Goal: Check status: Check status

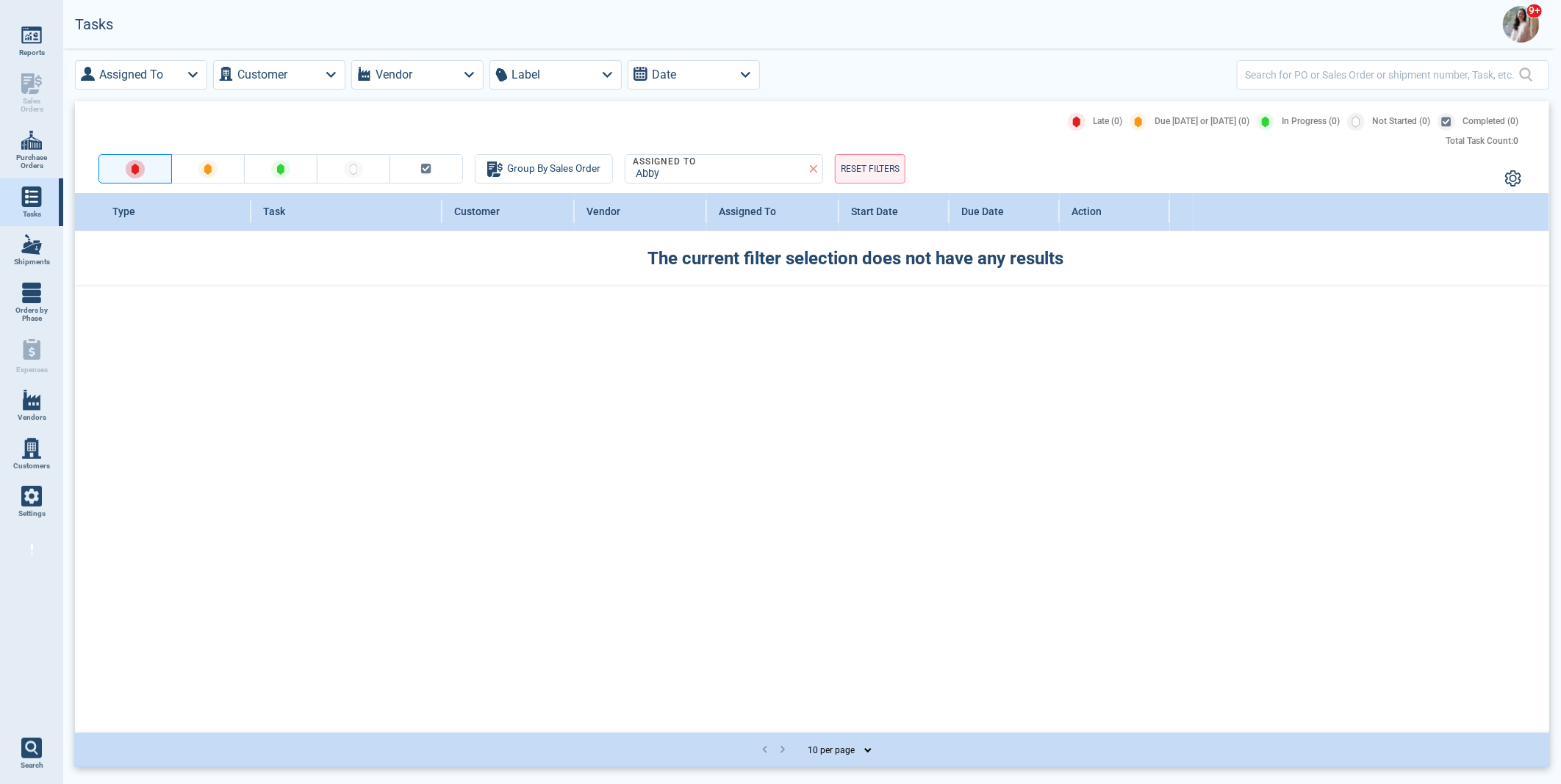
click at [1520, 22] on img at bounding box center [1520, 24] width 37 height 37
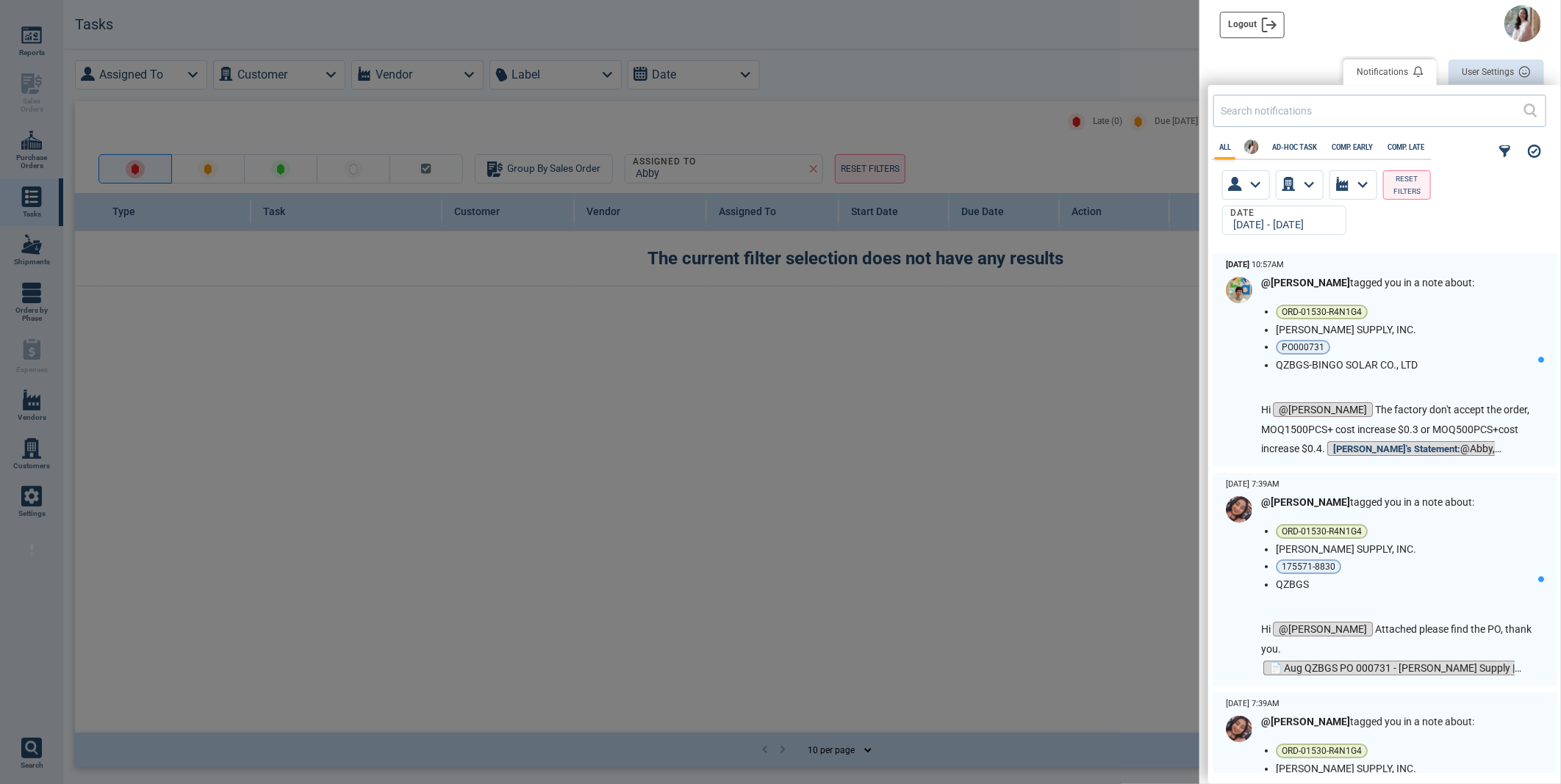
scroll to position [516, 344]
click at [1281, 222] on div "[DATE] - [DATE]" at bounding box center [1281, 225] width 105 height 12
select select "8"
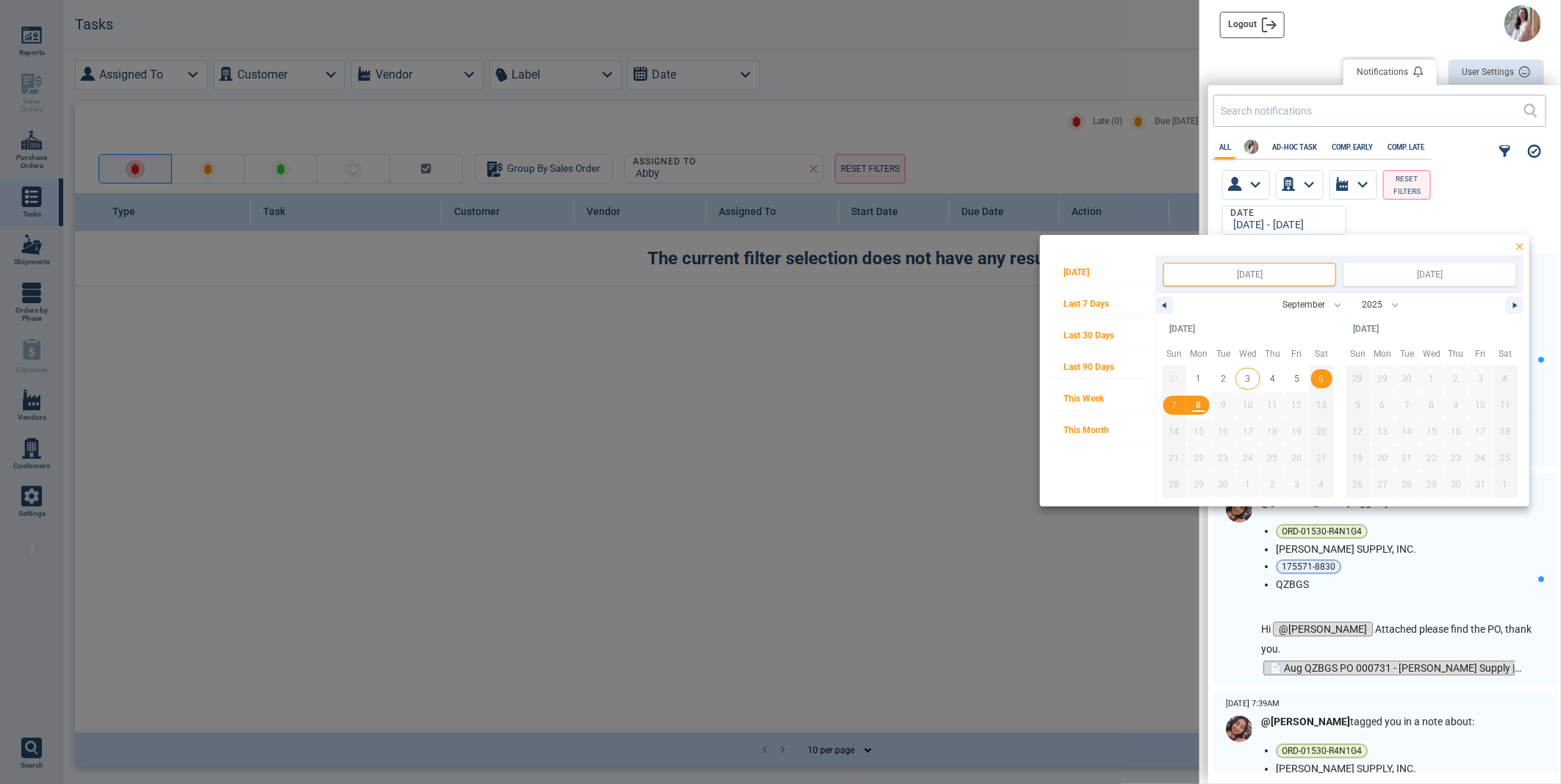
click at [1247, 376] on span "3" at bounding box center [1247, 379] width 5 height 27
type input "[DATE]"
click at [1273, 377] on span "4" at bounding box center [1272, 379] width 5 height 27
type input "Sep 4, 2025"
click at [1272, 379] on span "4" at bounding box center [1272, 379] width 5 height 27
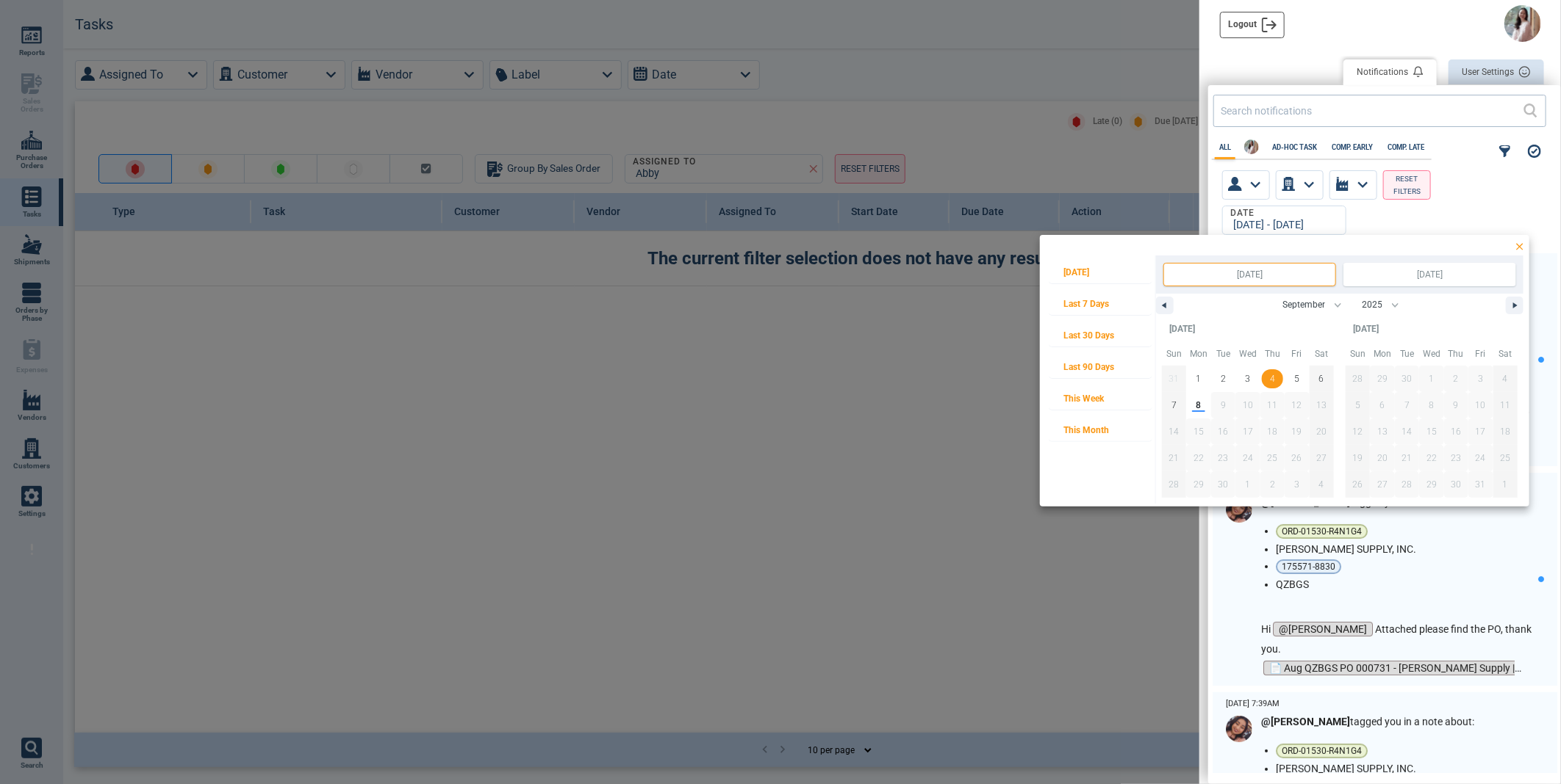
type input "Sep 4, 2025"
click at [1197, 406] on span "8" at bounding box center [1199, 405] width 5 height 27
type input "Sep 8, 2025"
click at [1414, 582] on div at bounding box center [780, 392] width 1561 height 784
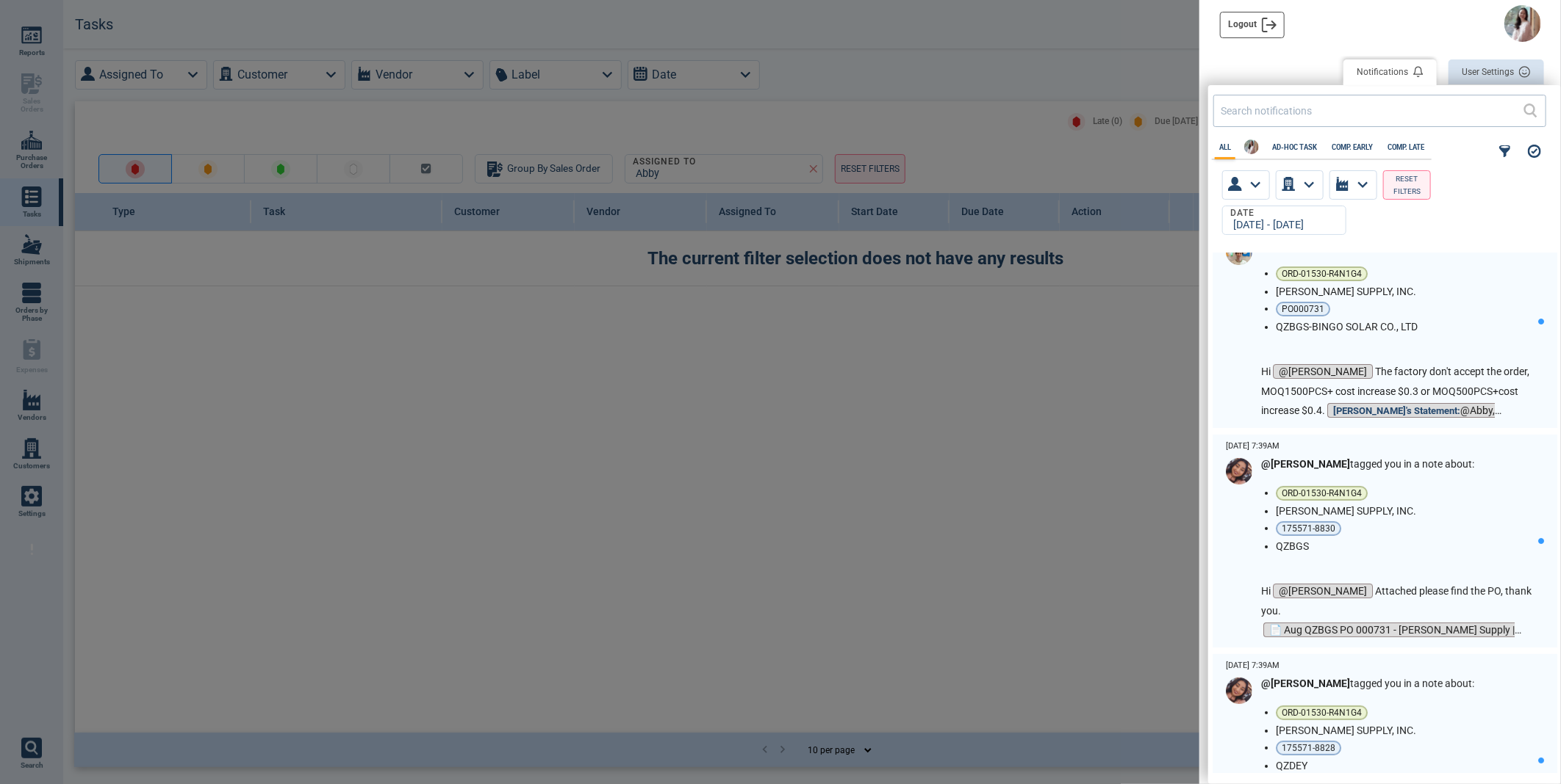
scroll to position [0, 0]
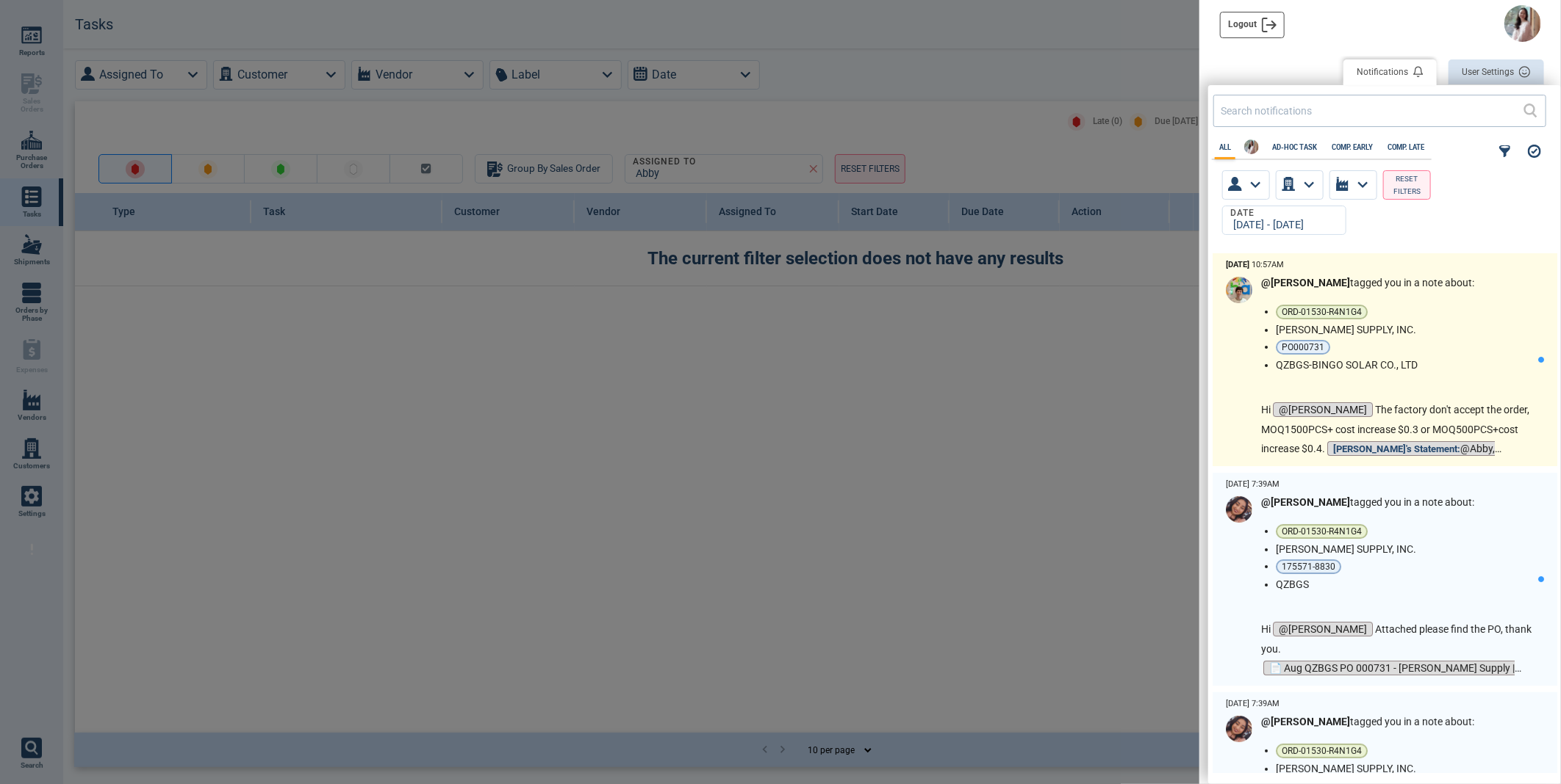
click at [1478, 346] on li "PO000731" at bounding box center [1404, 347] width 257 height 15
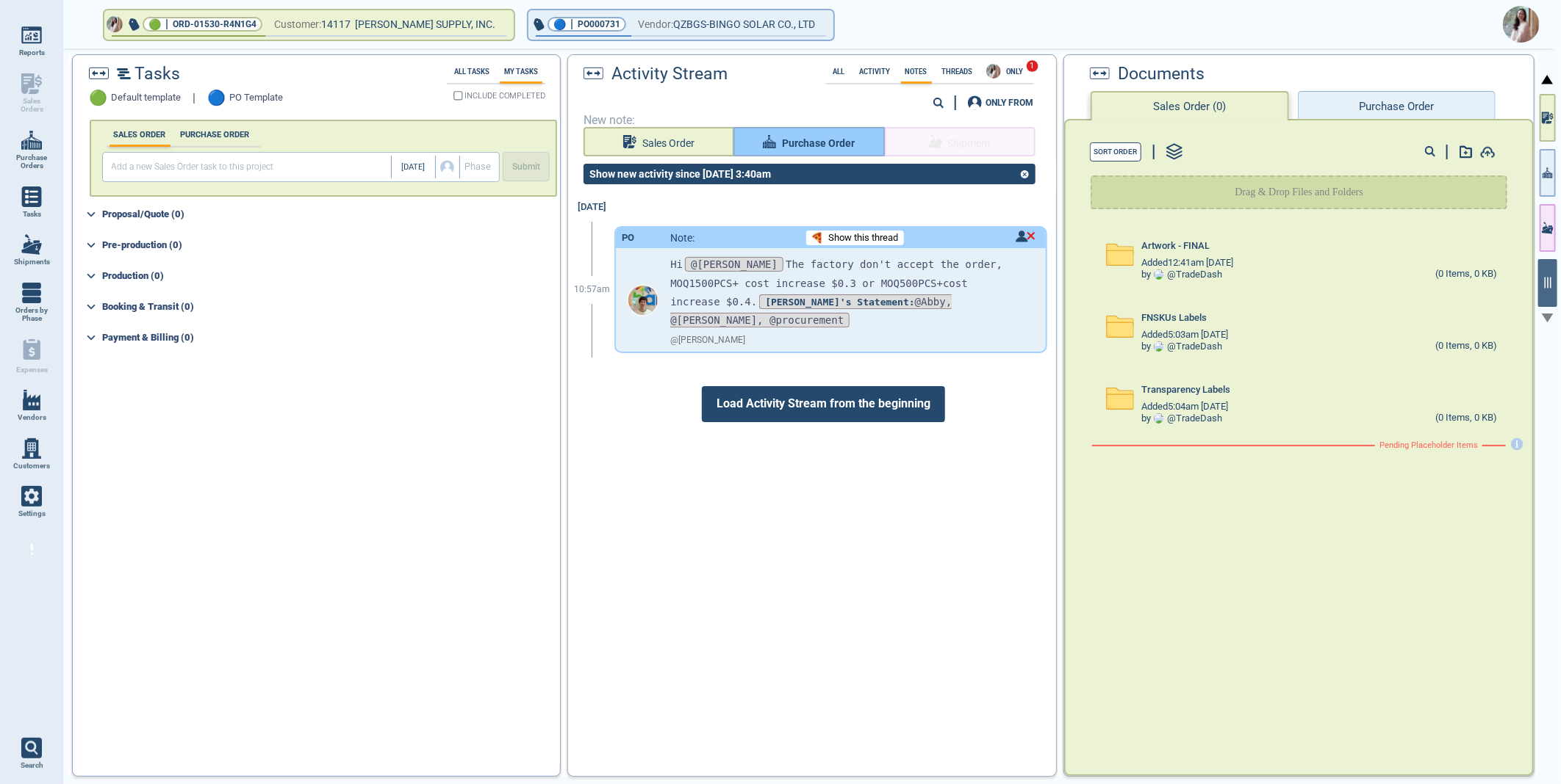
click at [804, 145] on span "Purchase Order" at bounding box center [818, 143] width 73 height 18
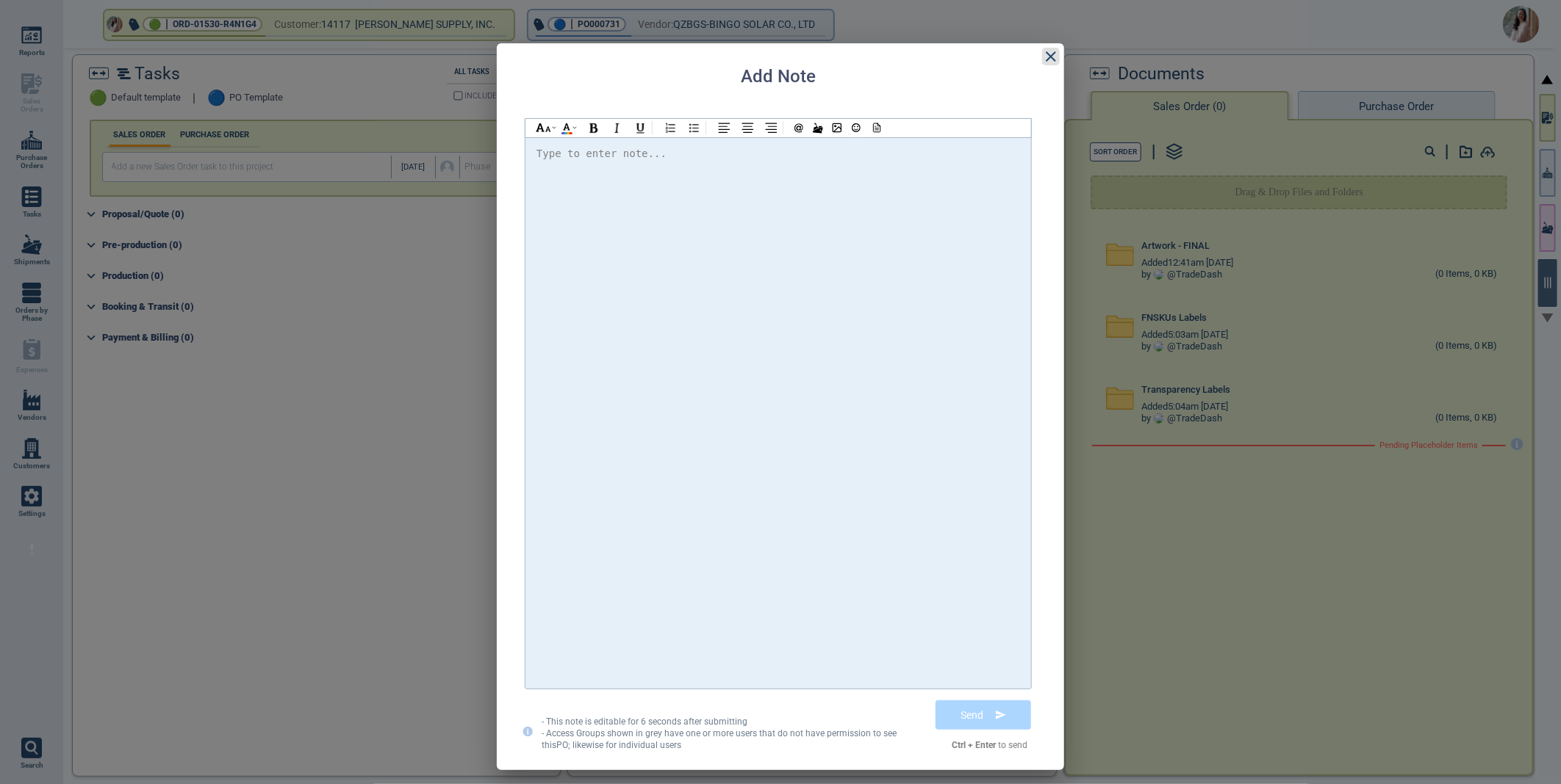
click at [1047, 59] on icon at bounding box center [1050, 57] width 10 height 10
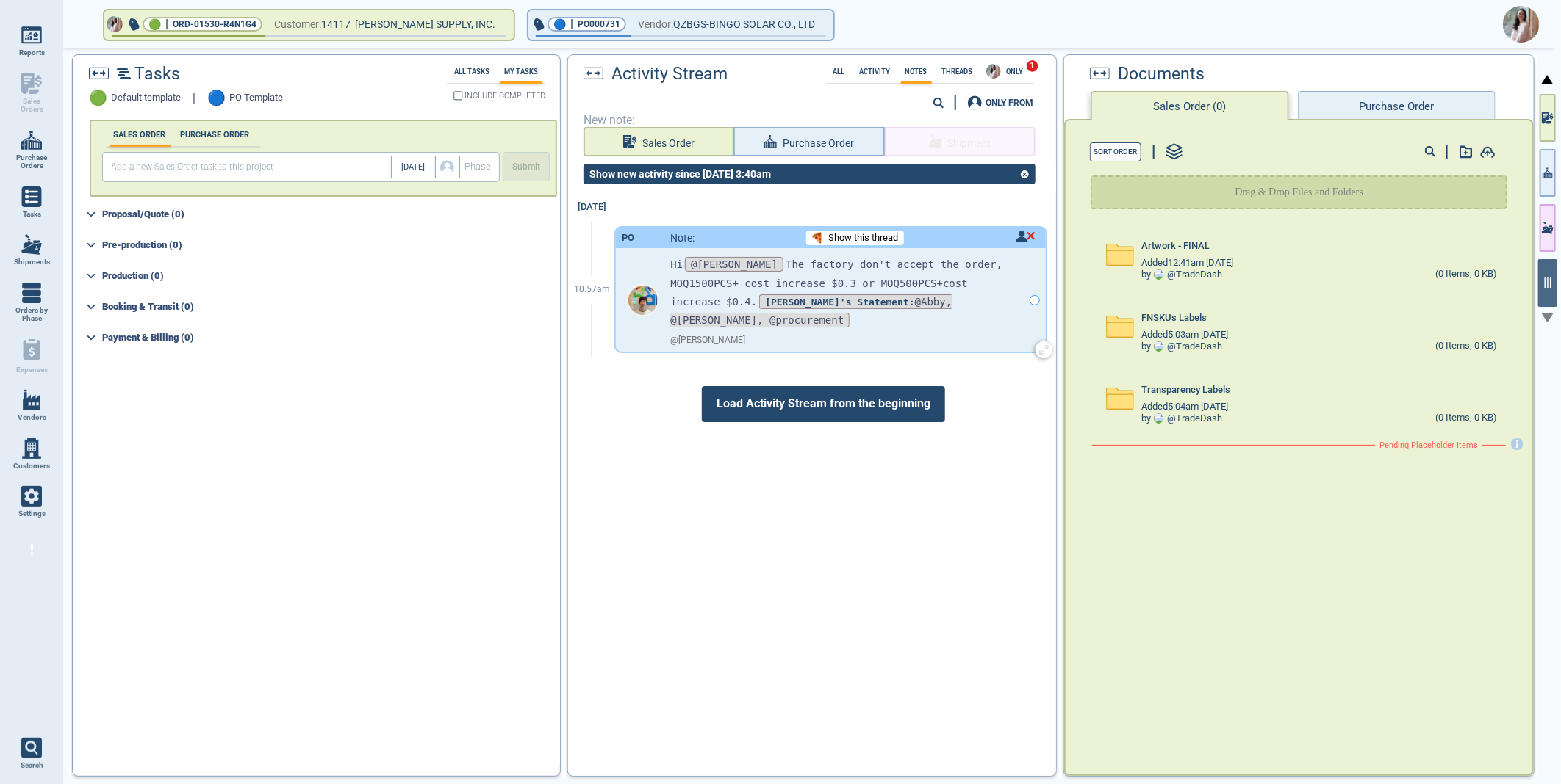
click at [892, 297] on span "Abby's Statement: @Abby, @Jennifer, @procurement" at bounding box center [811, 311] width 282 height 33
click at [1517, 20] on img at bounding box center [1520, 24] width 37 height 37
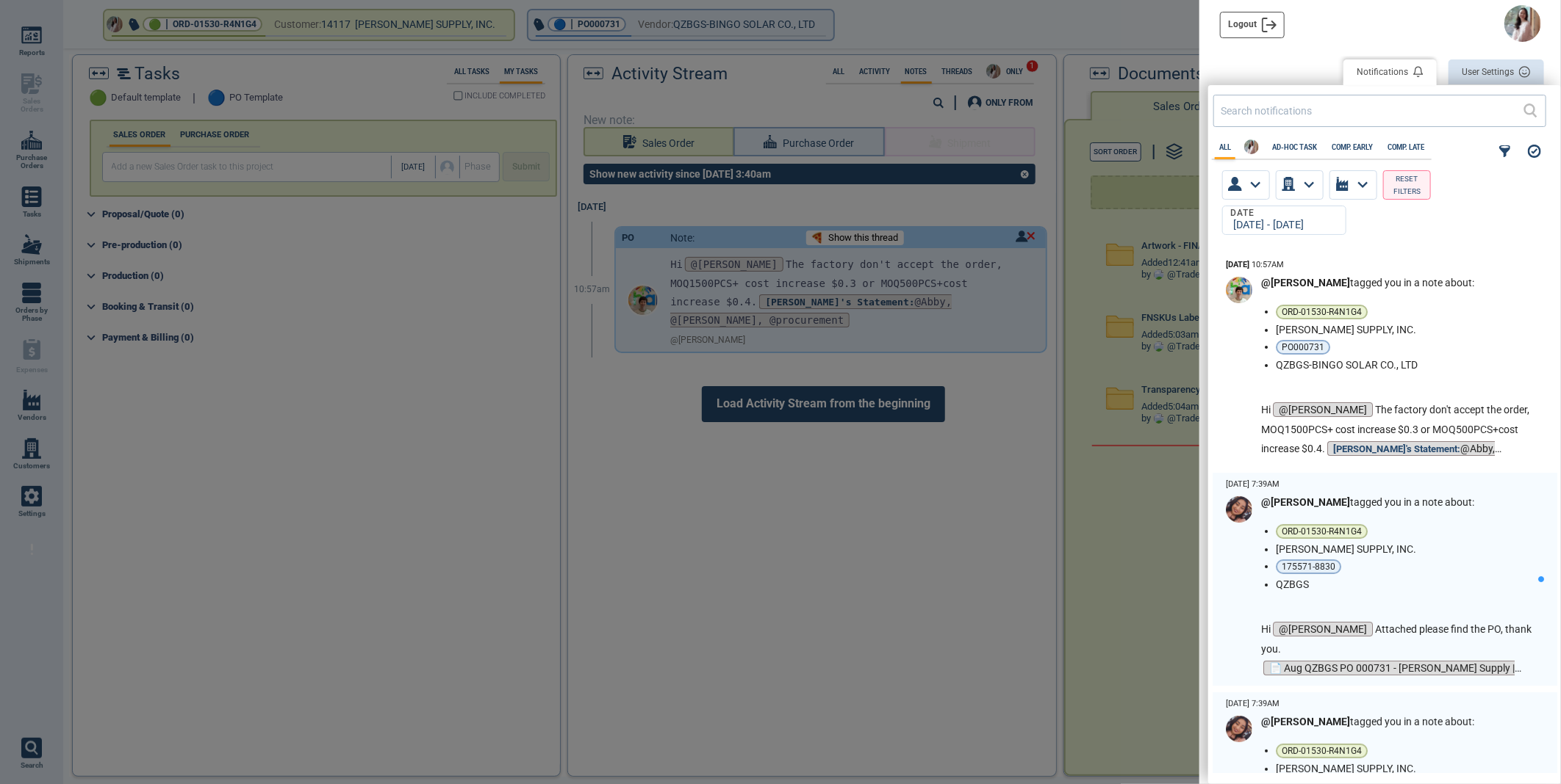
scroll to position [516, 344]
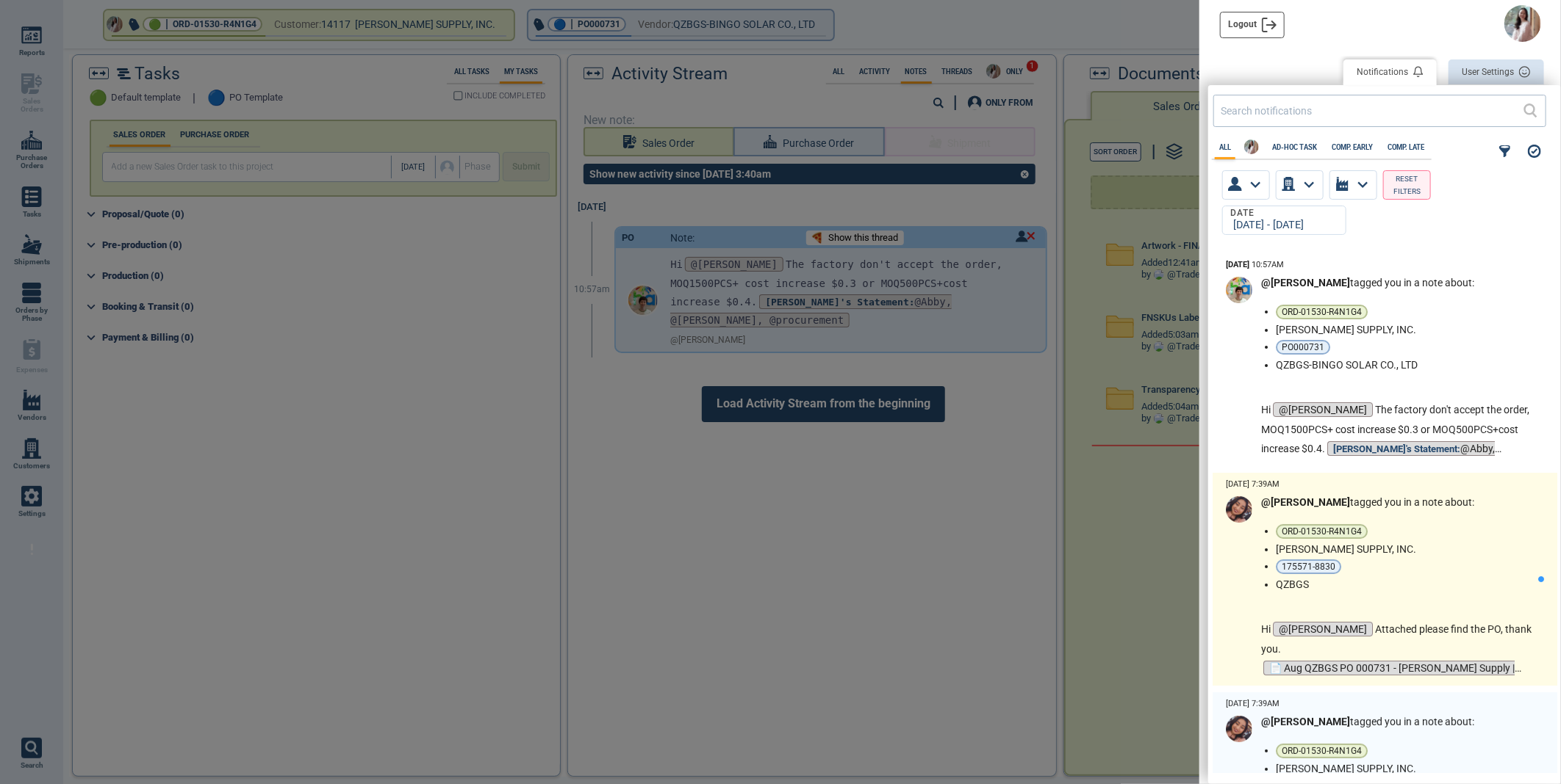
click at [1423, 559] on ul "ORD-01530-R4N1G4 BLAIN SUPPLY, INC. 175571-8830 QZBGS" at bounding box center [1407, 557] width 263 height 66
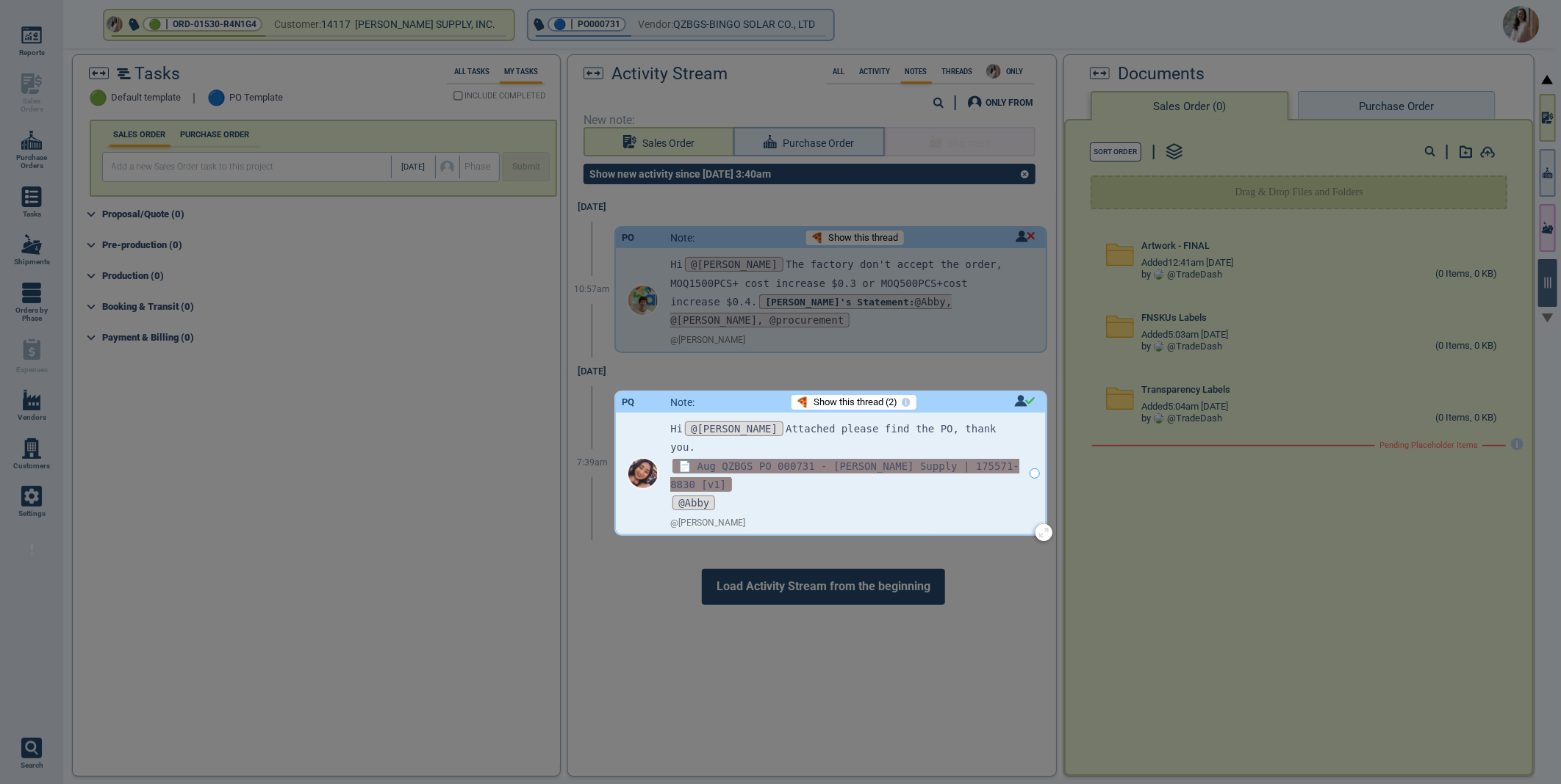
click at [779, 459] on span "📄 Aug QZBGS PO 000731 - [PERSON_NAME] Supply | 175571-8830 [v1]" at bounding box center [845, 476] width 349 height 33
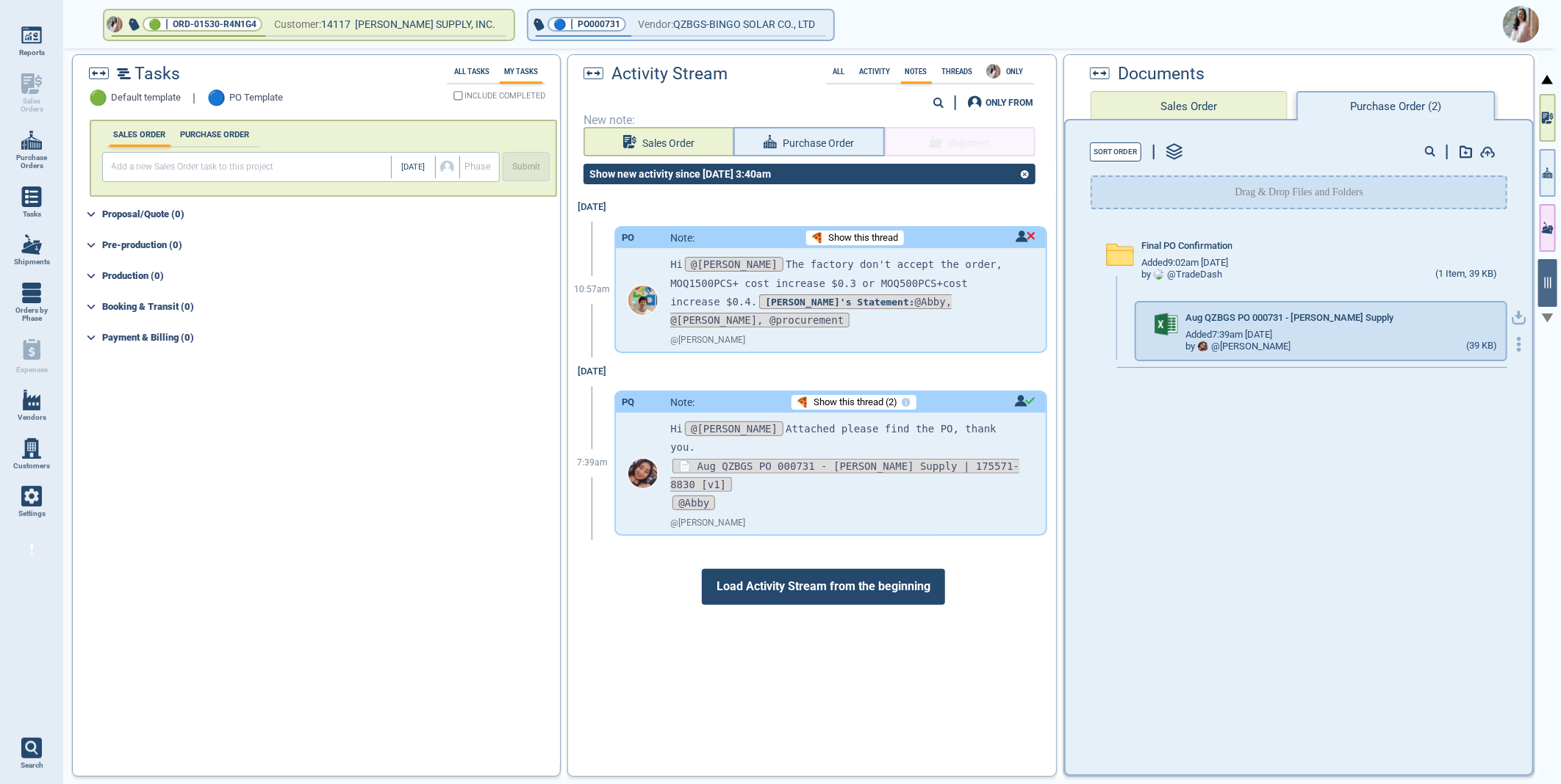
click at [1514, 314] on icon "button" at bounding box center [1519, 316] width 9 height 9
click at [1517, 13] on img at bounding box center [1520, 24] width 37 height 37
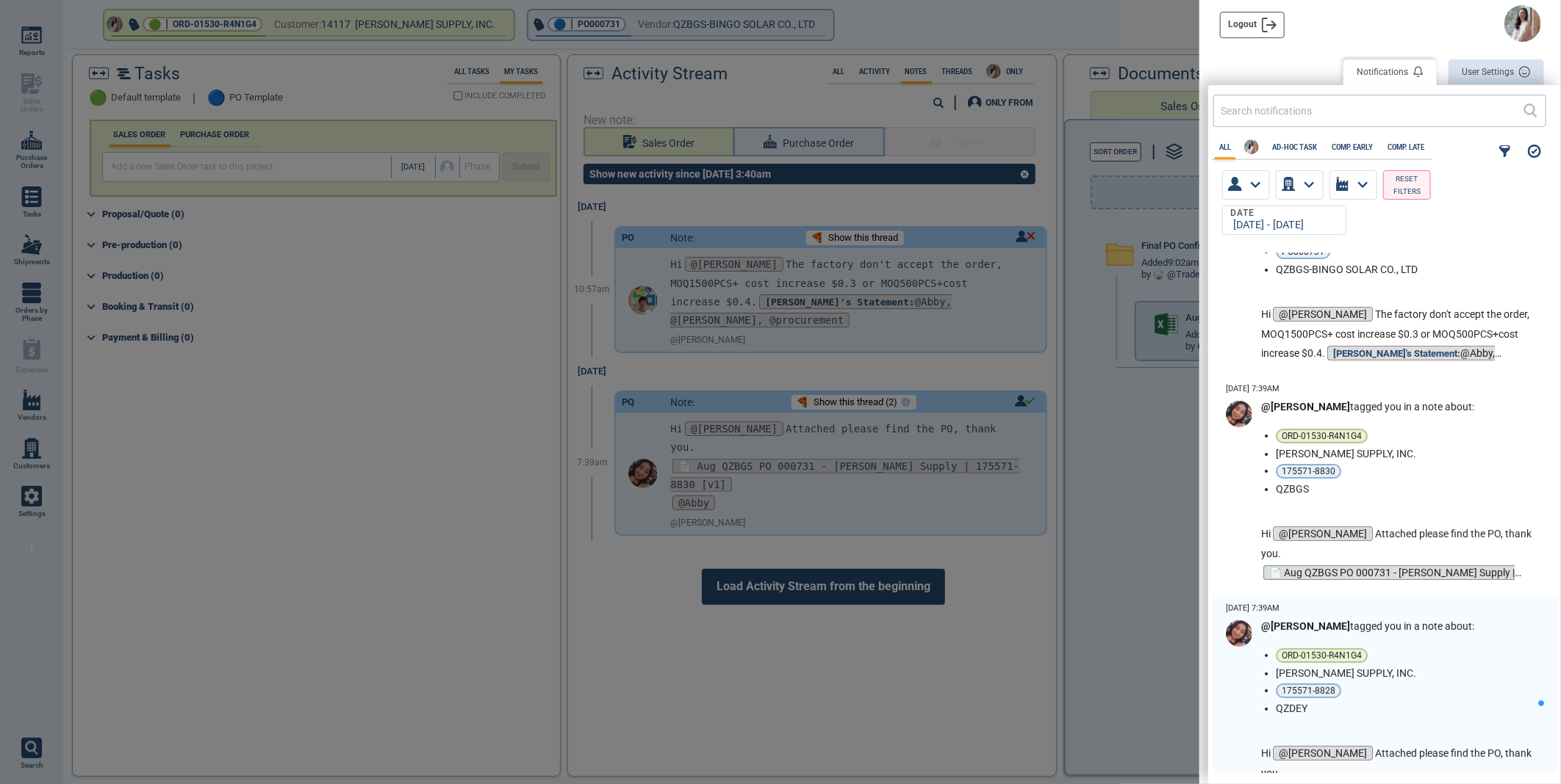
scroll to position [326, 0]
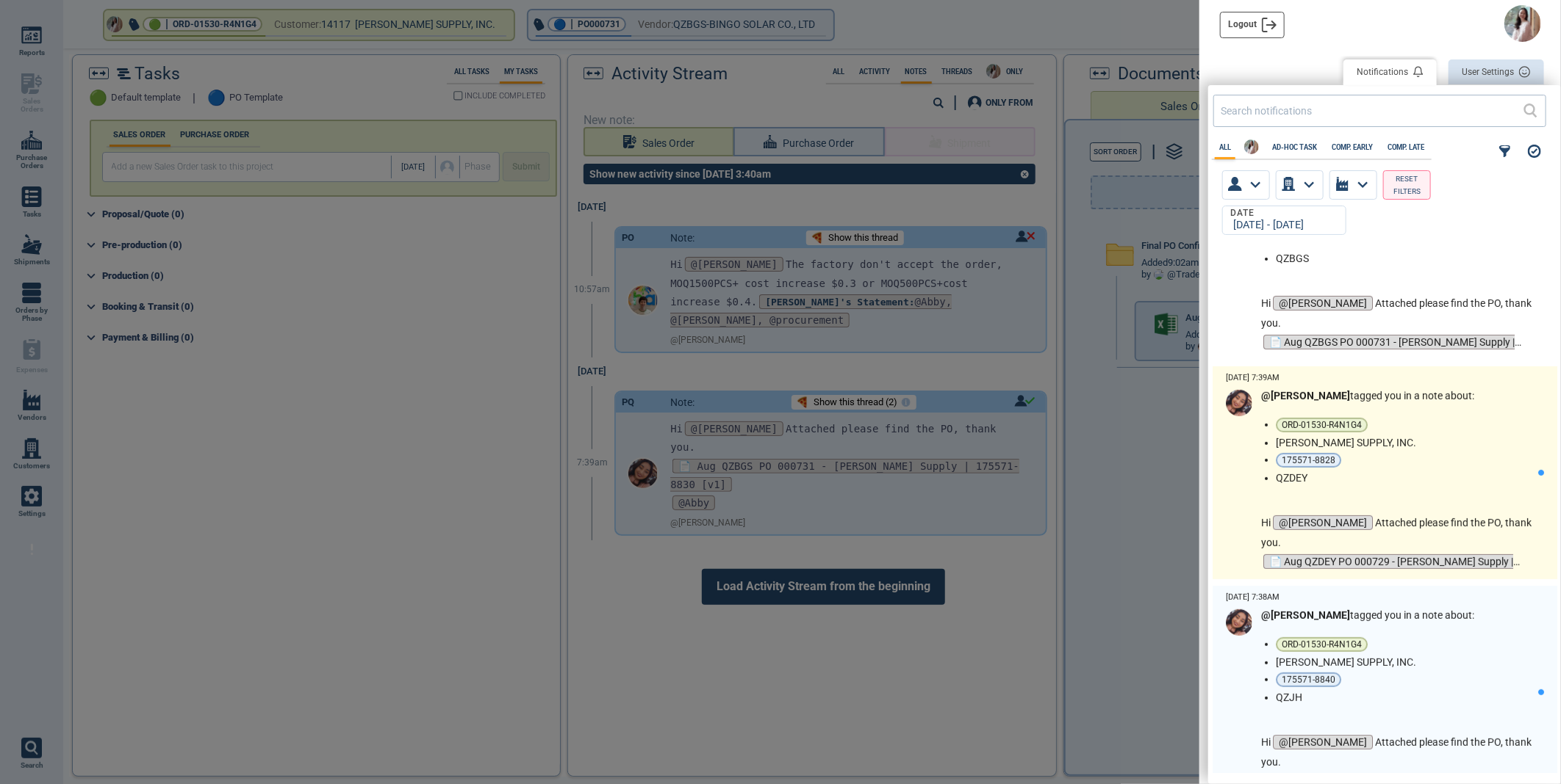
click at [1397, 472] on li "QZDEY" at bounding box center [1404, 478] width 257 height 12
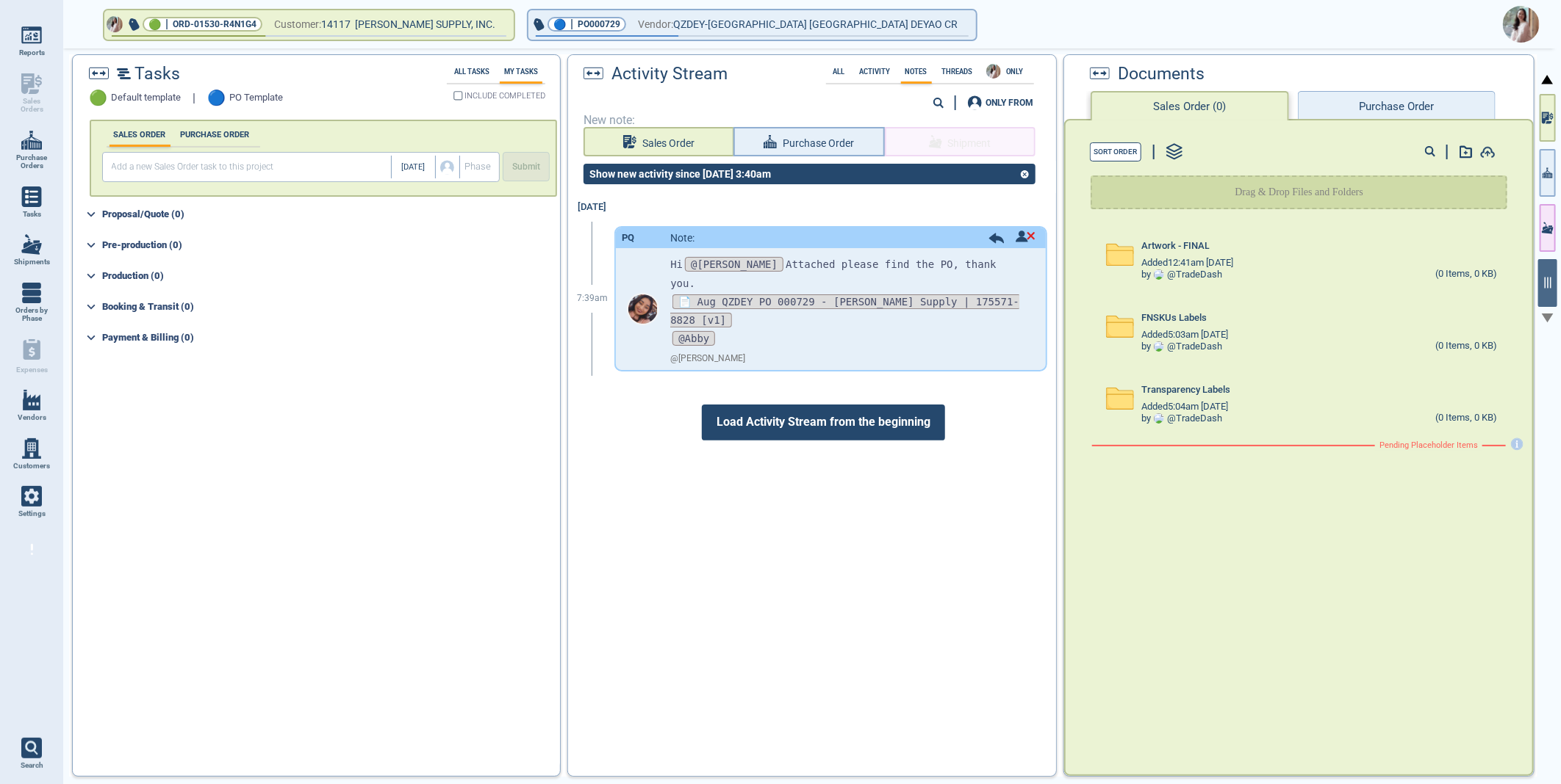
click at [767, 287] on div "Activity Stream All Activity Notes Threads ONLY 0 ONLY FROM New note: Sales Ord…" at bounding box center [812, 415] width 487 height 721
click at [760, 294] on span "📄 Aug QZDEY PO 000729 - Blain Supply | 175571-8828 [v1]" at bounding box center [845, 311] width 349 height 33
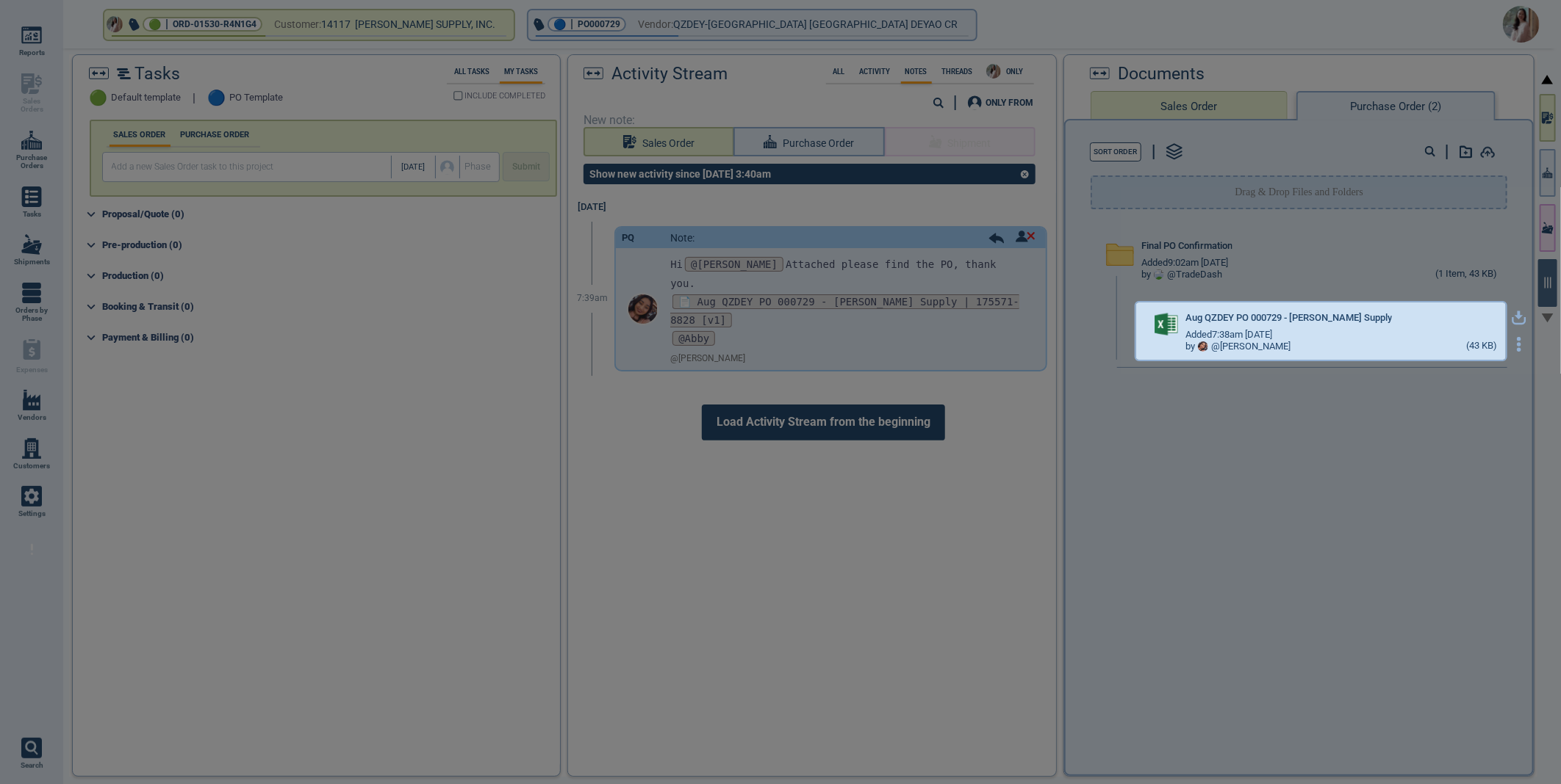
click at [1512, 317] on icon "button" at bounding box center [1519, 318] width 15 height 15
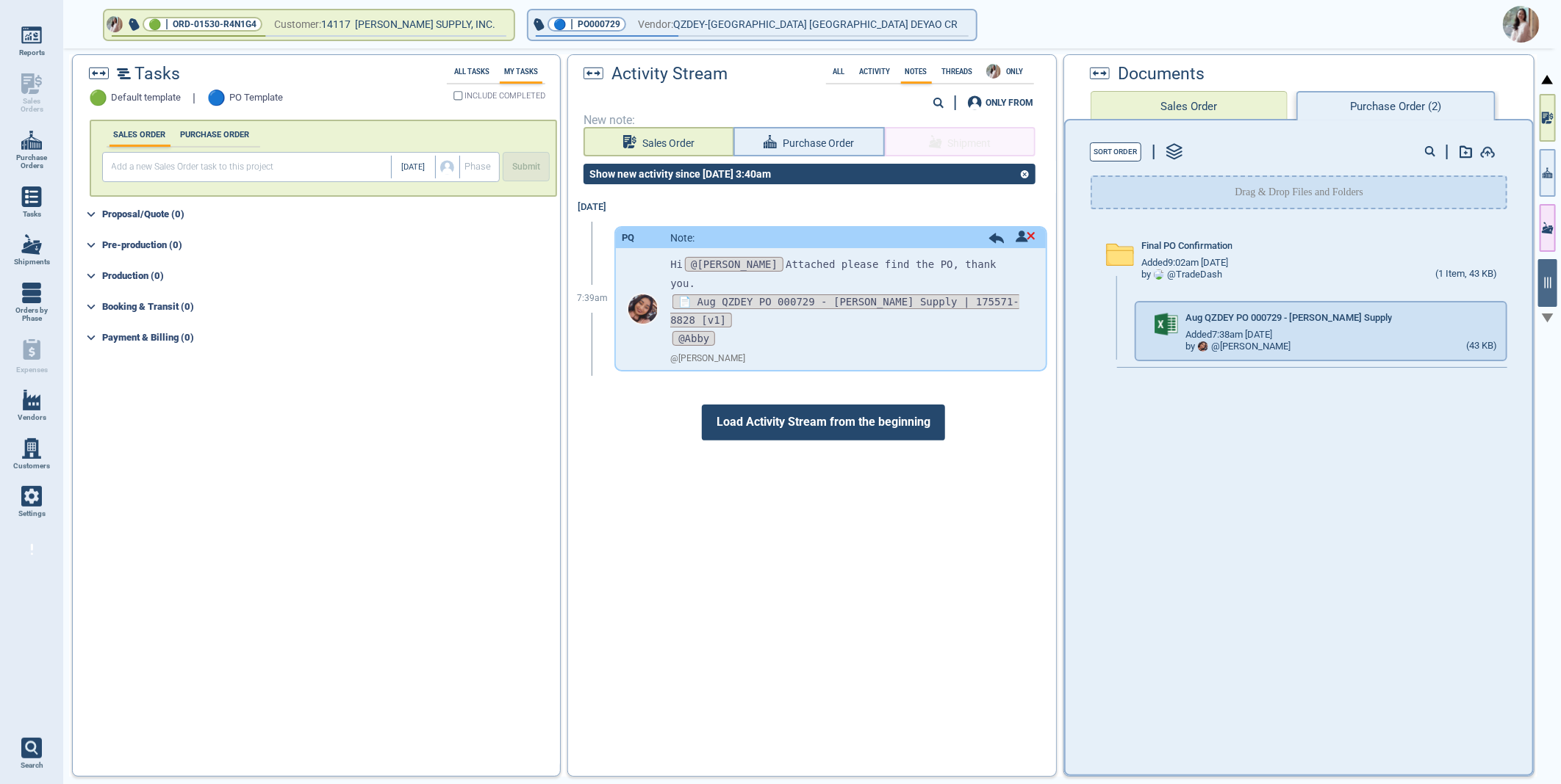
click at [1524, 22] on img at bounding box center [1520, 24] width 37 height 37
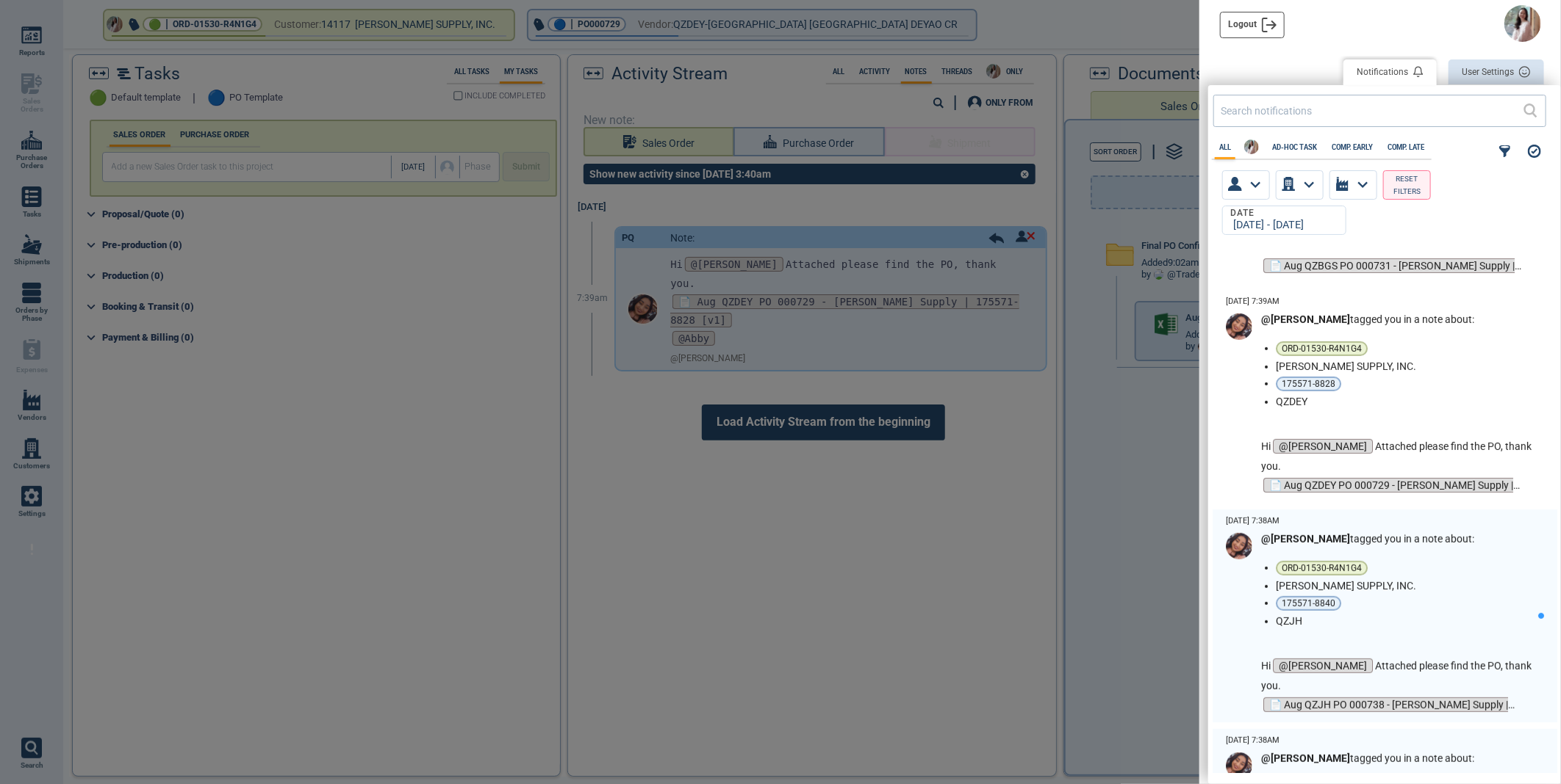
scroll to position [408, 0]
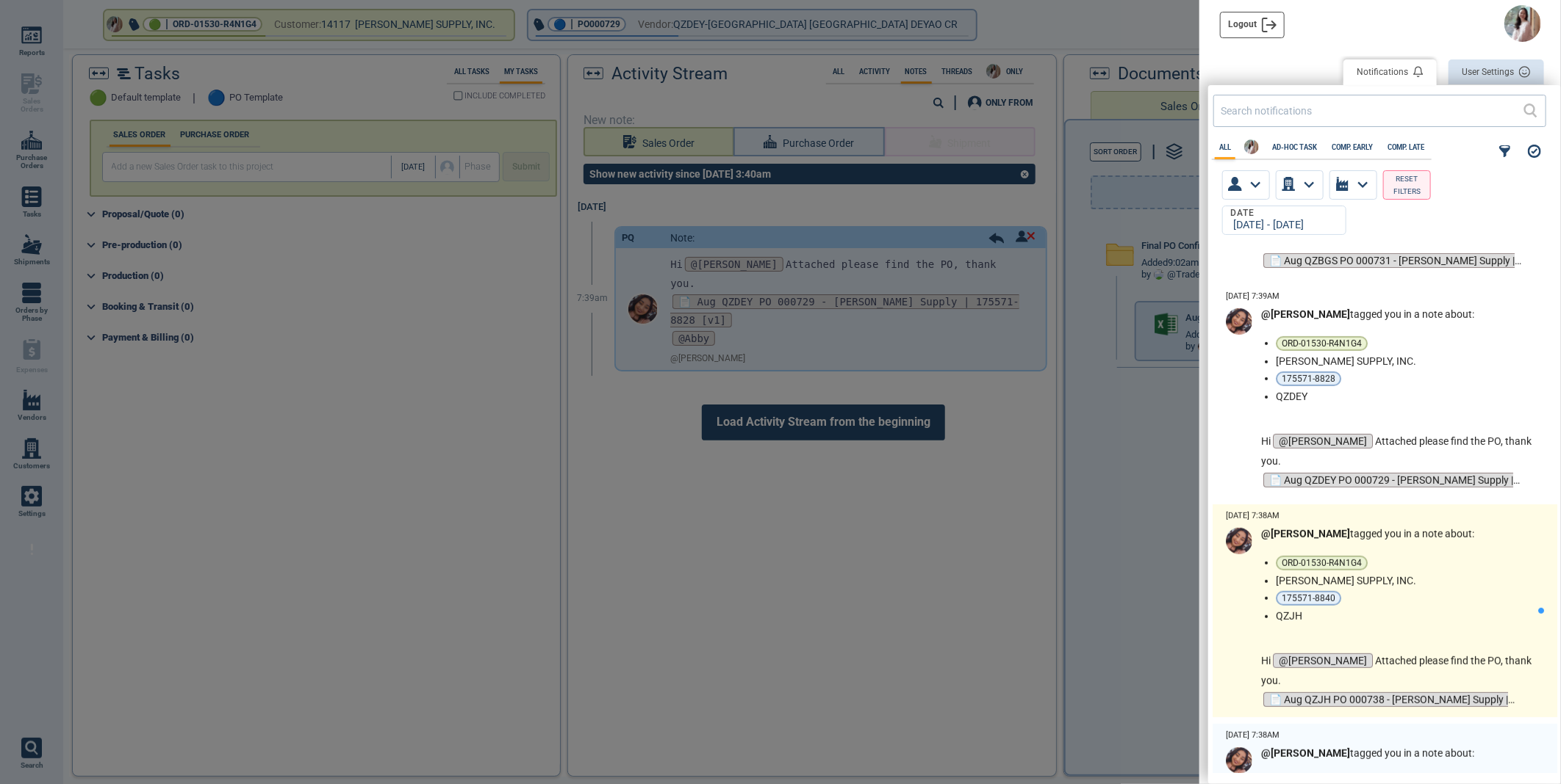
click at [1485, 582] on li "[PERSON_NAME] SUPPLY, INC." at bounding box center [1404, 581] width 257 height 12
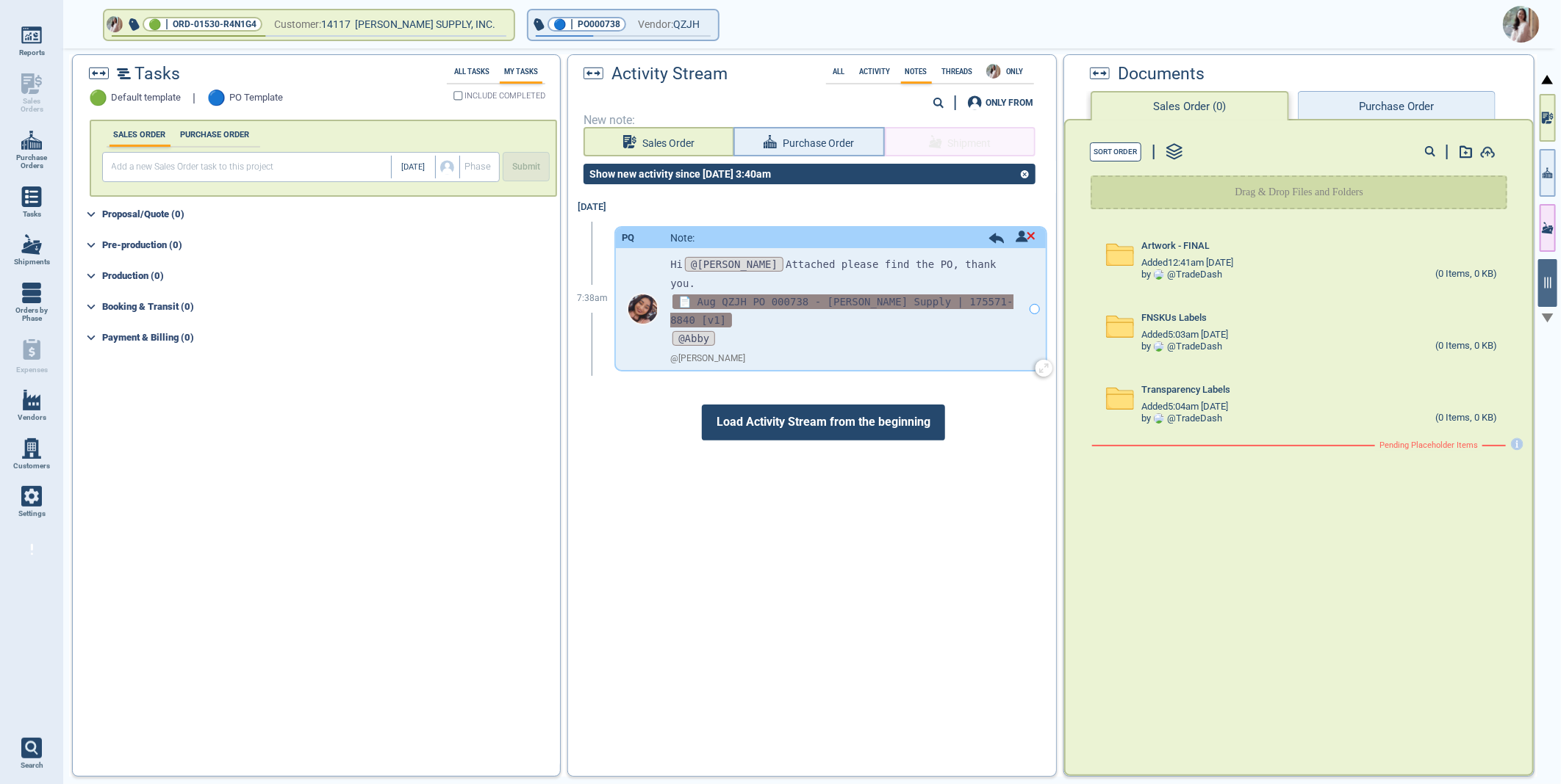
click at [735, 294] on span "📄 Aug QZJH PO 000738 - Blain Supply | 175571-8840 [v1]" at bounding box center [841, 311] width 342 height 33
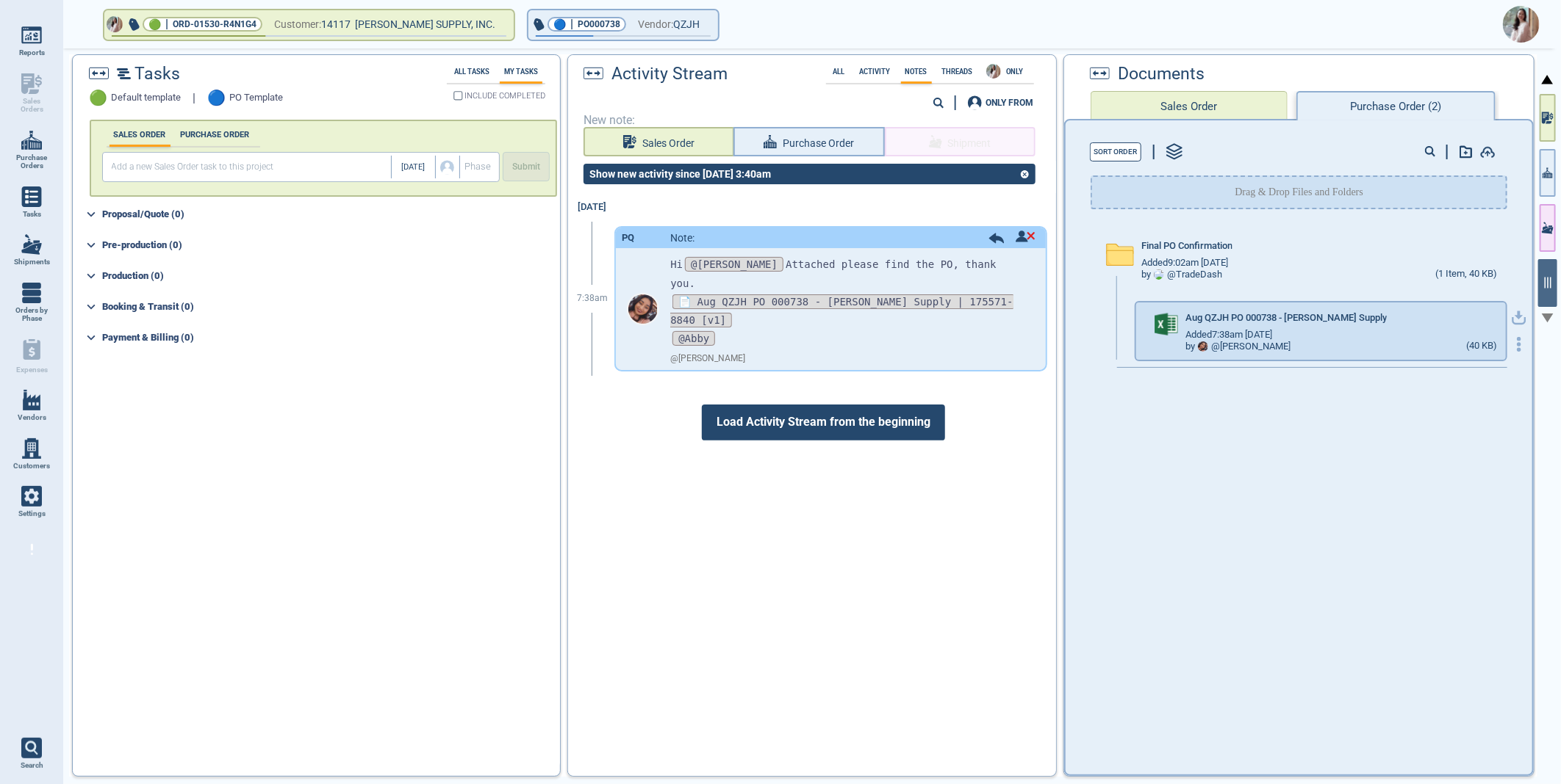
click at [1514, 313] on icon "button" at bounding box center [1519, 316] width 9 height 9
click at [1521, 31] on img at bounding box center [1520, 24] width 37 height 37
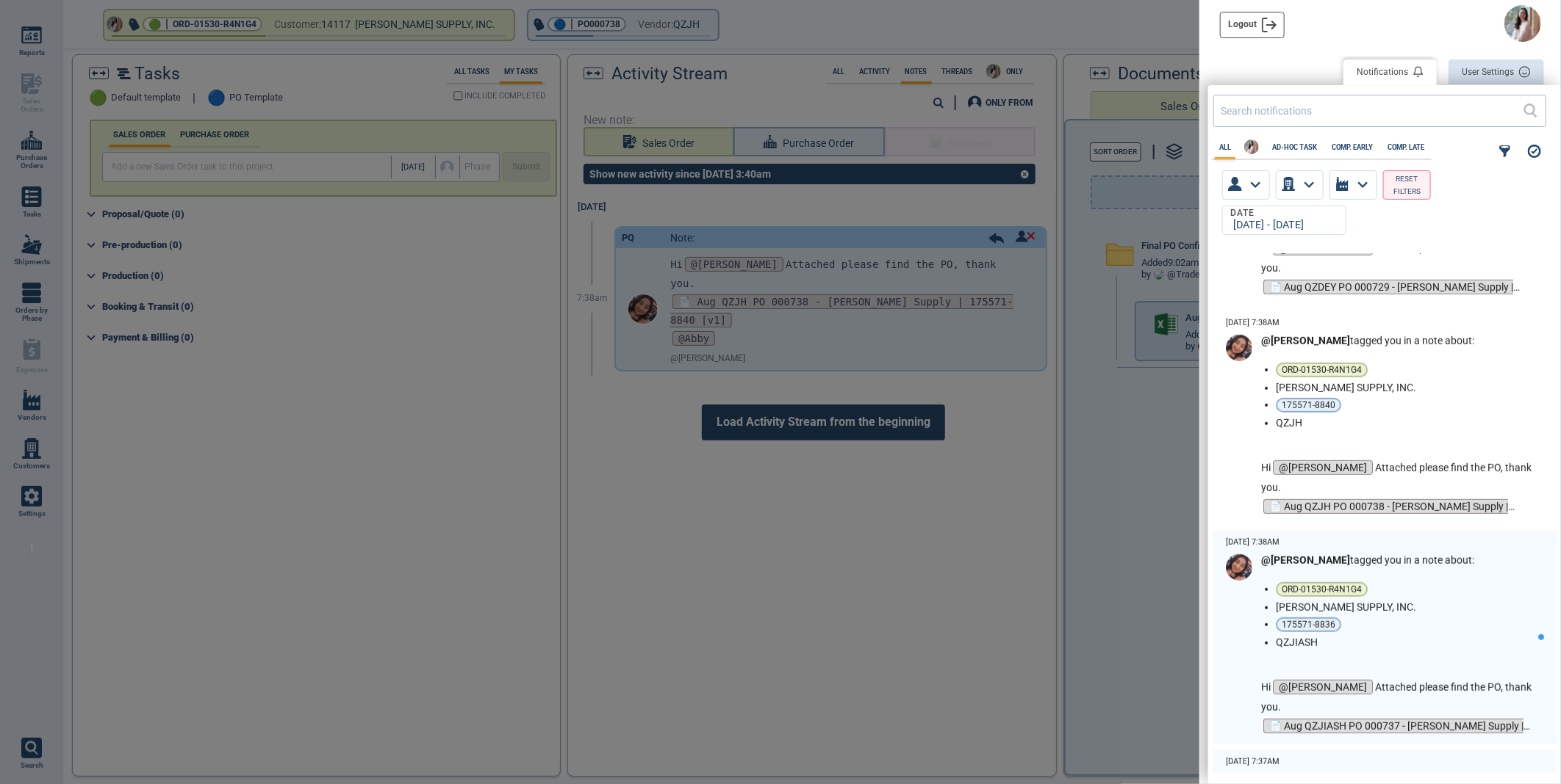
scroll to position [652, 0]
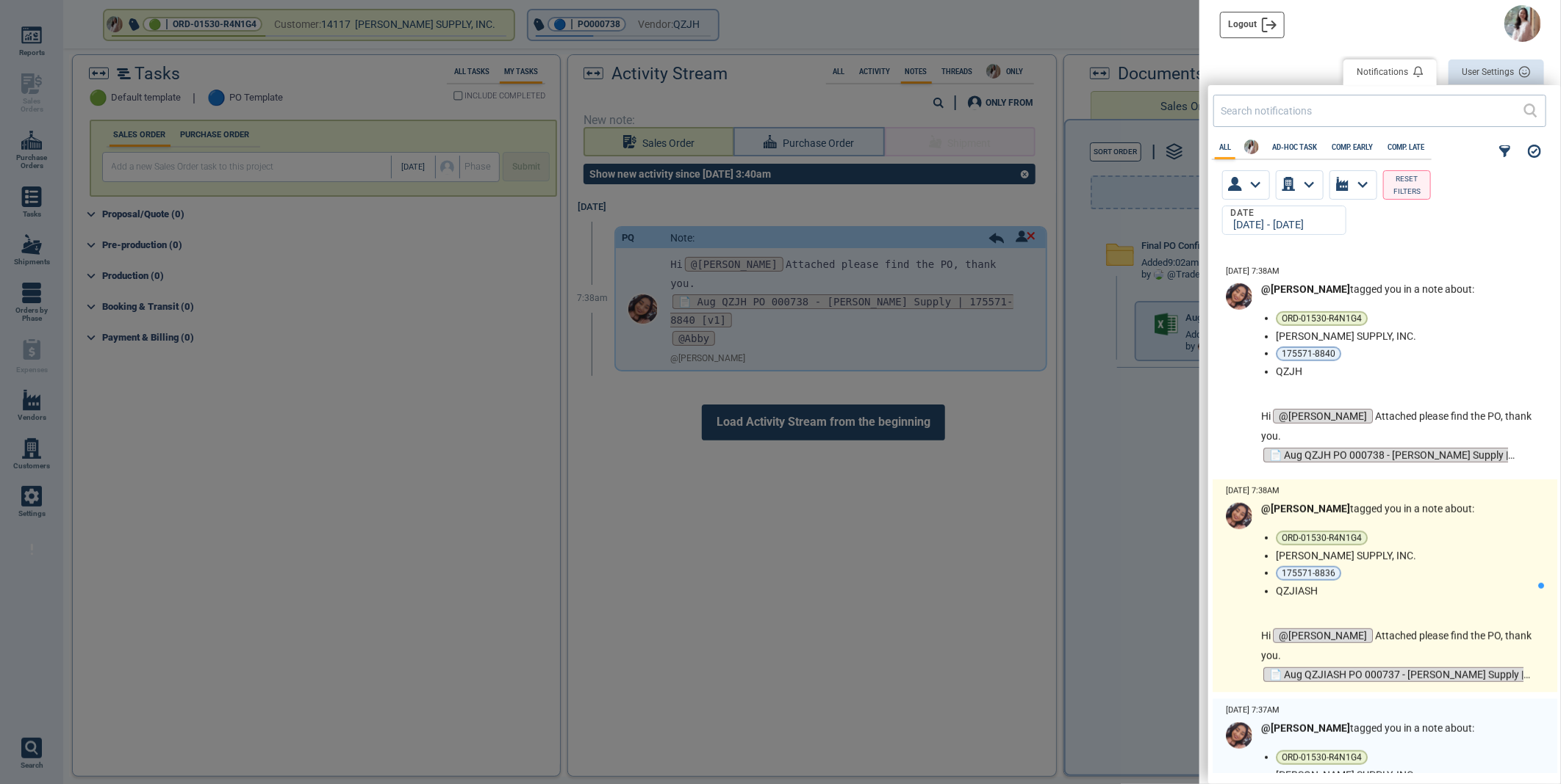
click at [1489, 566] on li "175571-8836" at bounding box center [1404, 573] width 257 height 15
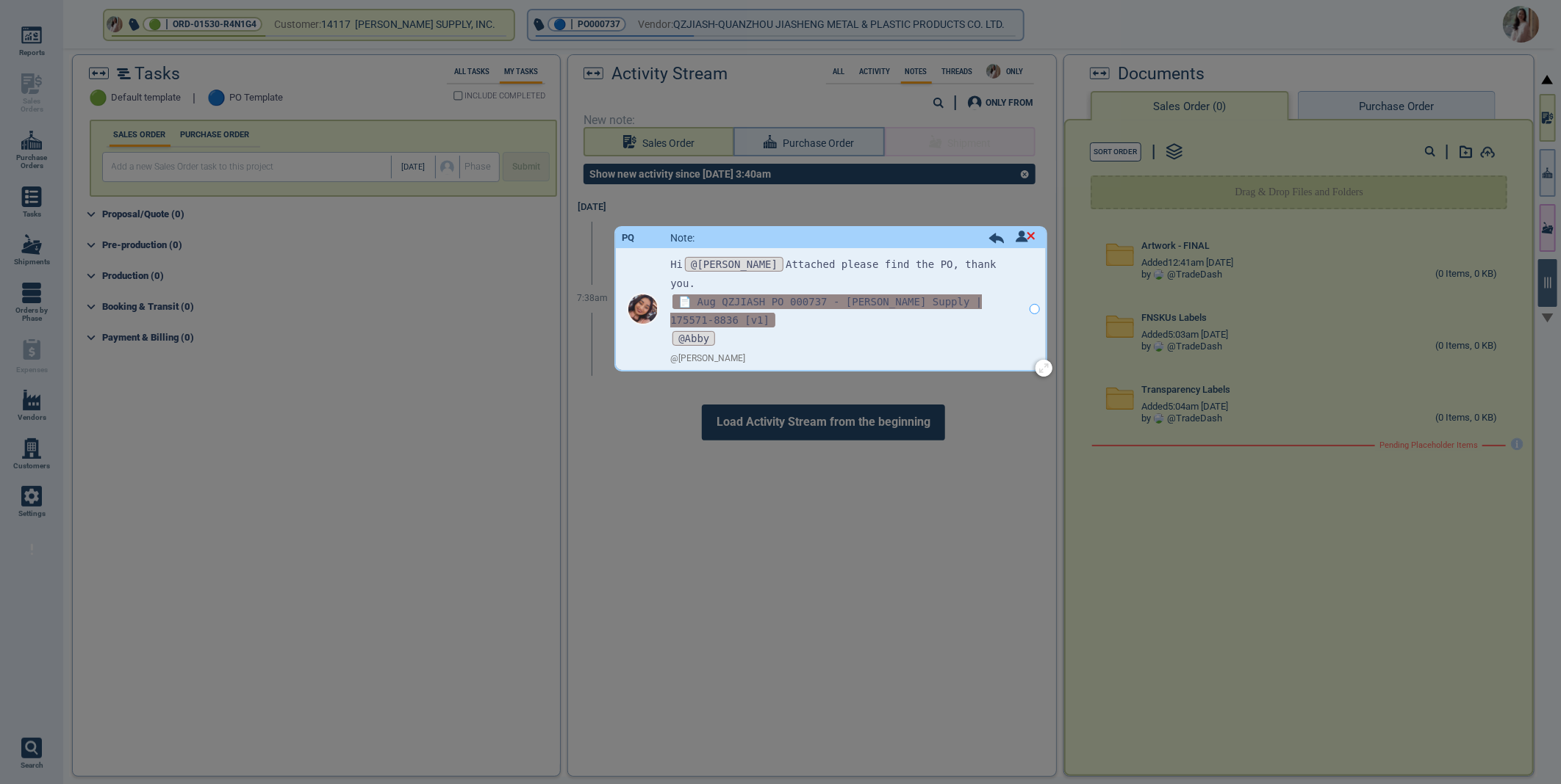
click at [806, 294] on span "📄 Aug QZJIASH PO 000737 - Blain Supply | 175571-8836 [v1]" at bounding box center [826, 311] width 312 height 33
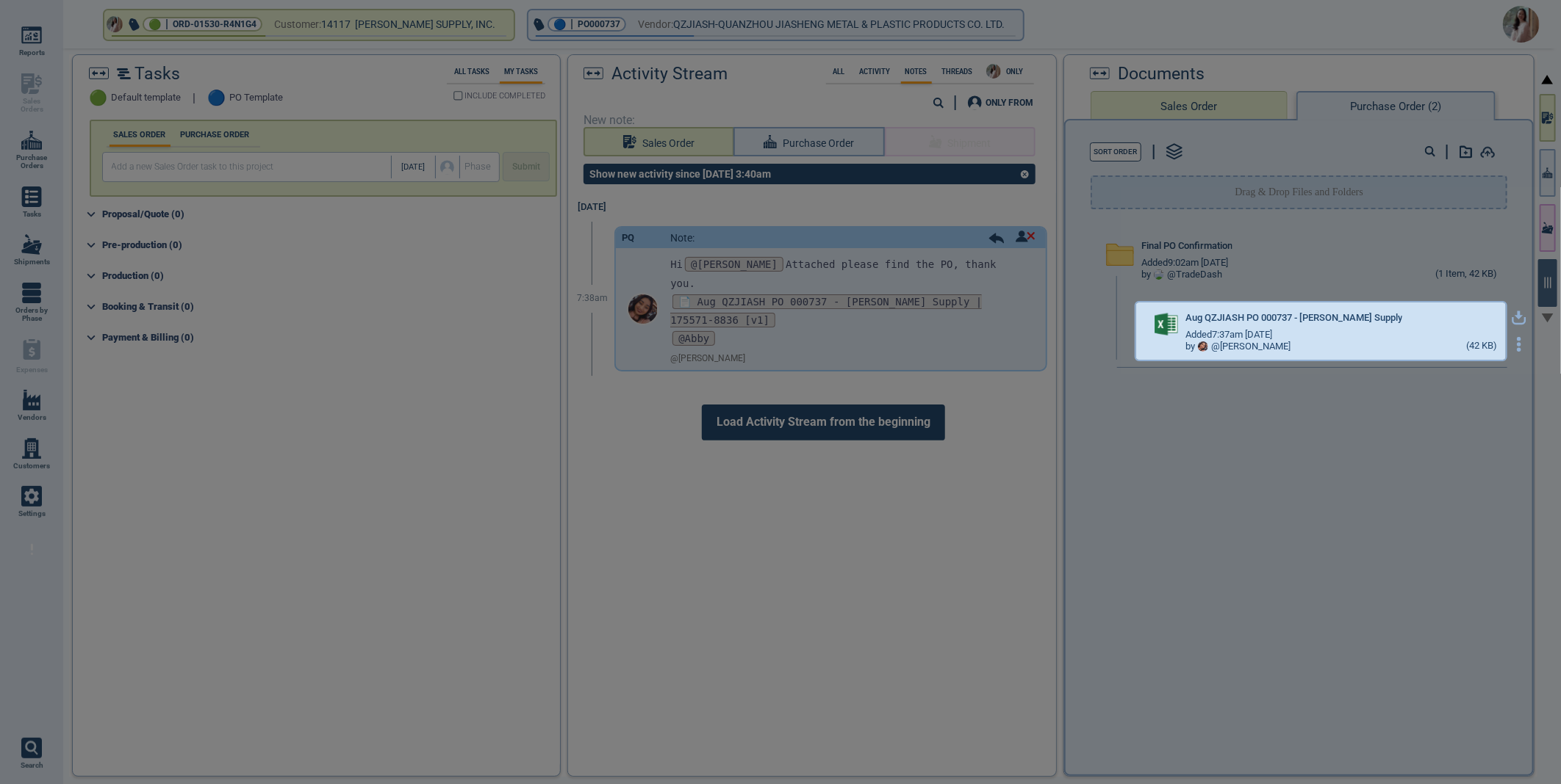
click at [1512, 317] on icon "button" at bounding box center [1519, 318] width 15 height 15
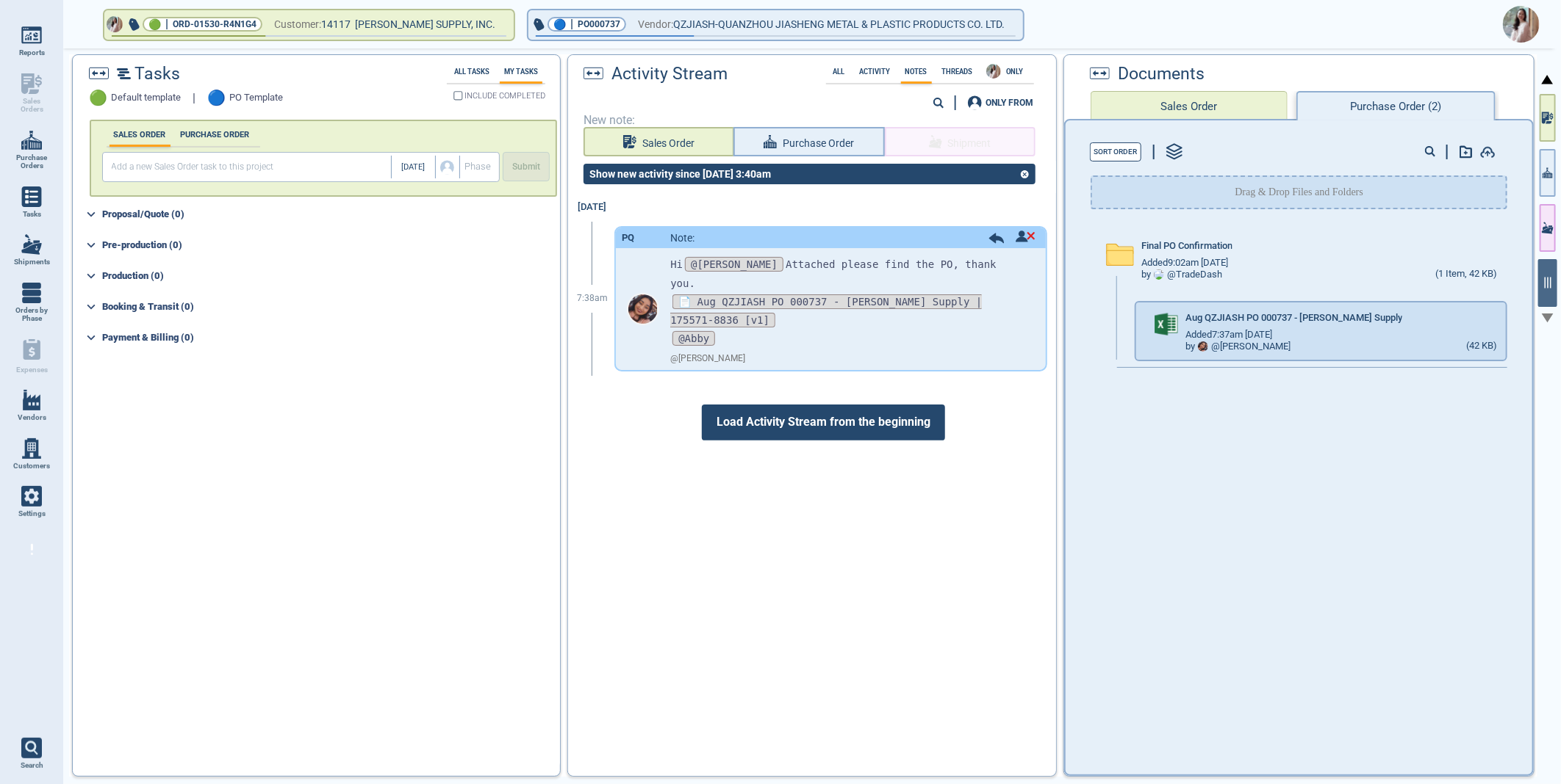
click at [1529, 21] on img at bounding box center [1520, 24] width 37 height 37
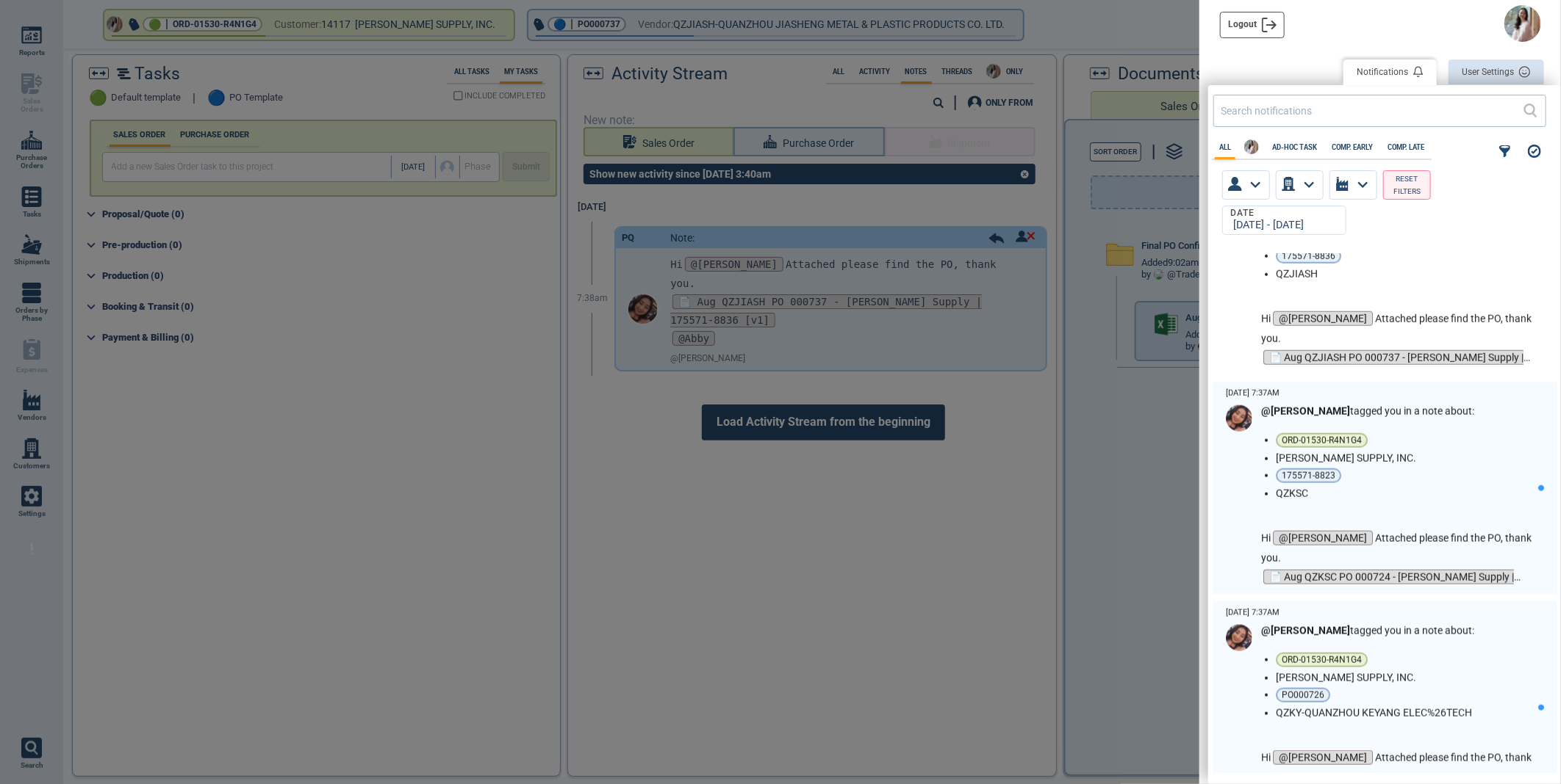
scroll to position [979, 0]
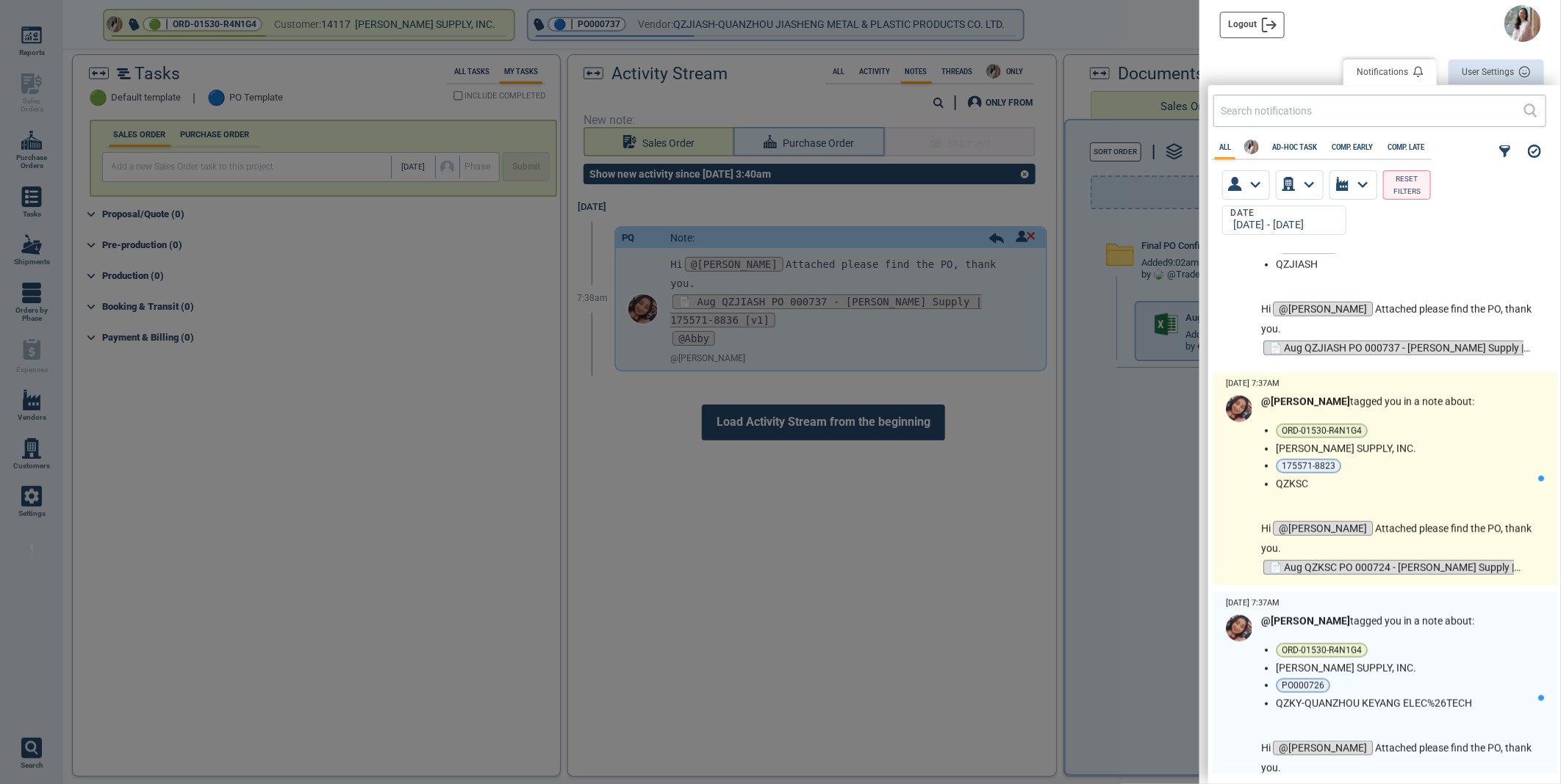
click at [1408, 464] on li "175571-8823" at bounding box center [1404, 466] width 257 height 15
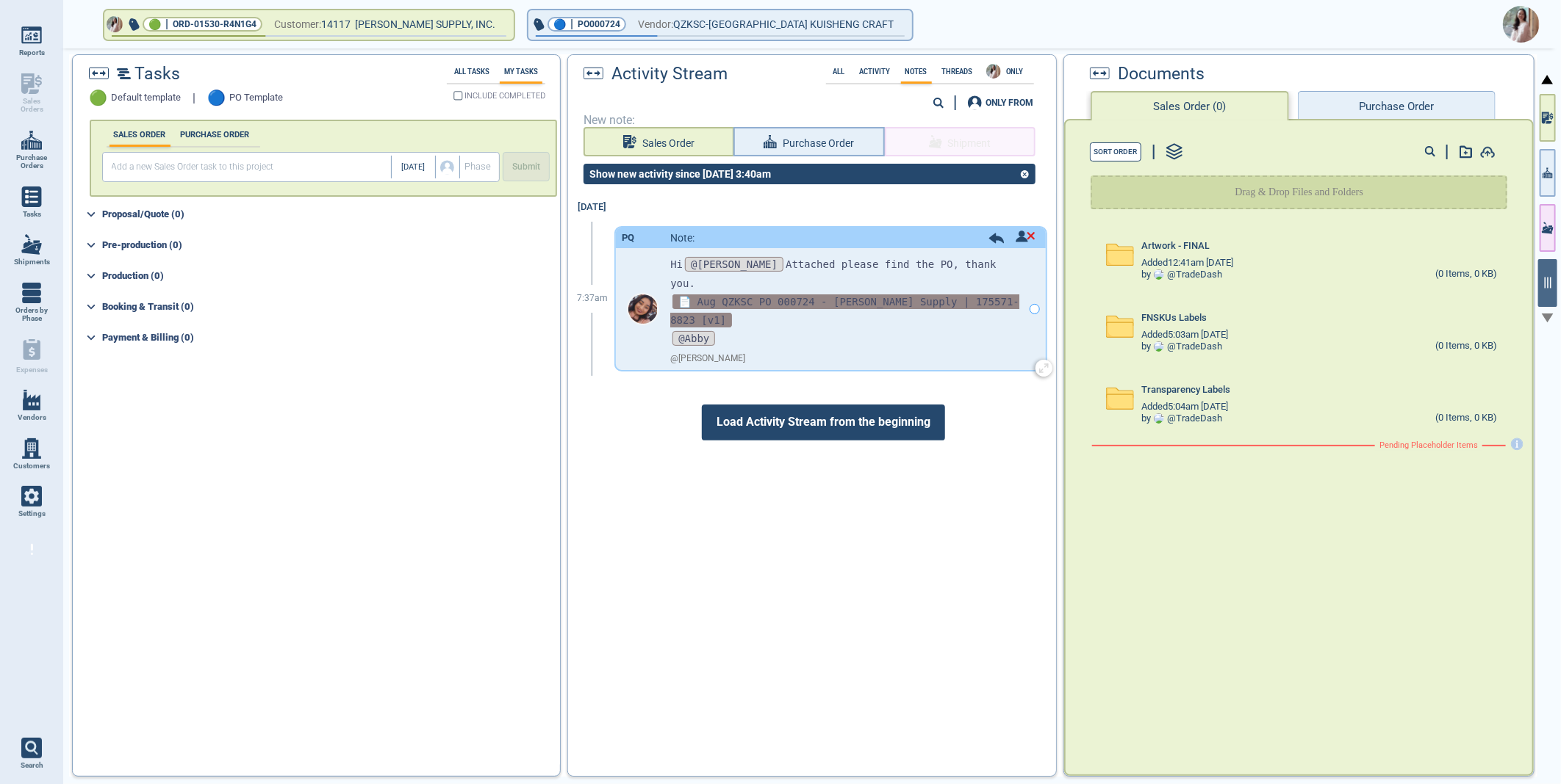
click at [915, 294] on span "📄 Aug QZKSC PO 000724 - Blain Supply | 175571-8823 [v1]" at bounding box center [845, 311] width 349 height 33
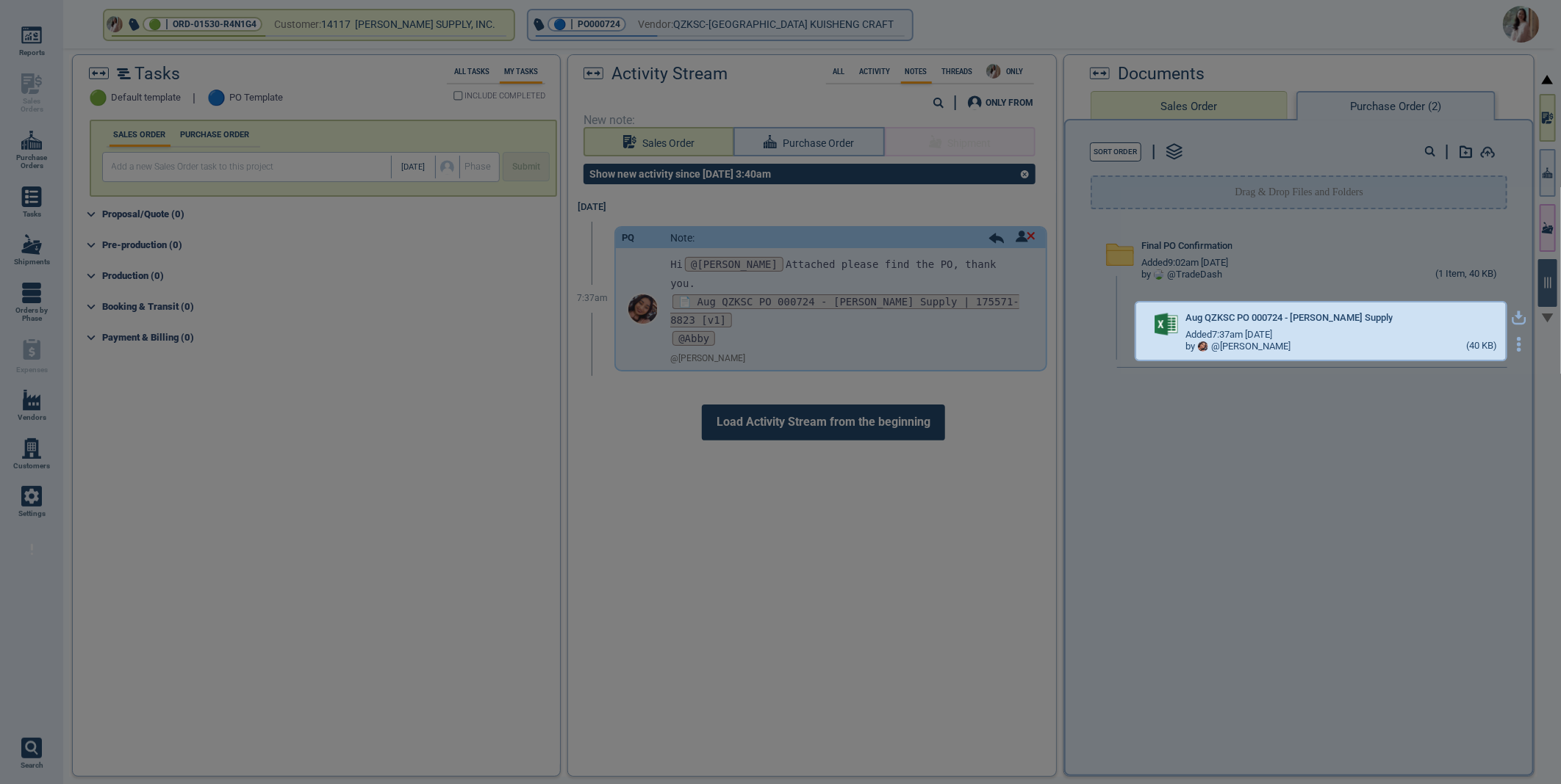
click at [1512, 313] on icon "button" at bounding box center [1519, 318] width 15 height 15
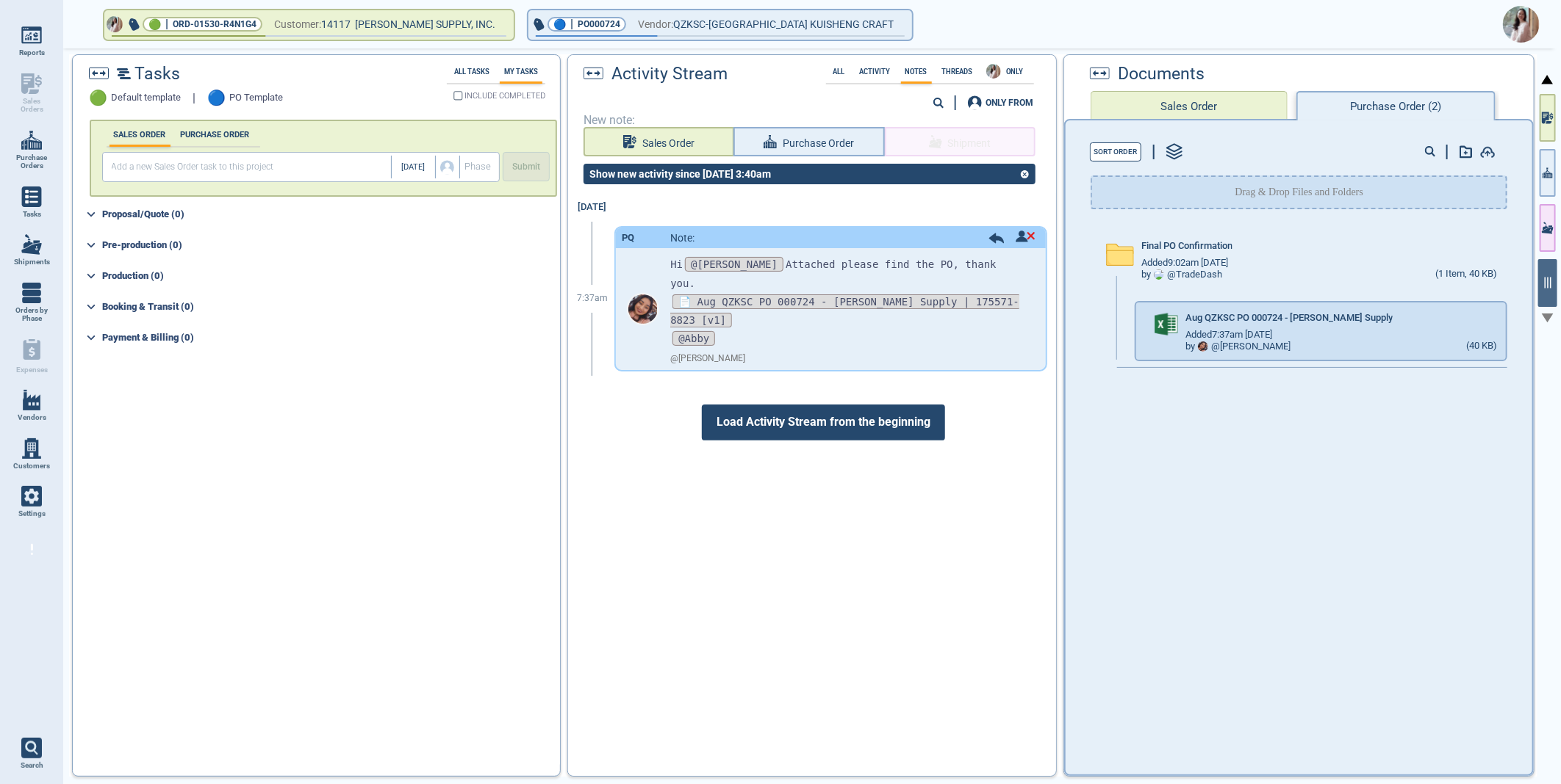
click at [1512, 11] on img at bounding box center [1520, 24] width 37 height 37
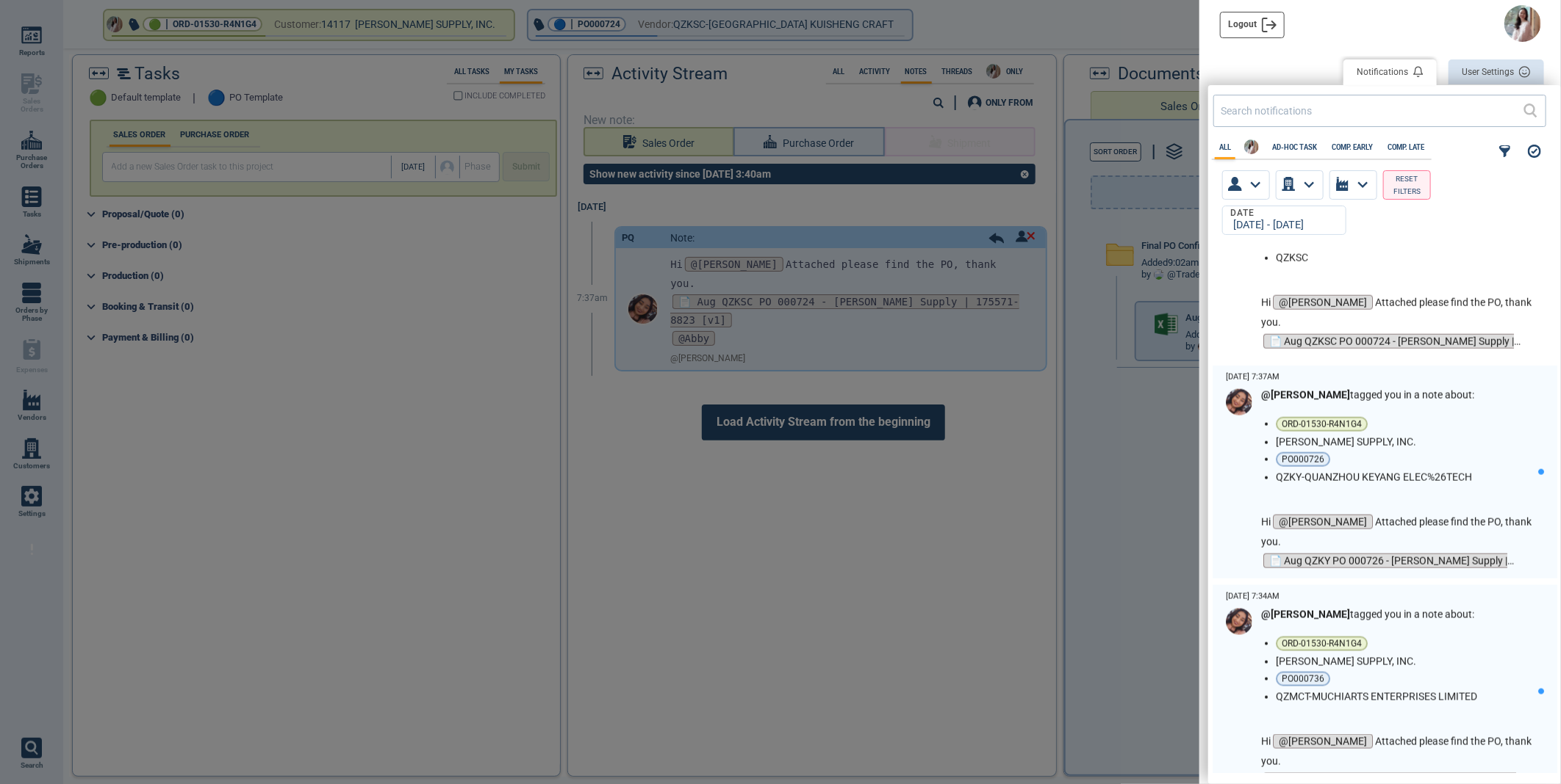
scroll to position [1223, 0]
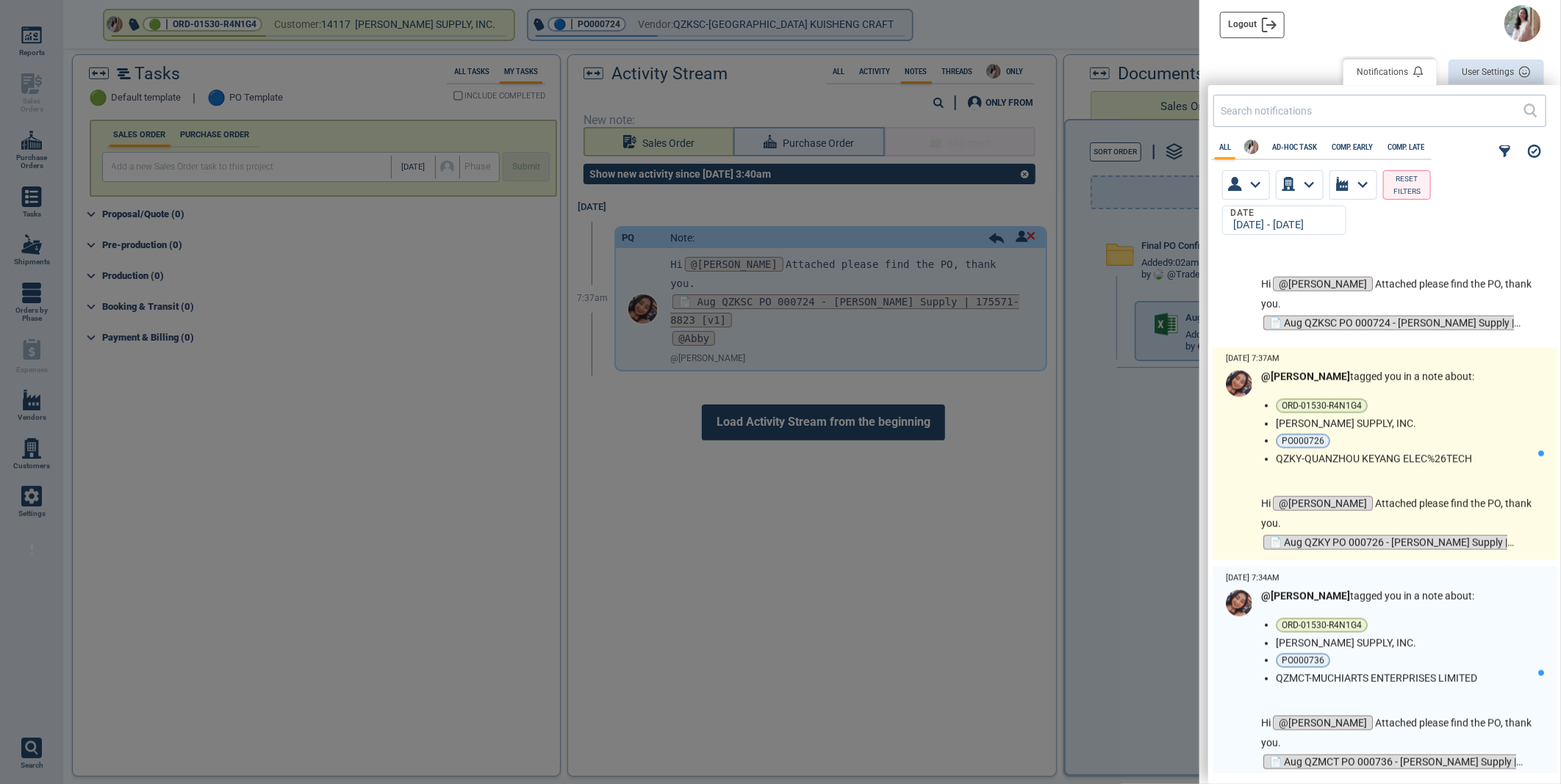
click at [1463, 407] on li "ORD-01530-R4N1G4" at bounding box center [1404, 406] width 257 height 15
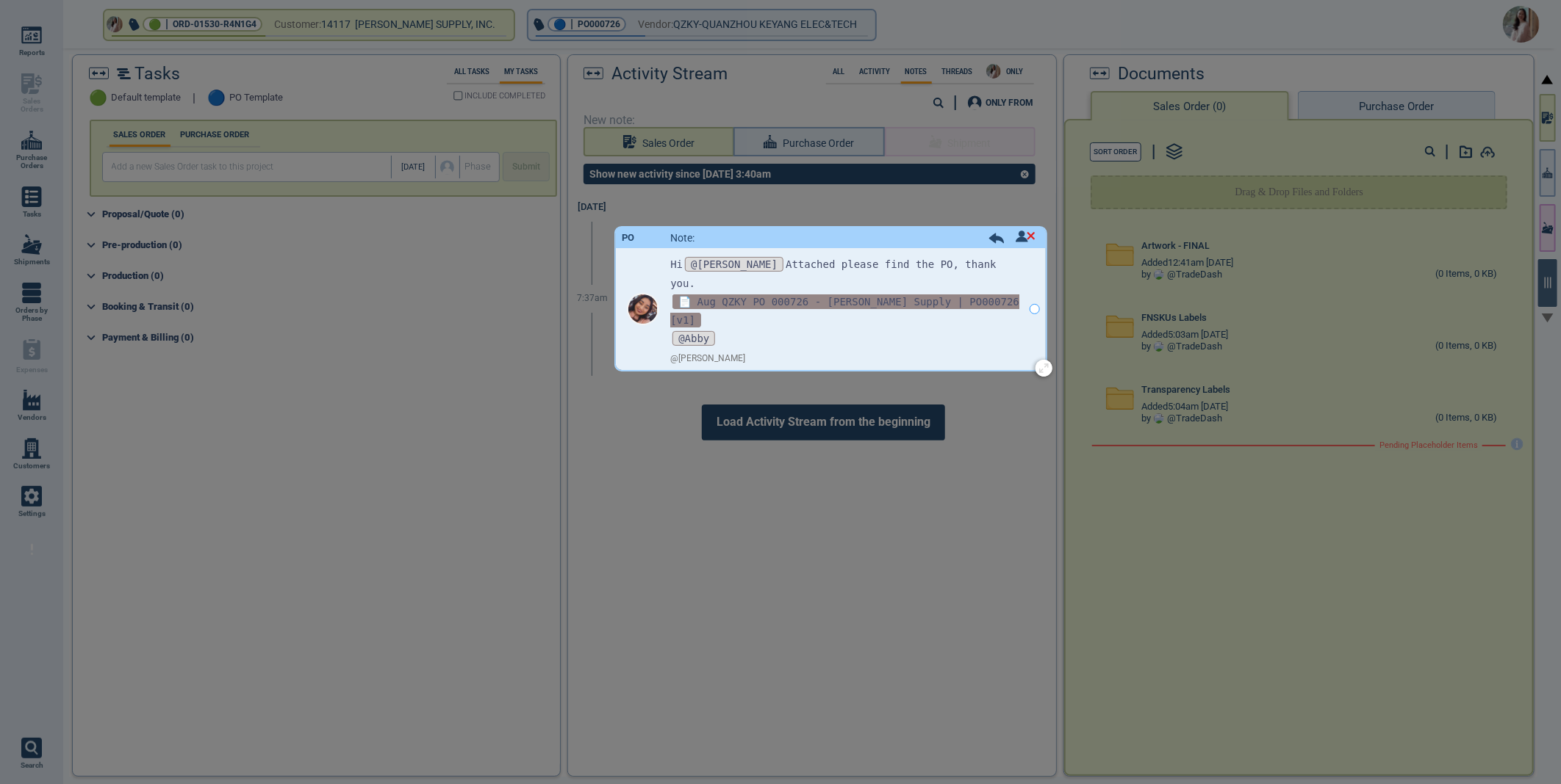
click at [725, 294] on span "📄 Aug QZKY PO 000726 - Blain Supply | PO000726 [v1]" at bounding box center [845, 311] width 349 height 33
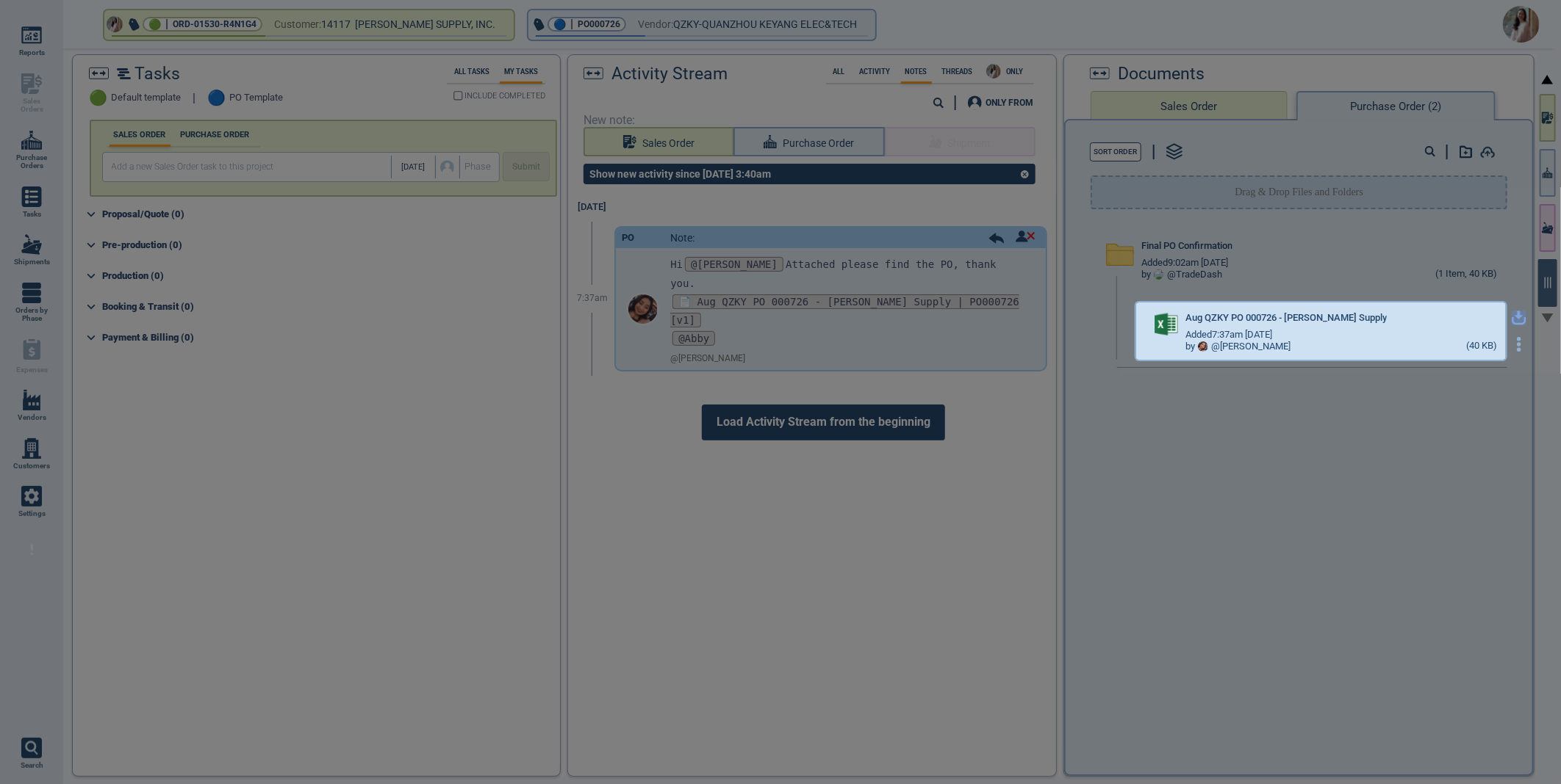
click at [1512, 318] on icon "button" at bounding box center [1519, 318] width 15 height 15
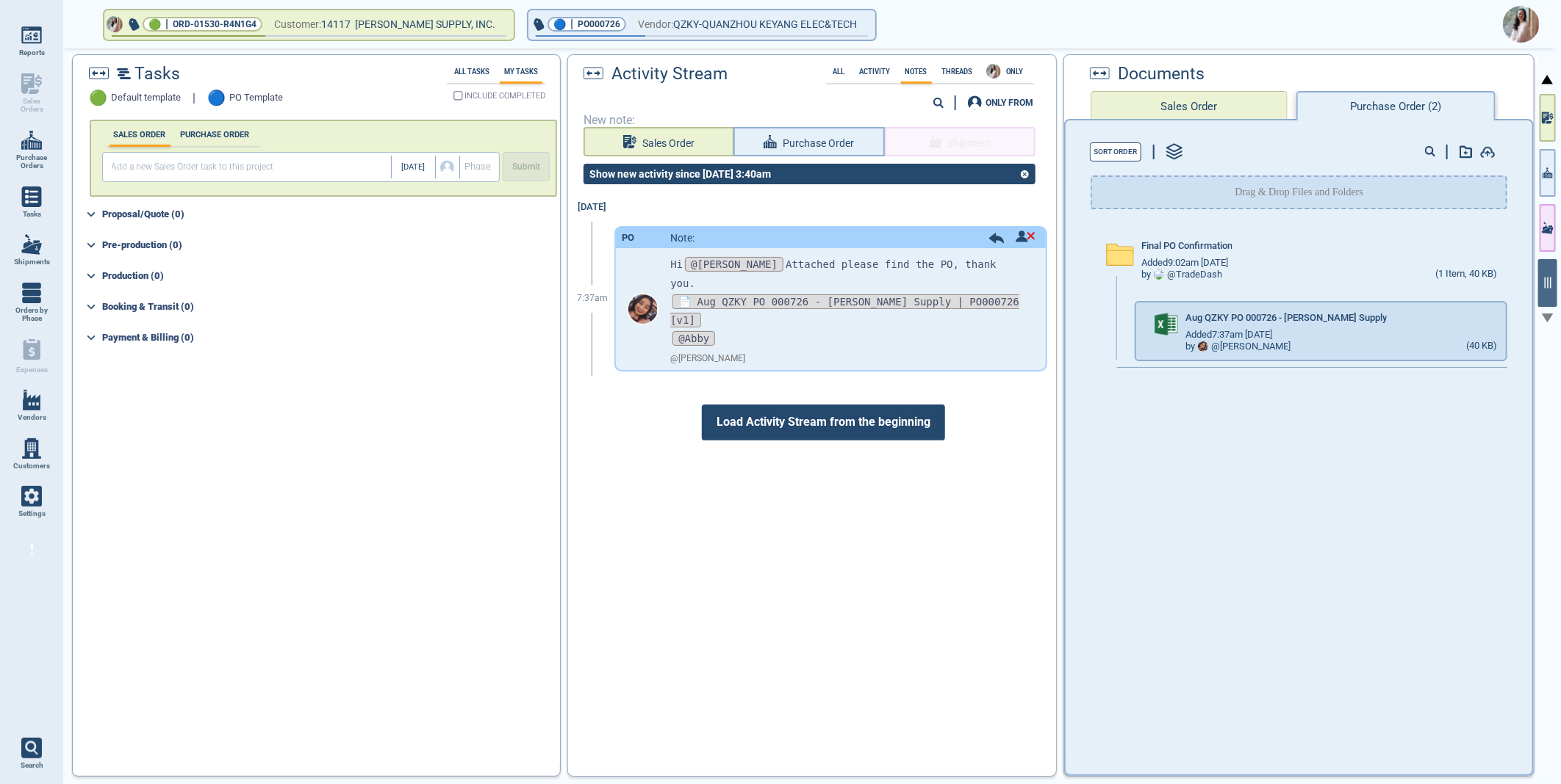
click at [1526, 19] on img at bounding box center [1520, 24] width 37 height 37
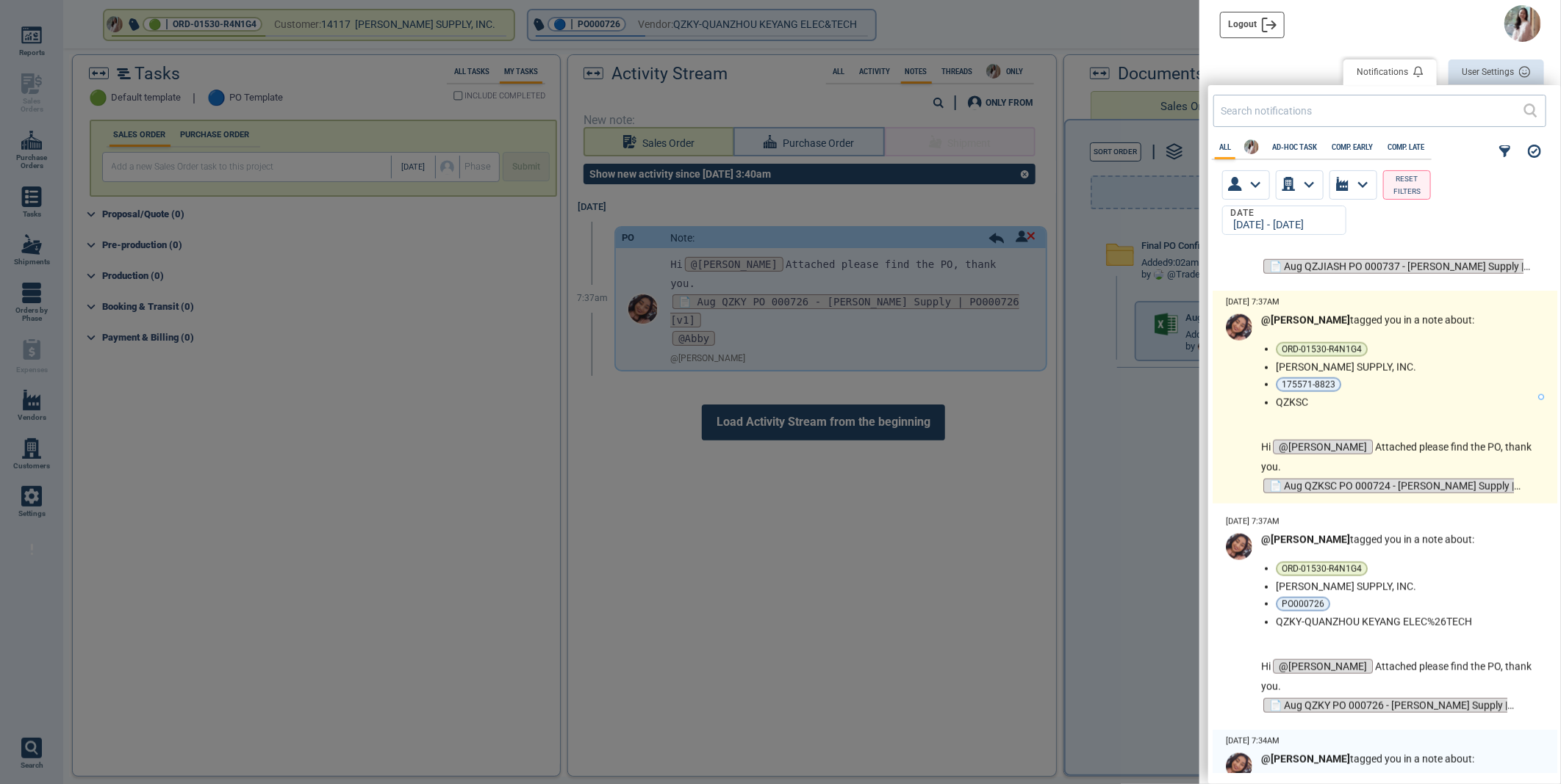
scroll to position [1469, 0]
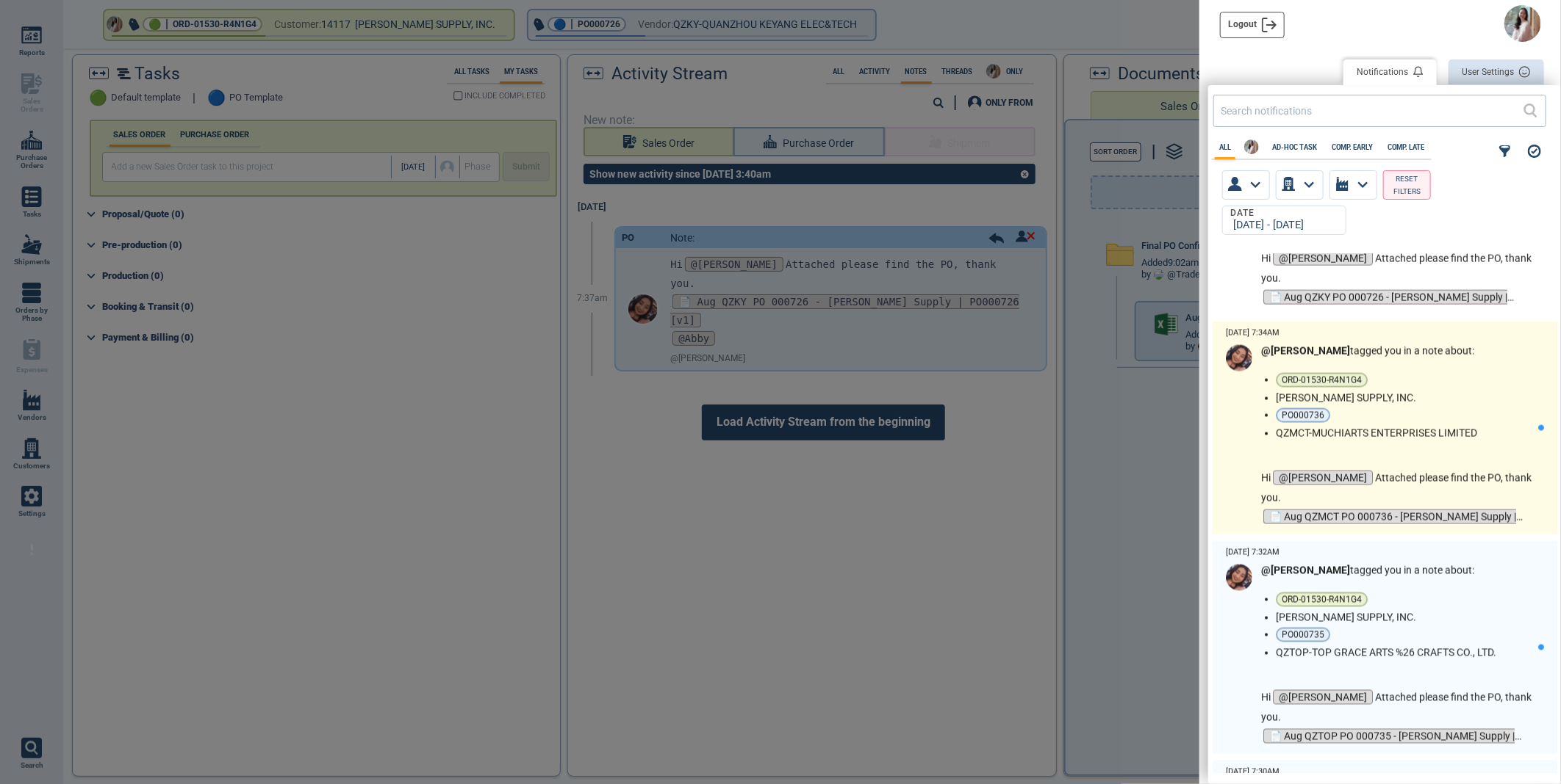
click at [1478, 390] on ul "ORD-01530-R4N1G4 BLAIN SUPPLY, INC. PO000736 QZMCT-MUCHIARTS ENTERPRISES LIMITED" at bounding box center [1407, 406] width 263 height 66
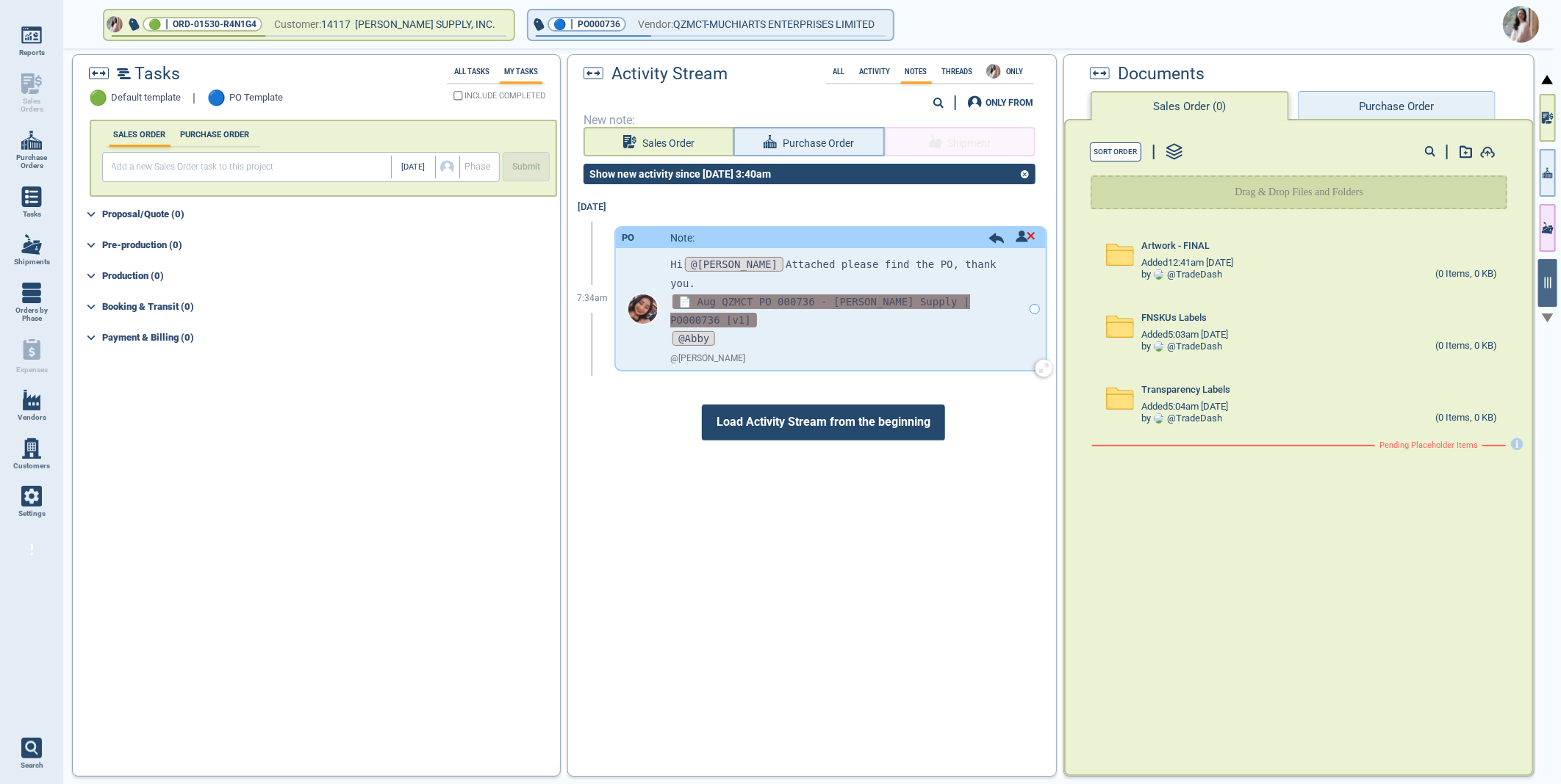
click at [843, 294] on span "📄 Aug QZMCT PO 000736 - Blain Supply | PO000736 [v1]" at bounding box center [820, 311] width 299 height 33
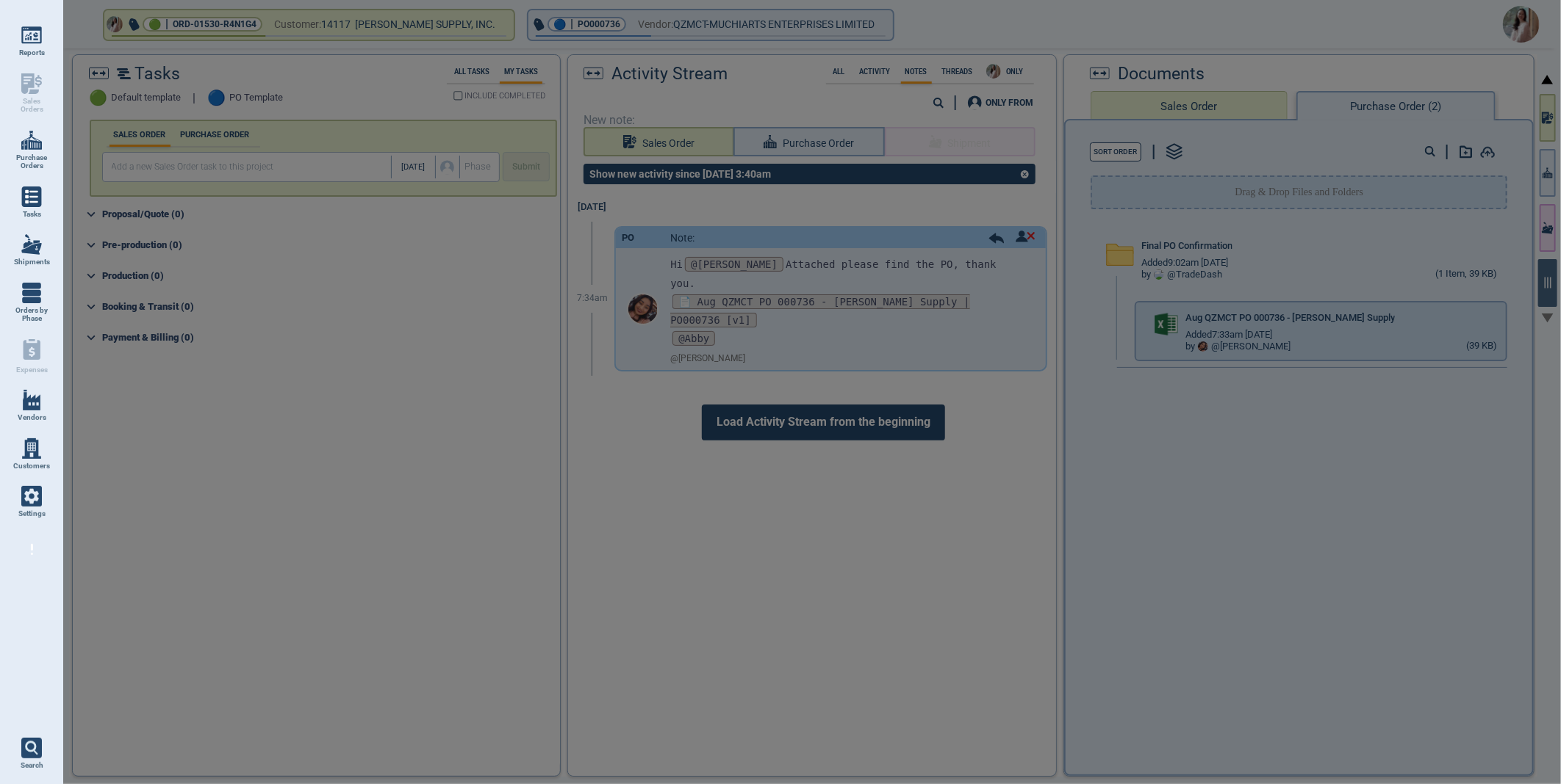
click at [1508, 318] on div at bounding box center [780, 392] width 1561 height 784
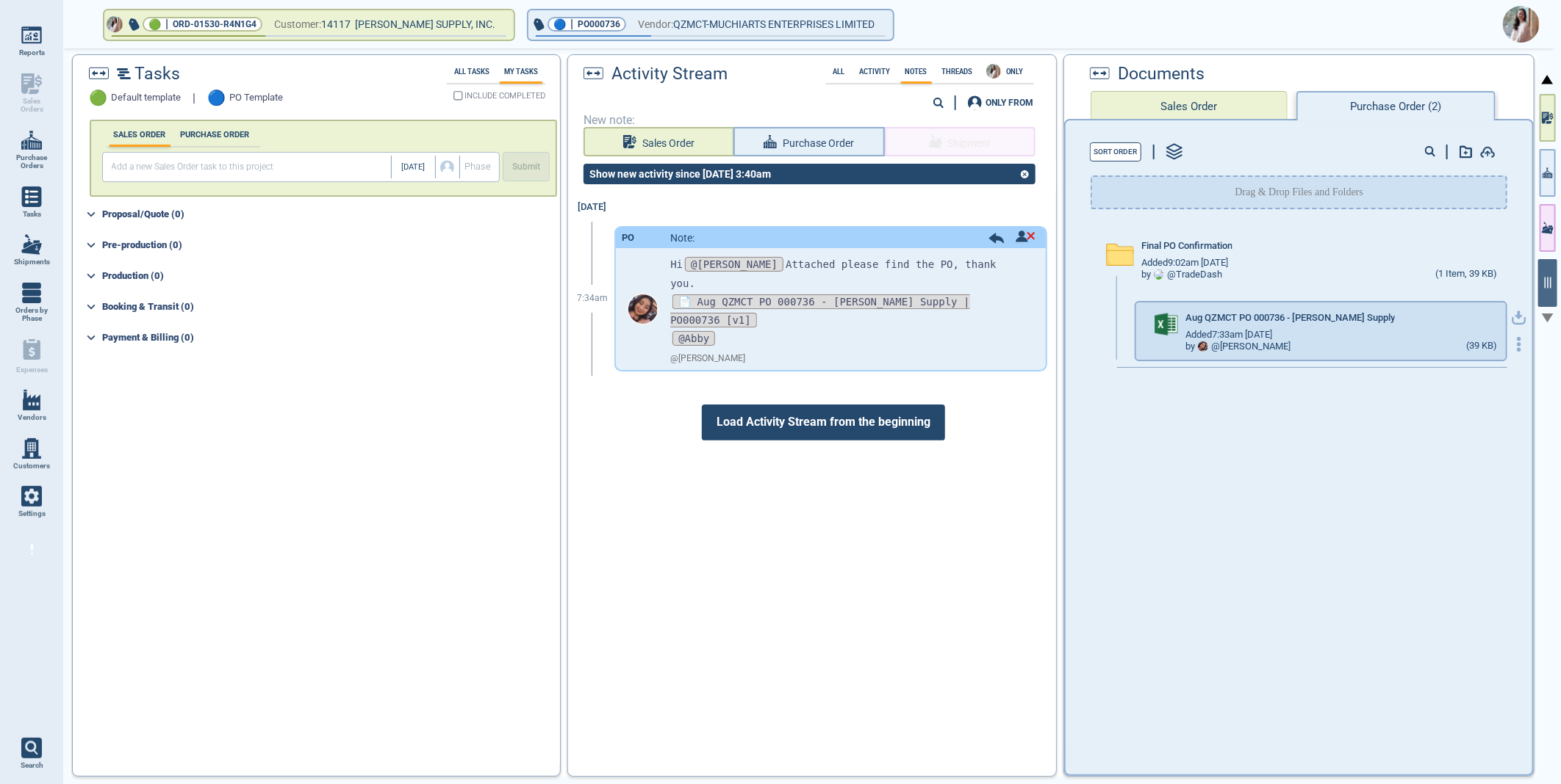
click at [1512, 317] on icon "button" at bounding box center [1519, 318] width 15 height 15
click at [873, 69] on label "Activity" at bounding box center [875, 71] width 40 height 8
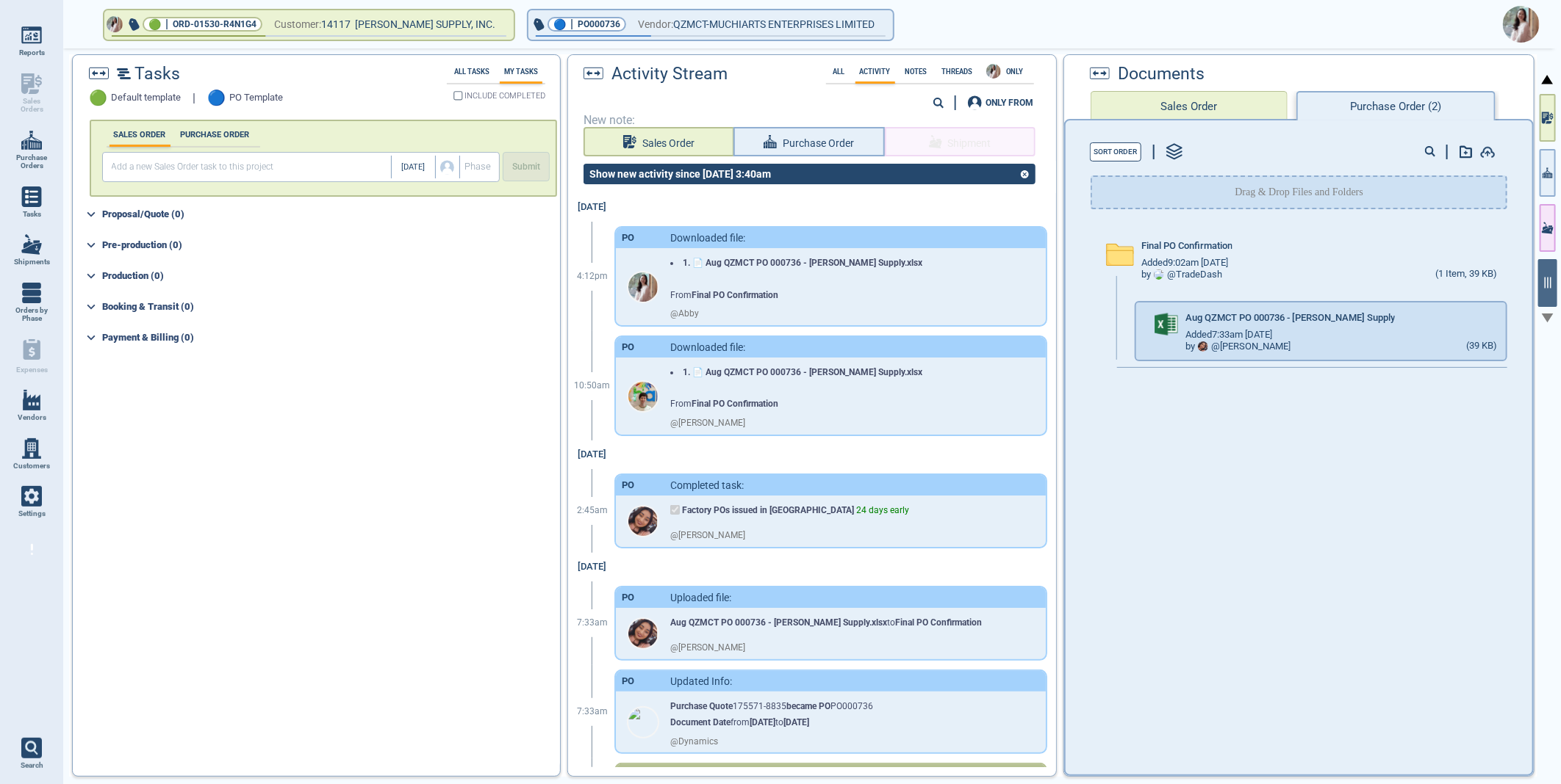
click at [1529, 22] on img at bounding box center [1520, 24] width 37 height 37
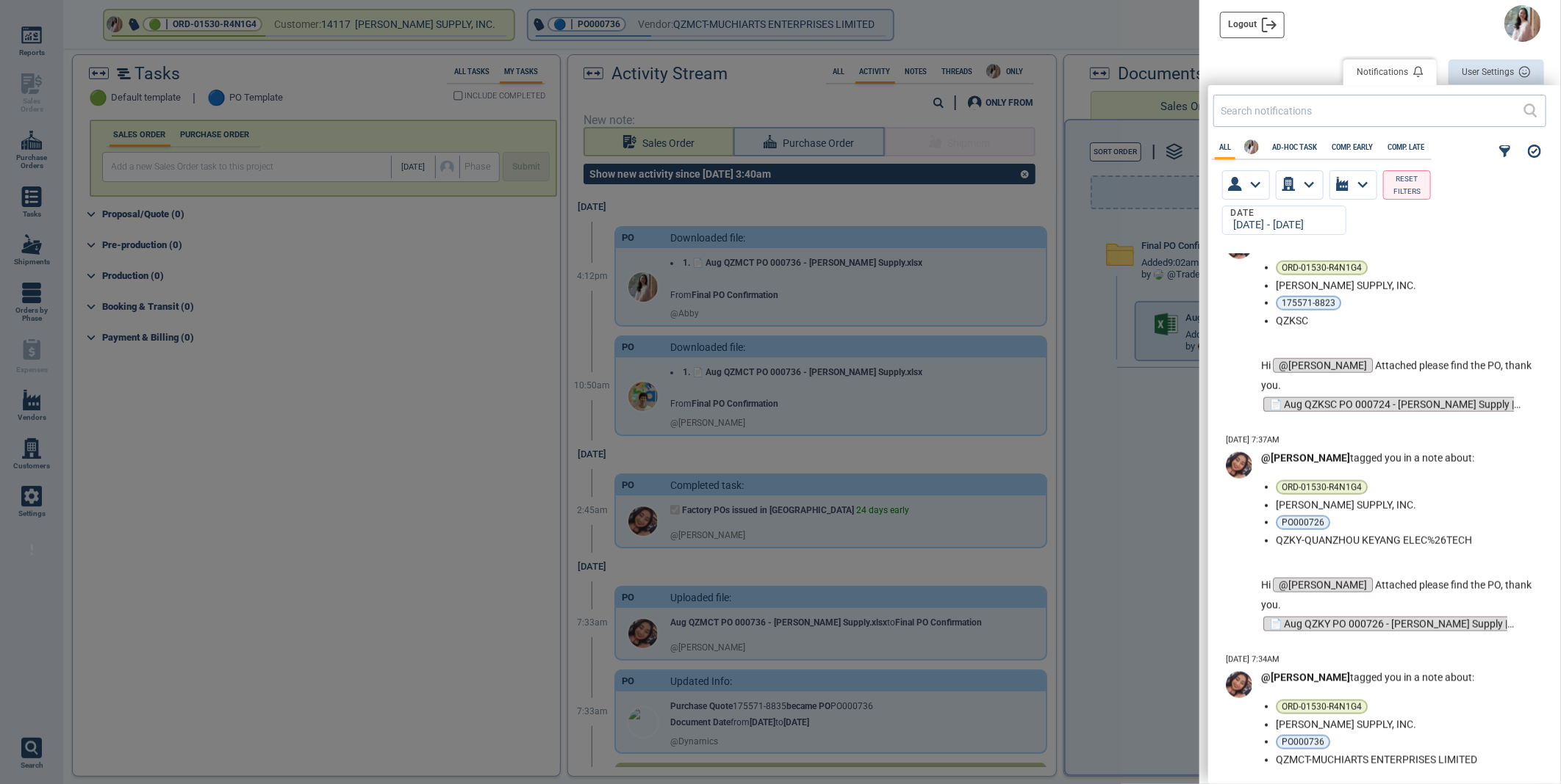
scroll to position [1632, 0]
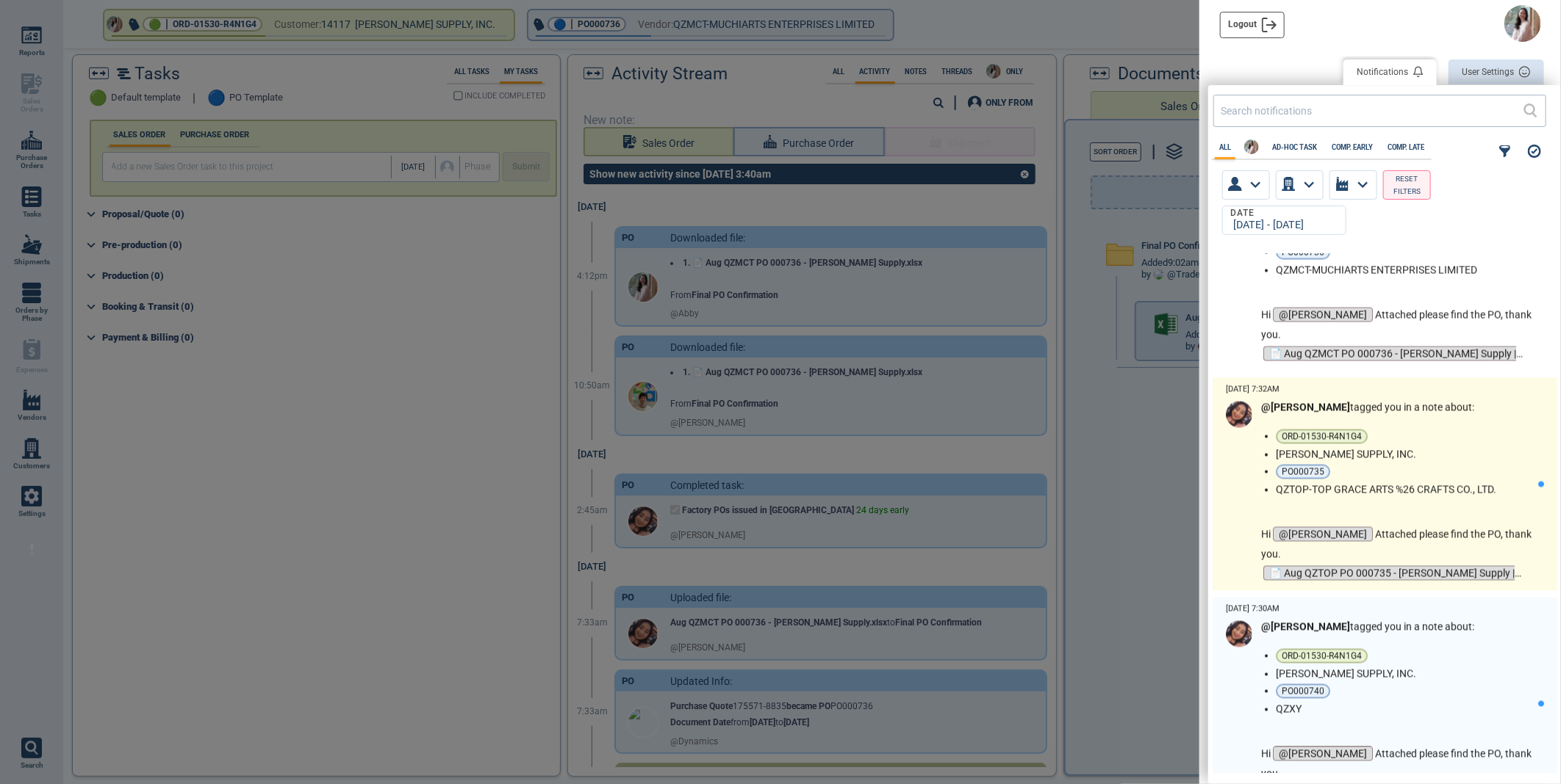
click at [1472, 455] on li "[PERSON_NAME] SUPPLY, INC." at bounding box center [1404, 455] width 257 height 12
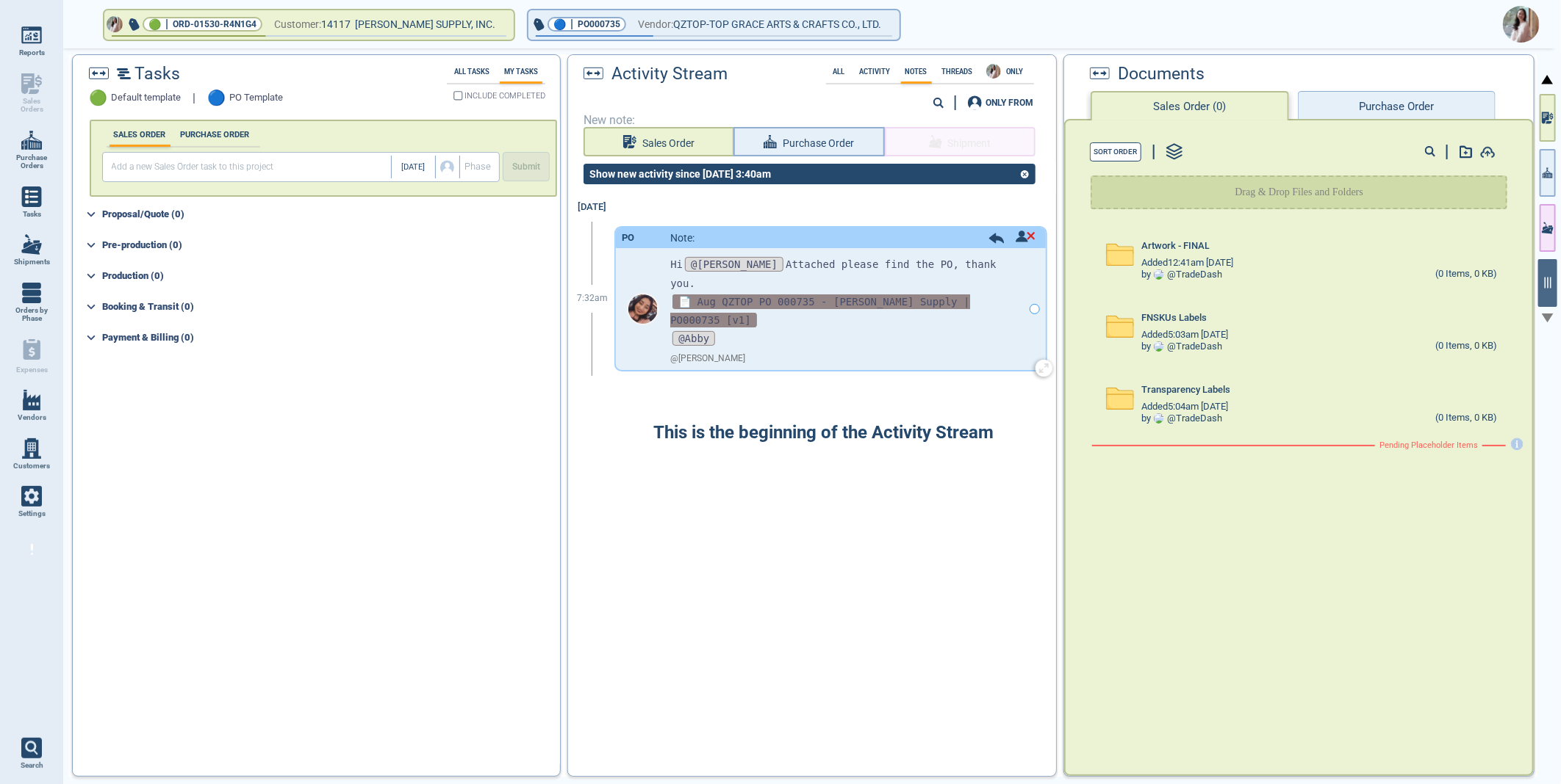
click at [907, 294] on span "📄 Aug QZTOP PO 000735 - Blain Supply | PO000735 [v1]" at bounding box center [820, 311] width 299 height 33
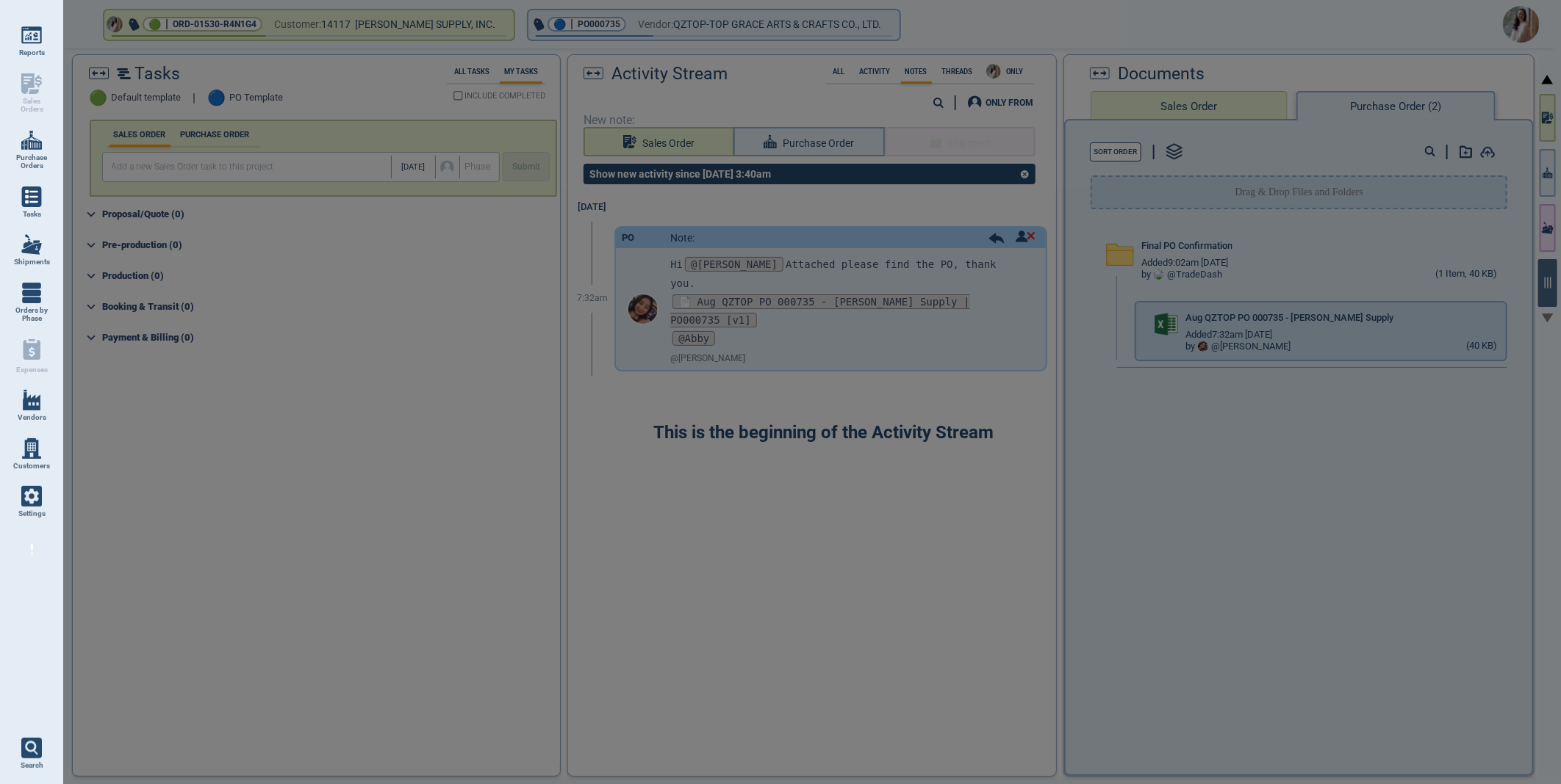
click at [1509, 313] on div at bounding box center [780, 392] width 1561 height 784
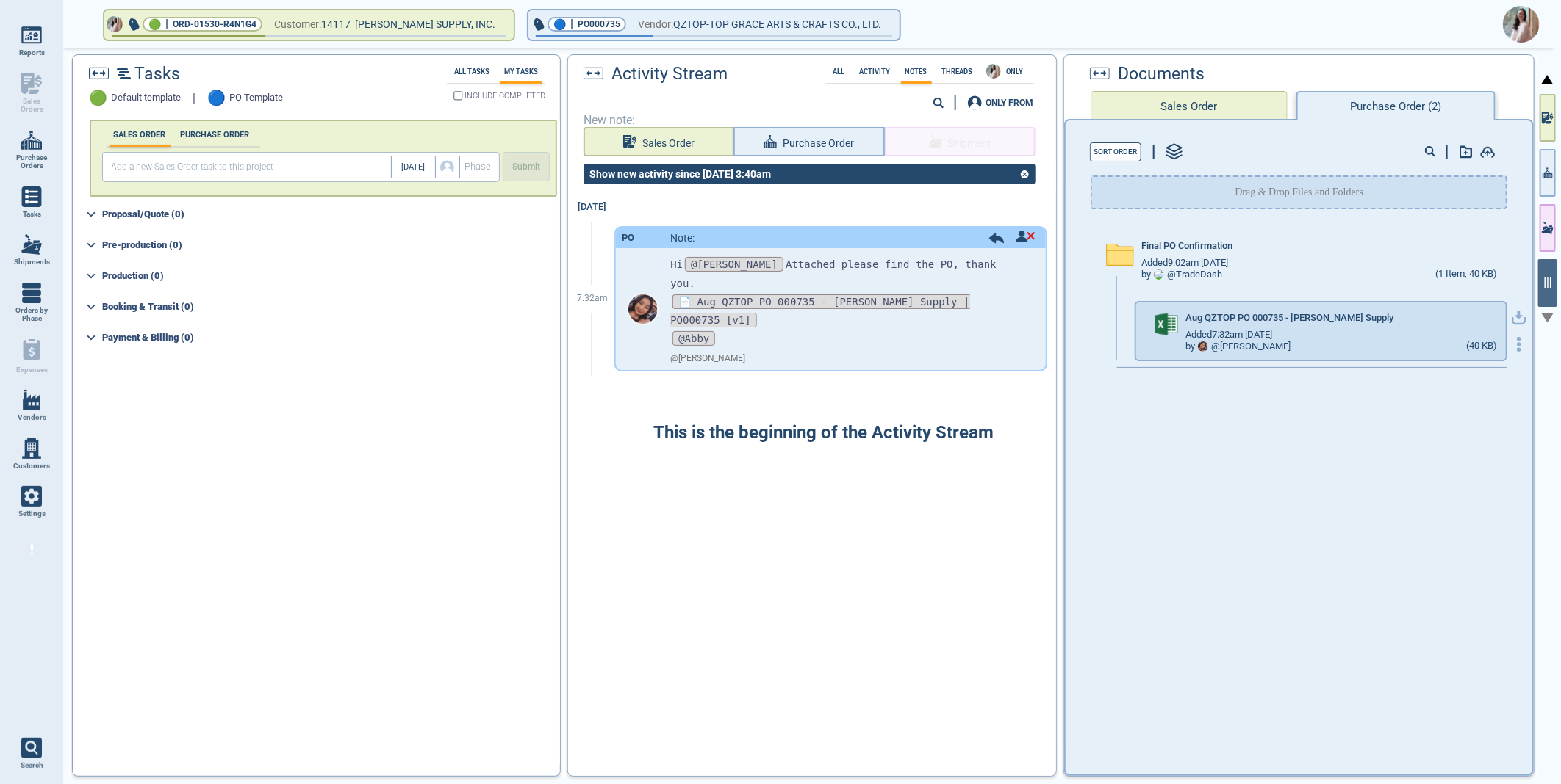
click at [1514, 313] on icon "button" at bounding box center [1519, 316] width 9 height 9
click at [1522, 22] on img at bounding box center [1520, 24] width 37 height 37
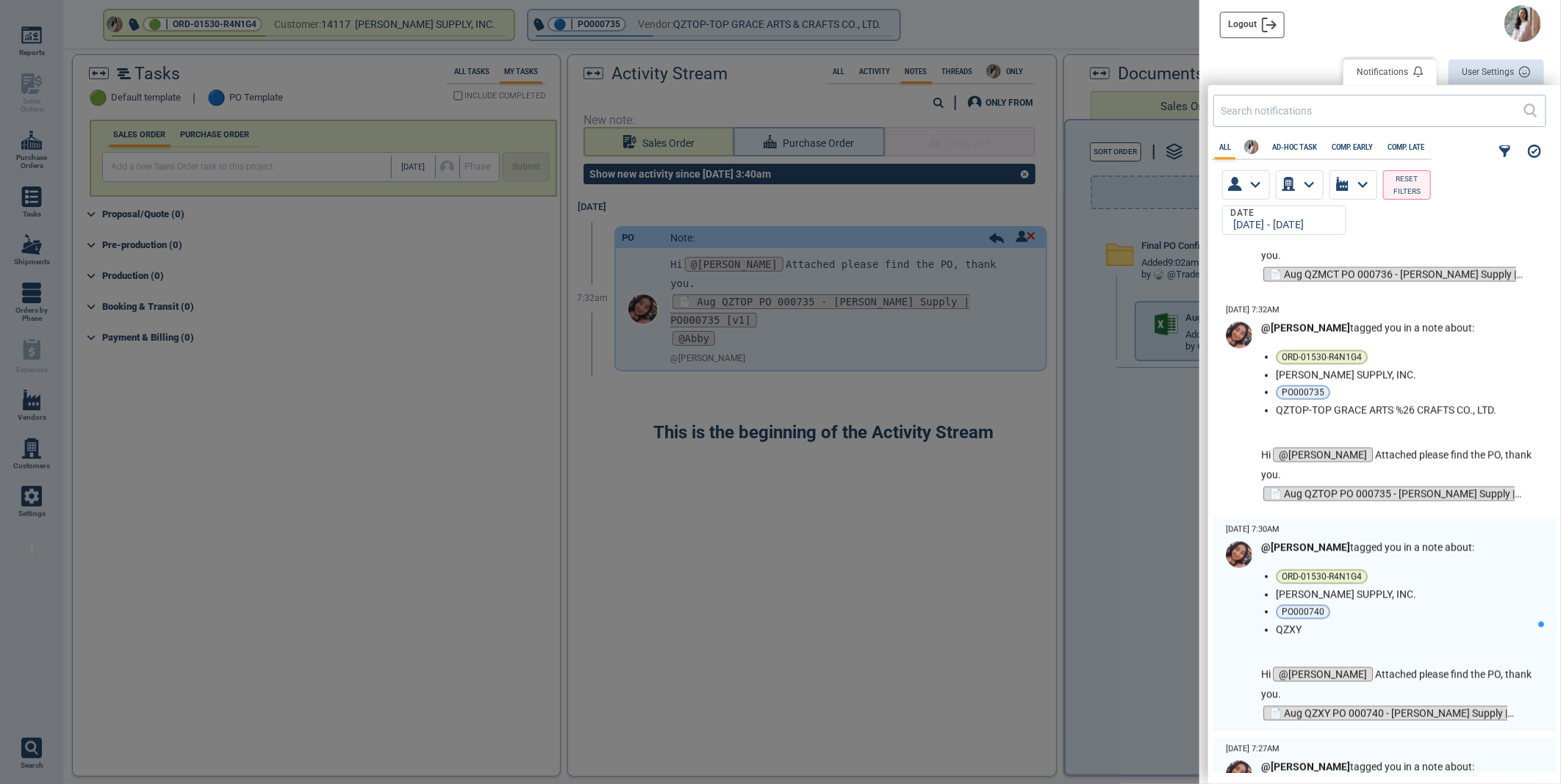
scroll to position [1713, 0]
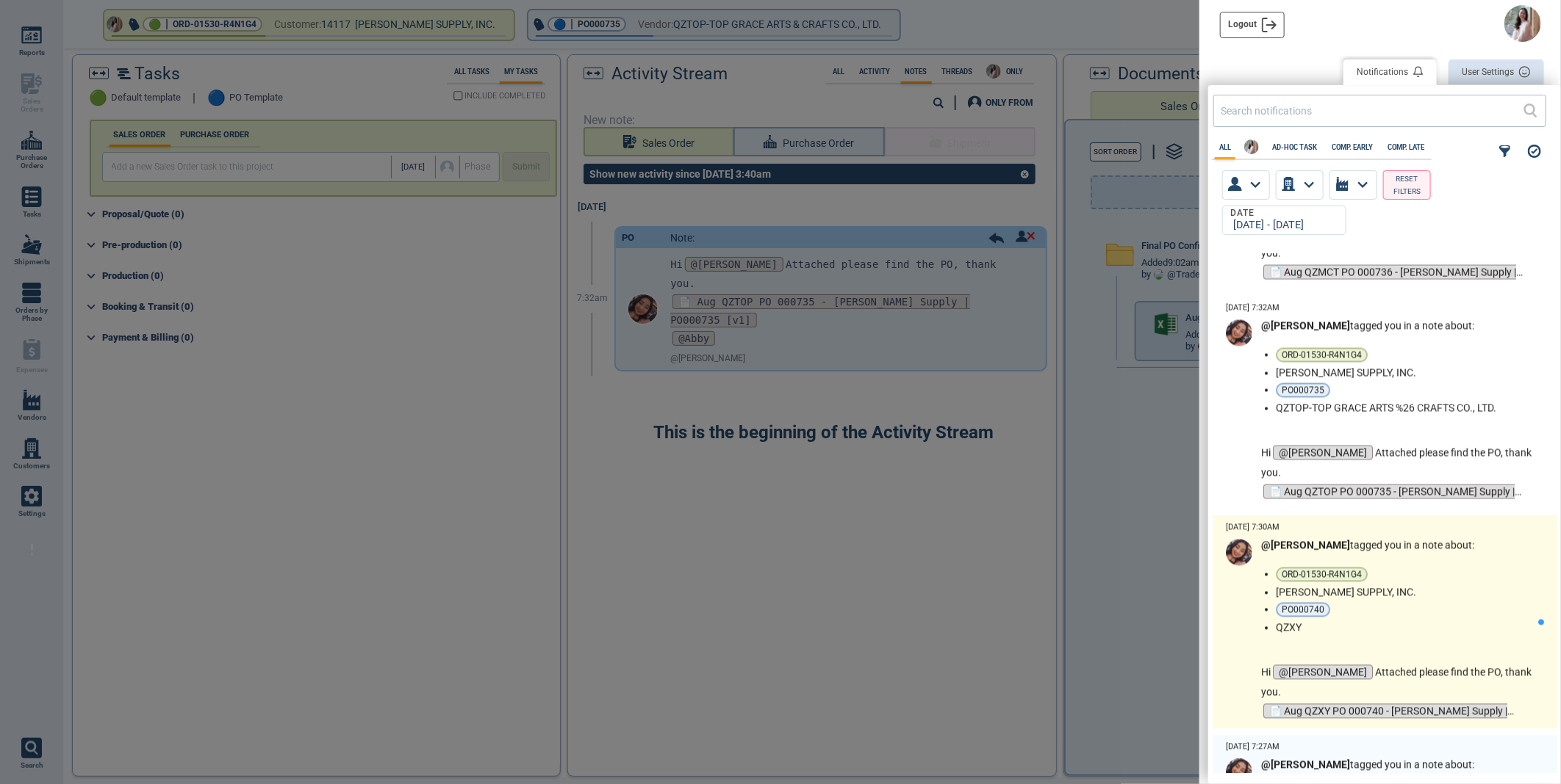
click at [1355, 604] on li "PO000740" at bounding box center [1404, 610] width 257 height 15
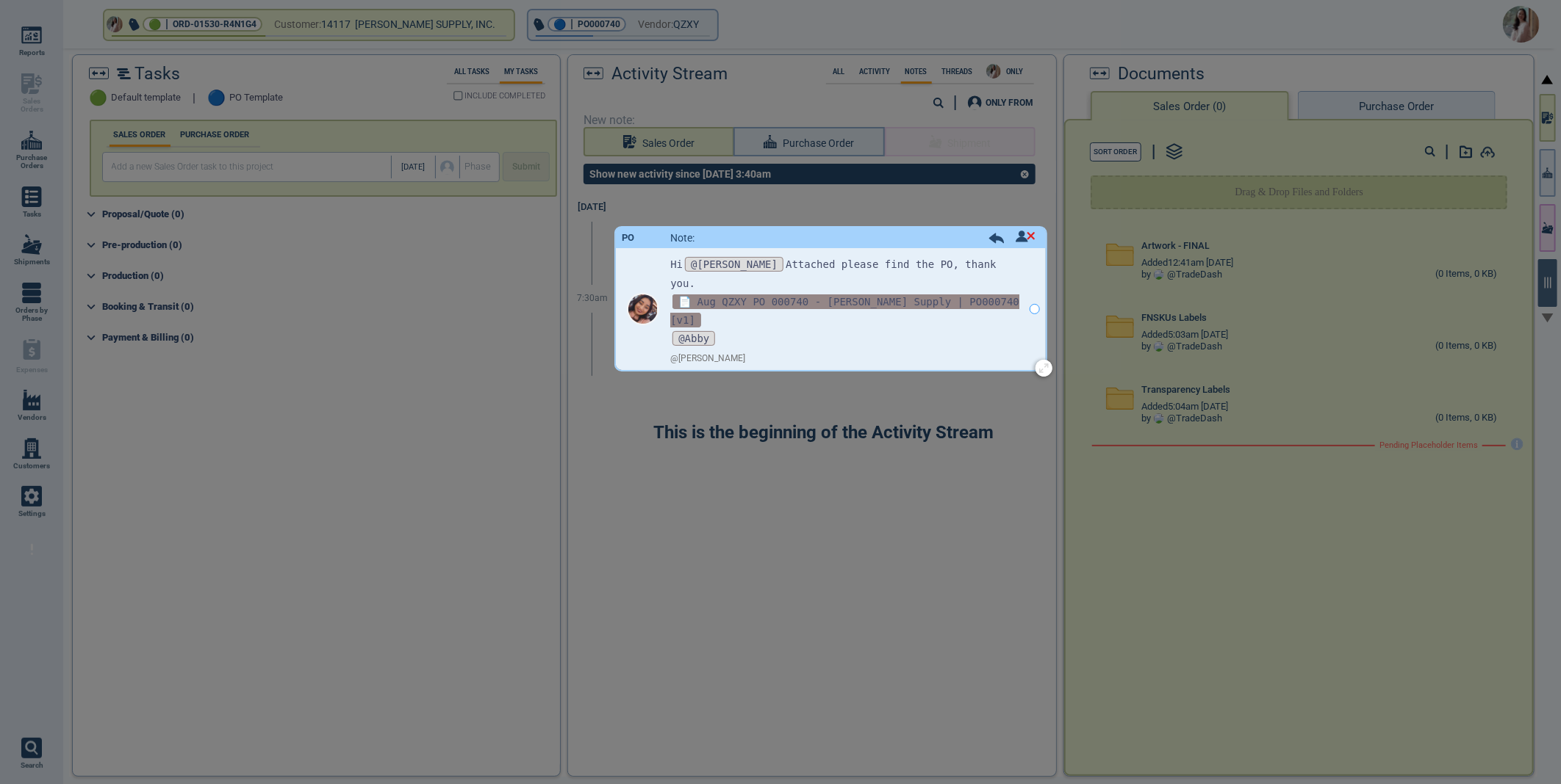
click at [892, 294] on span "📄 Aug QZXY PO 000740 - Blain Supply | PO000740 [v1]" at bounding box center [845, 311] width 349 height 33
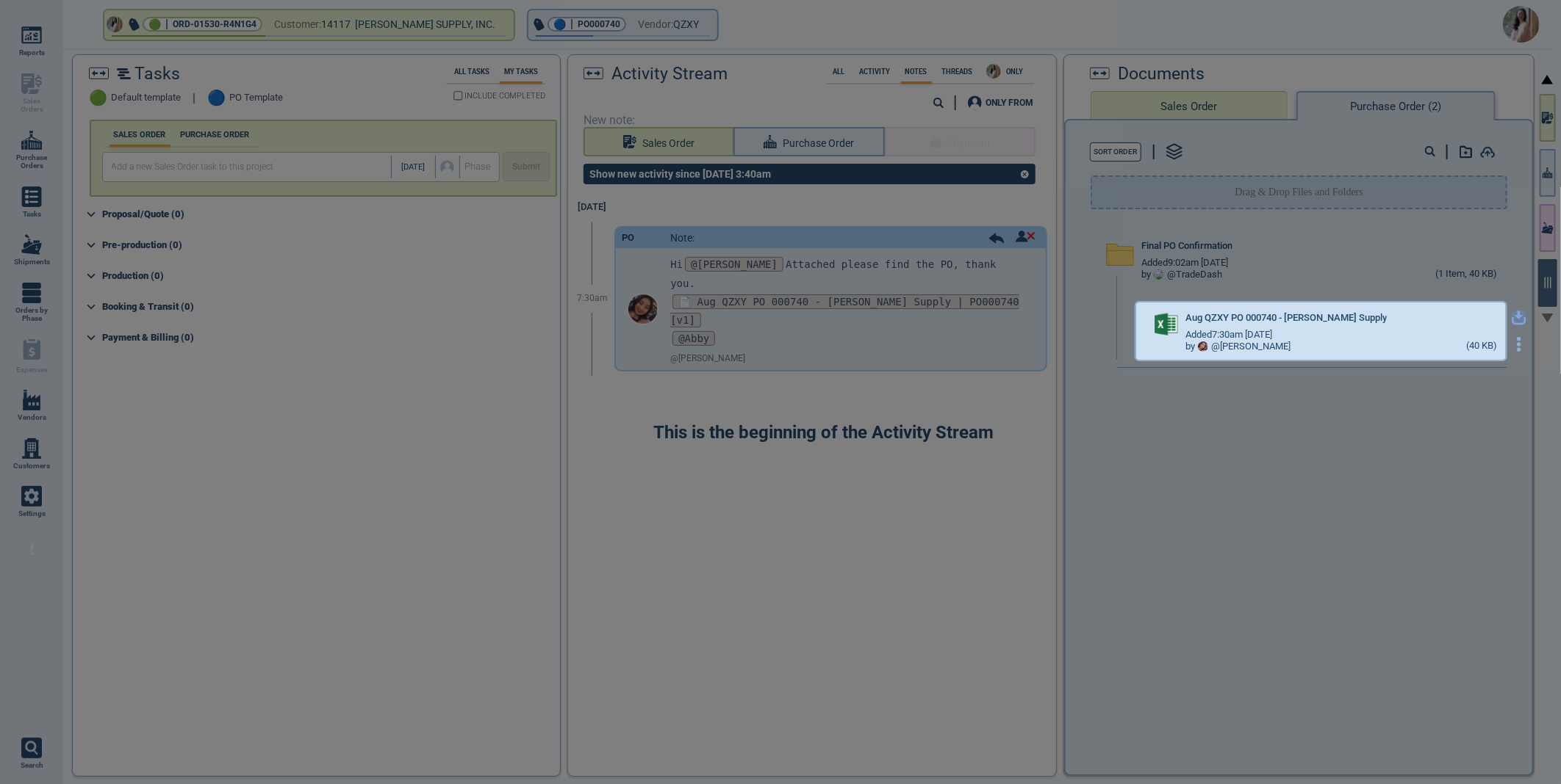
click at [1514, 313] on icon "button" at bounding box center [1519, 316] width 9 height 9
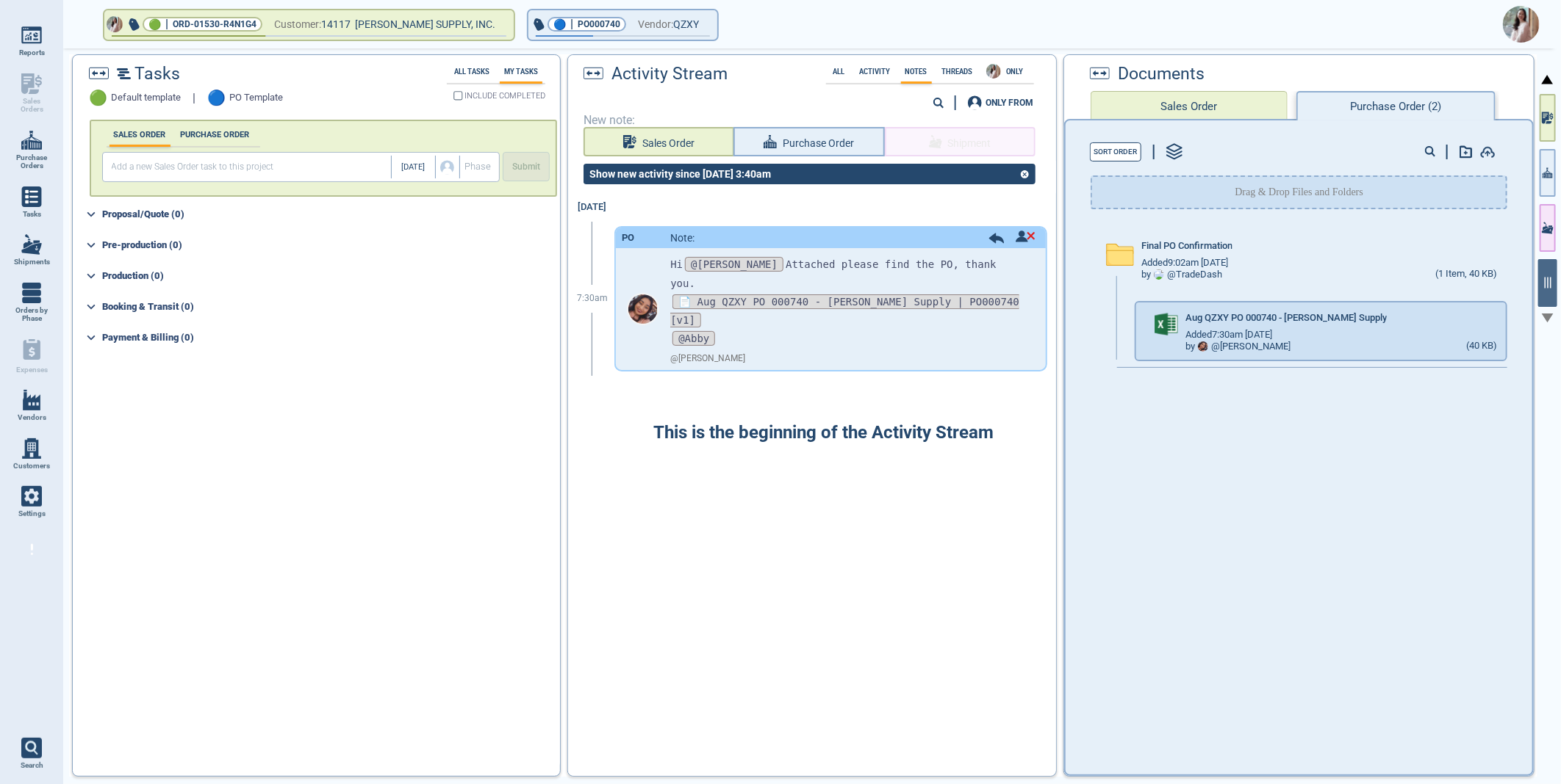
click at [1515, 25] on img at bounding box center [1520, 24] width 37 height 37
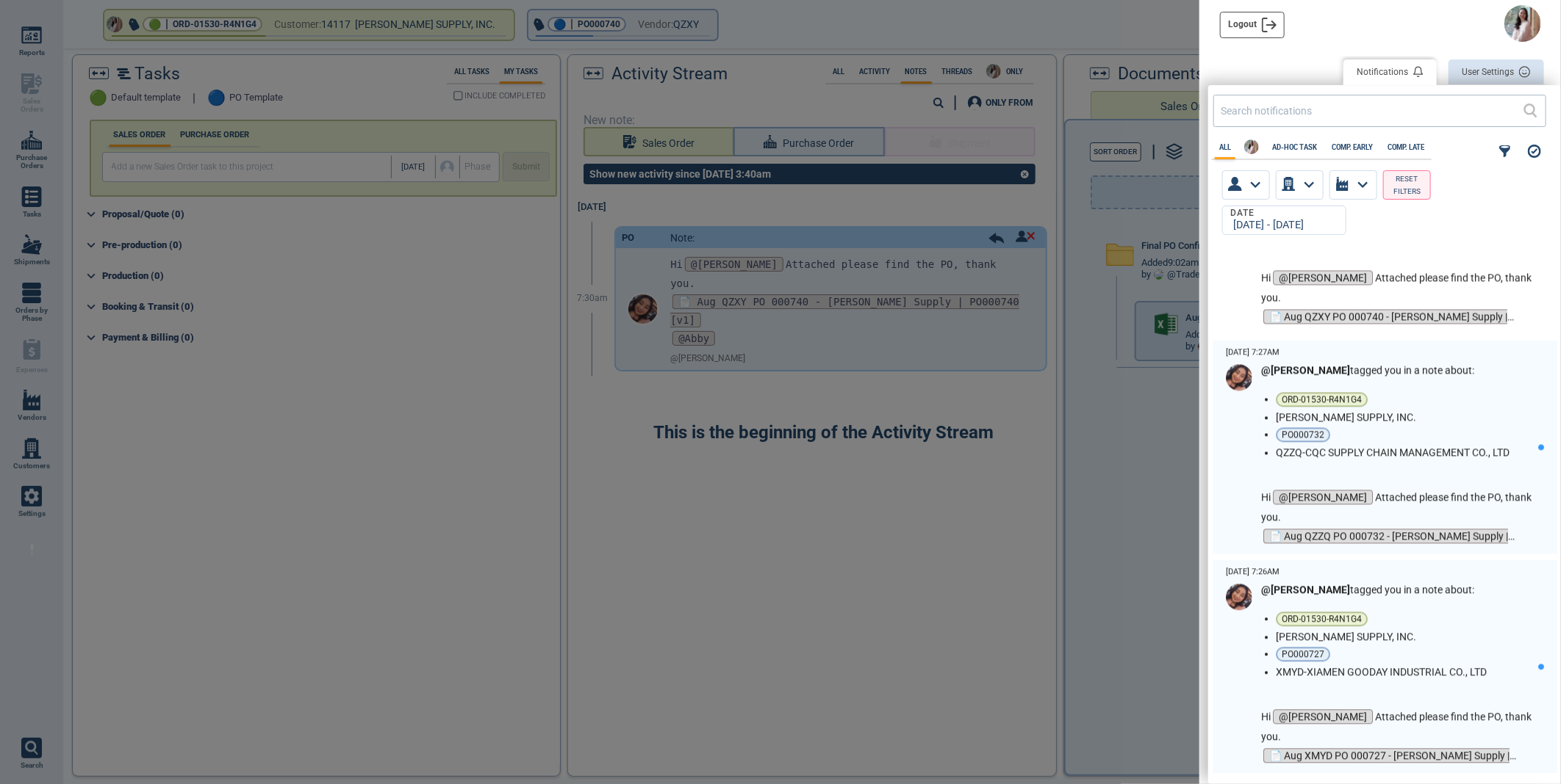
scroll to position [2121, 0]
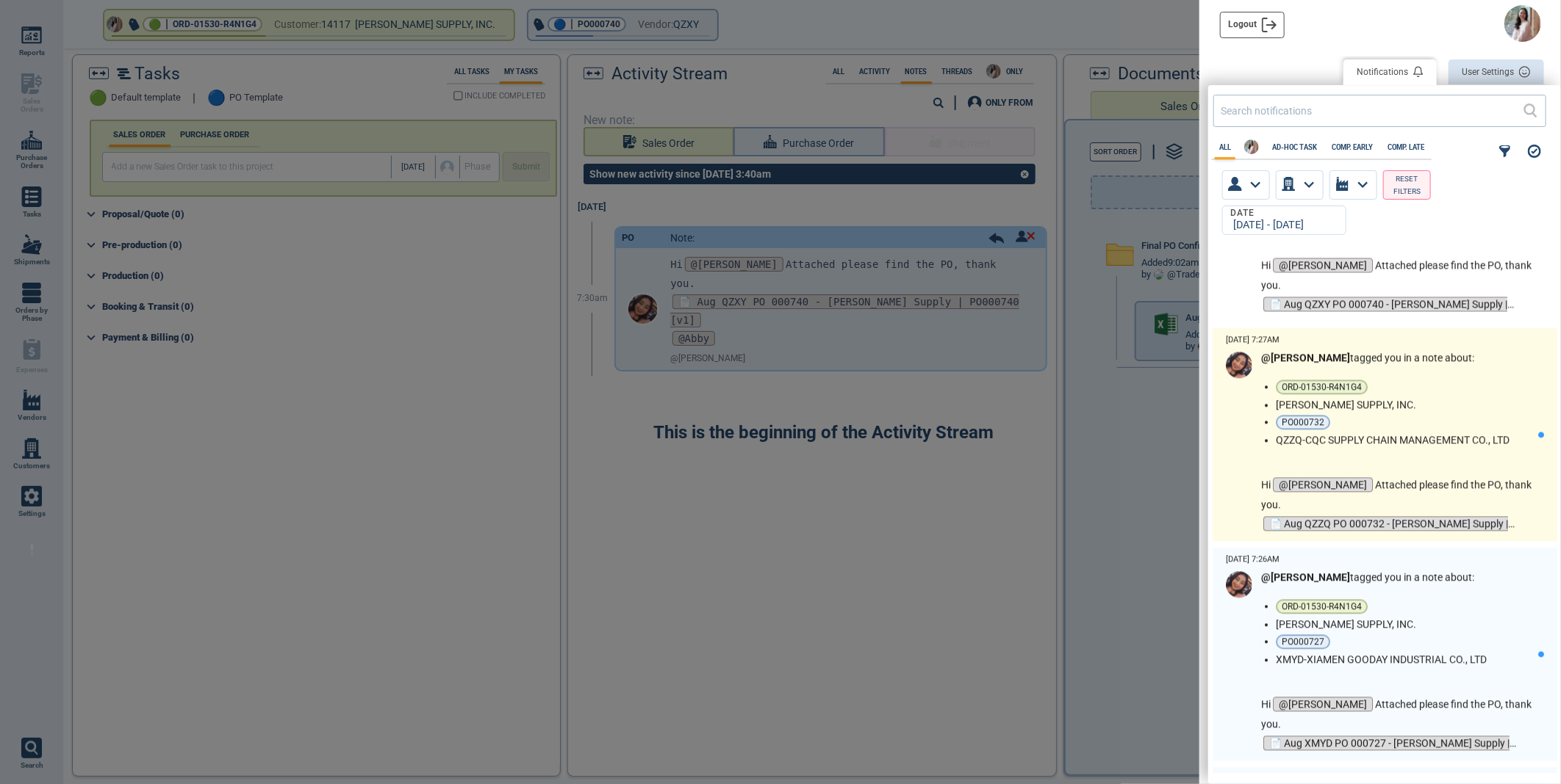
click at [1473, 381] on li "ORD-01530-R4N1G4" at bounding box center [1404, 387] width 257 height 15
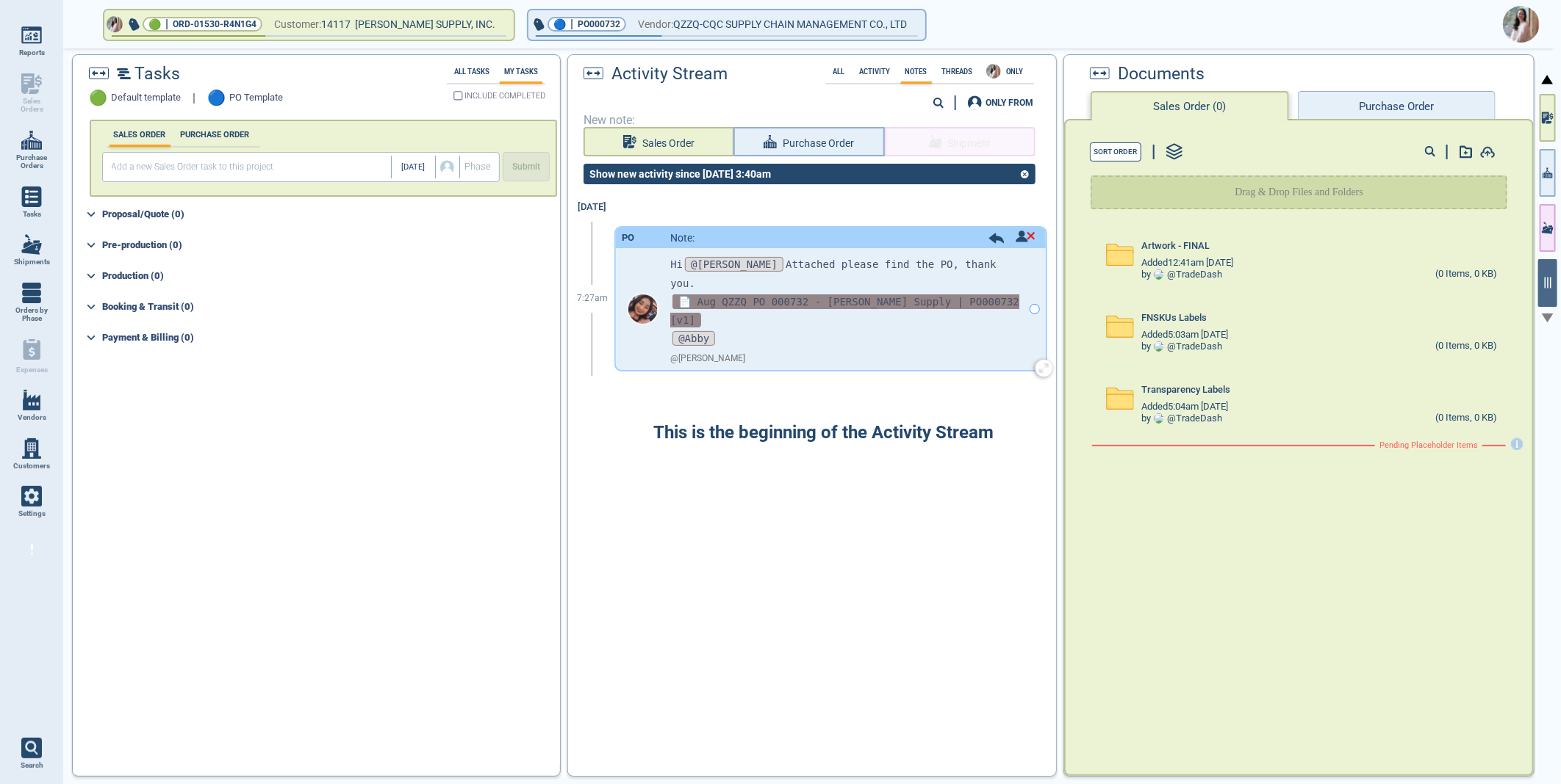
click at [864, 294] on span "📄 Aug QZZQ PO 000732 - Blain Supply | PO000732 [v1]" at bounding box center [845, 311] width 349 height 33
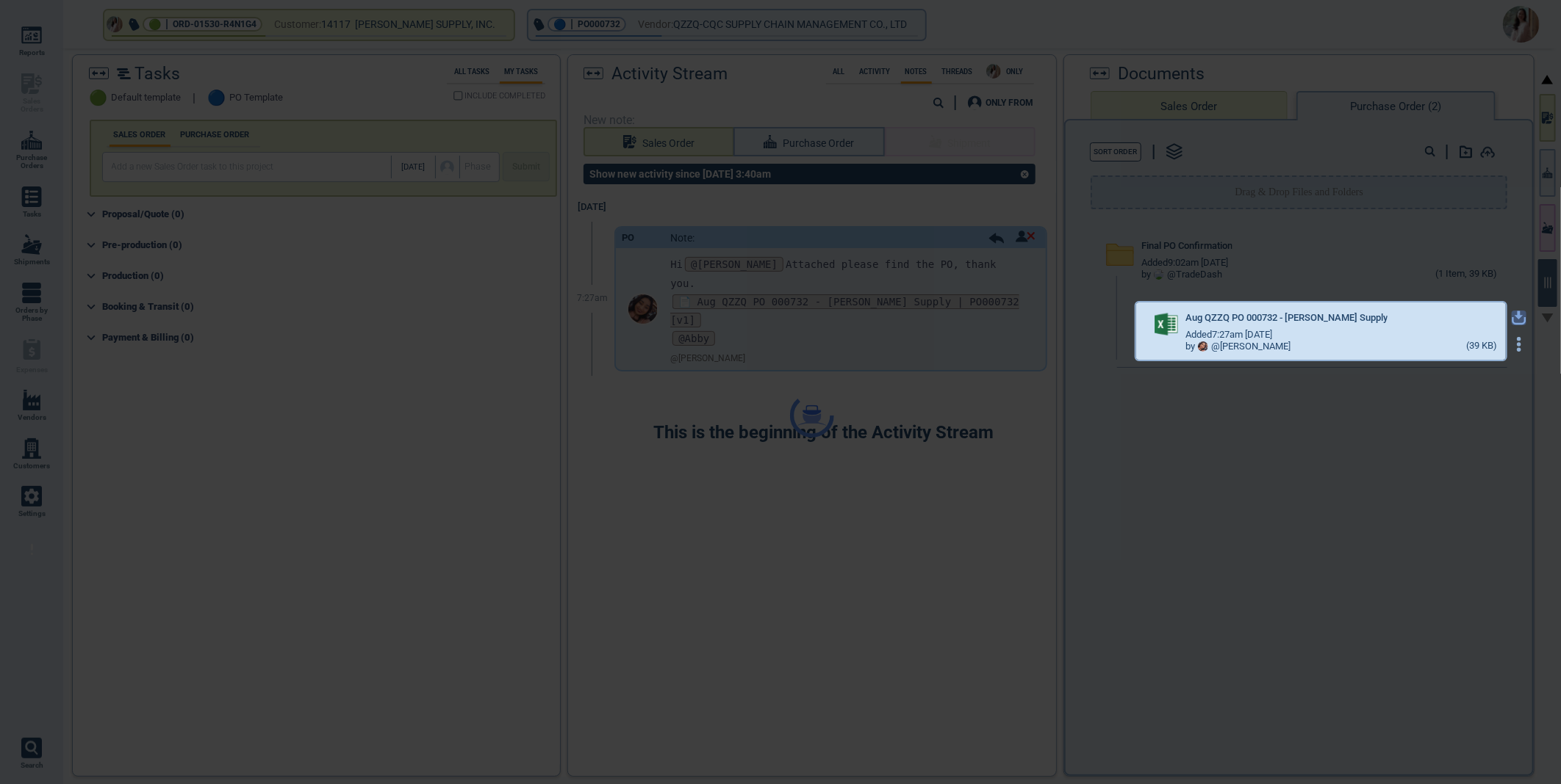
click at [1508, 318] on div "Tasks 🟢 Default template | 🔵 PO Template All Tasks My Tasks INCLUDE COMPLETED S…" at bounding box center [803, 415] width 1468 height 723
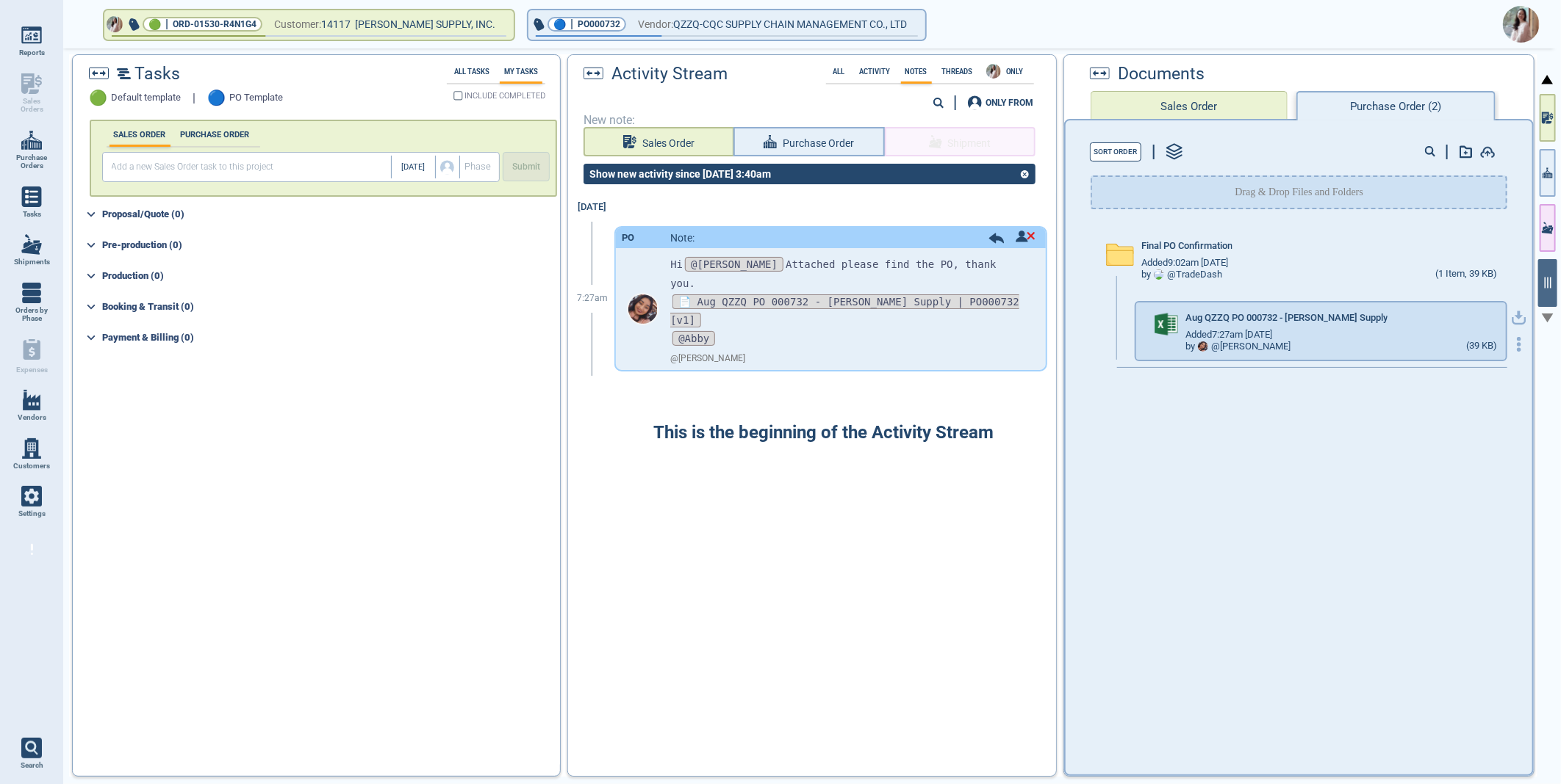
click at [1514, 313] on icon "button" at bounding box center [1519, 316] width 9 height 9
click at [1523, 19] on img at bounding box center [1520, 24] width 37 height 37
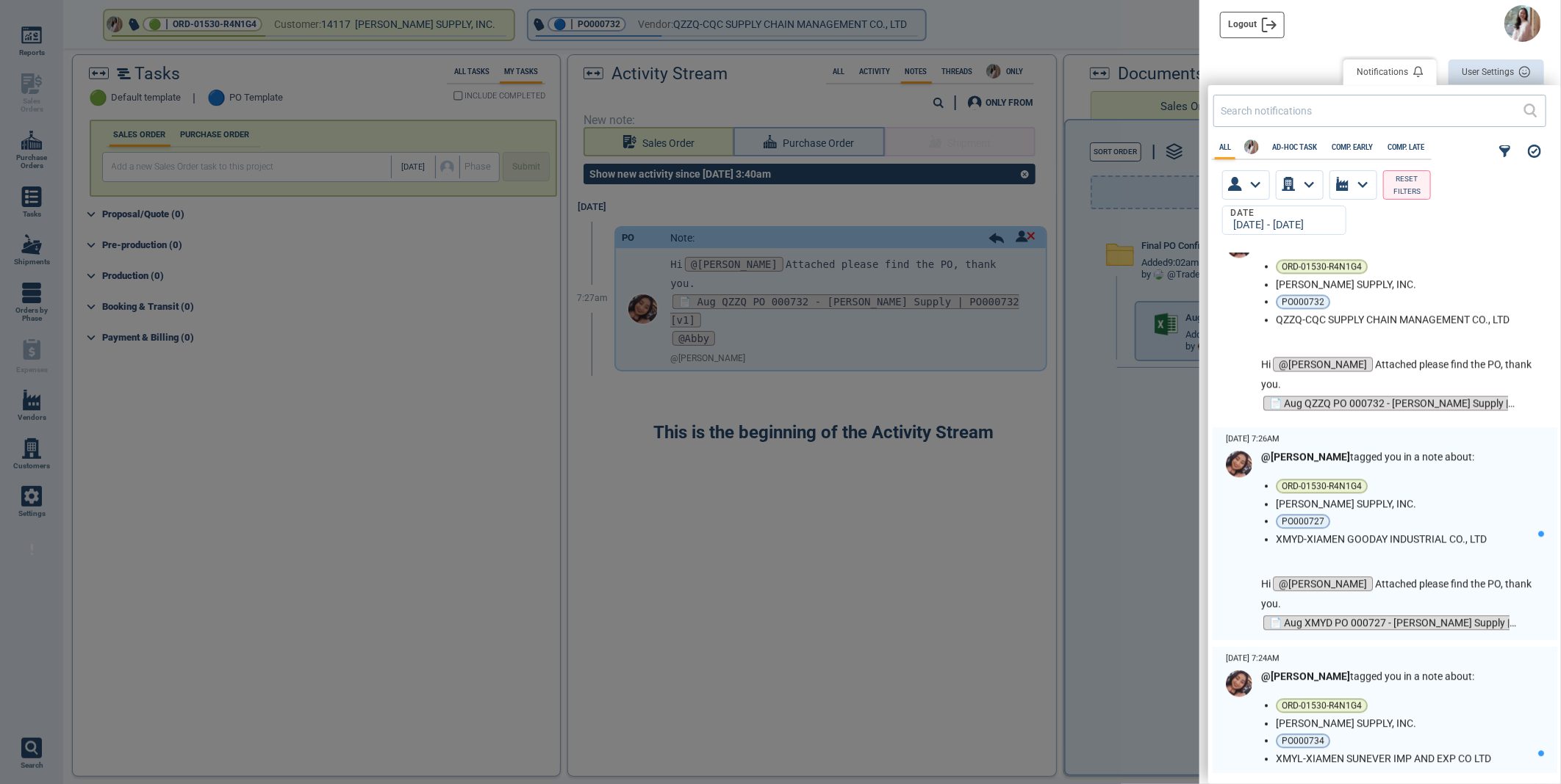
scroll to position [2367, 0]
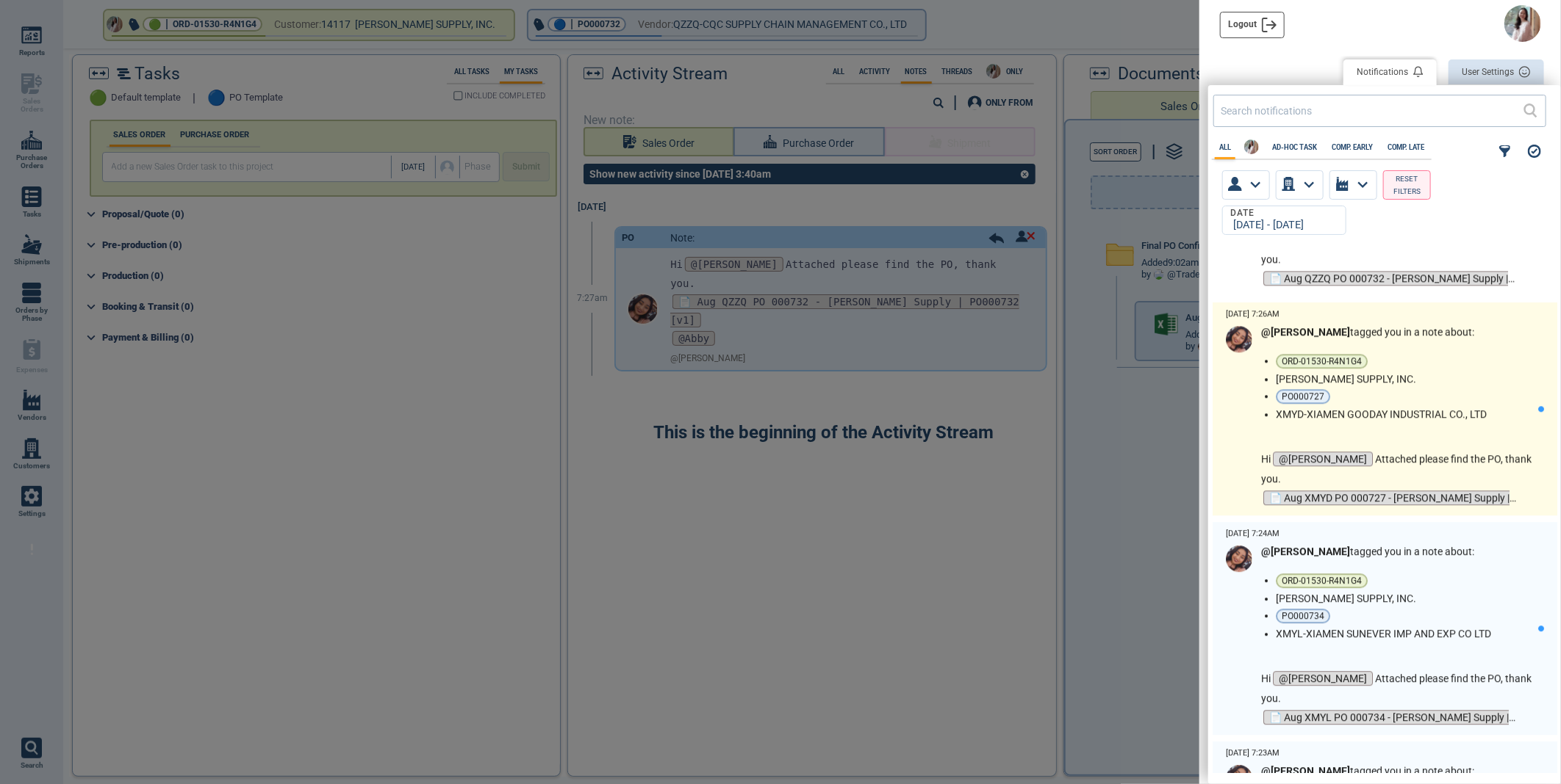
click at [1453, 386] on ul "ORD-01530-R4N1G4 BLAIN SUPPLY, INC. PO000727 XMYD-XIAMEN GOODAY INDUSTRIAL CO.,…" at bounding box center [1407, 387] width 263 height 66
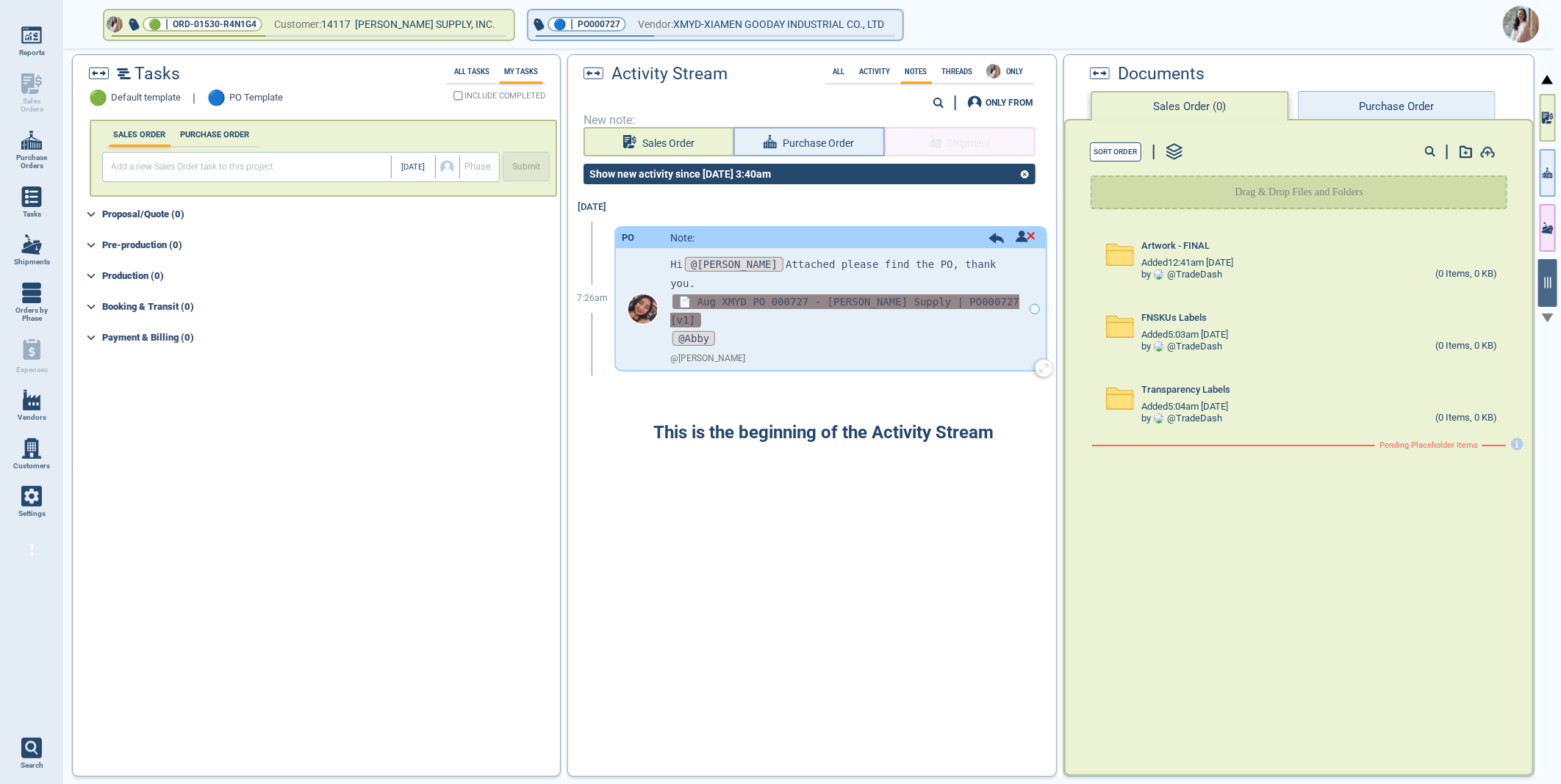
click at [827, 294] on span "📄 Aug XMYD PO 000727 - Blain Supply | PO000727 [v1]" at bounding box center [845, 311] width 349 height 33
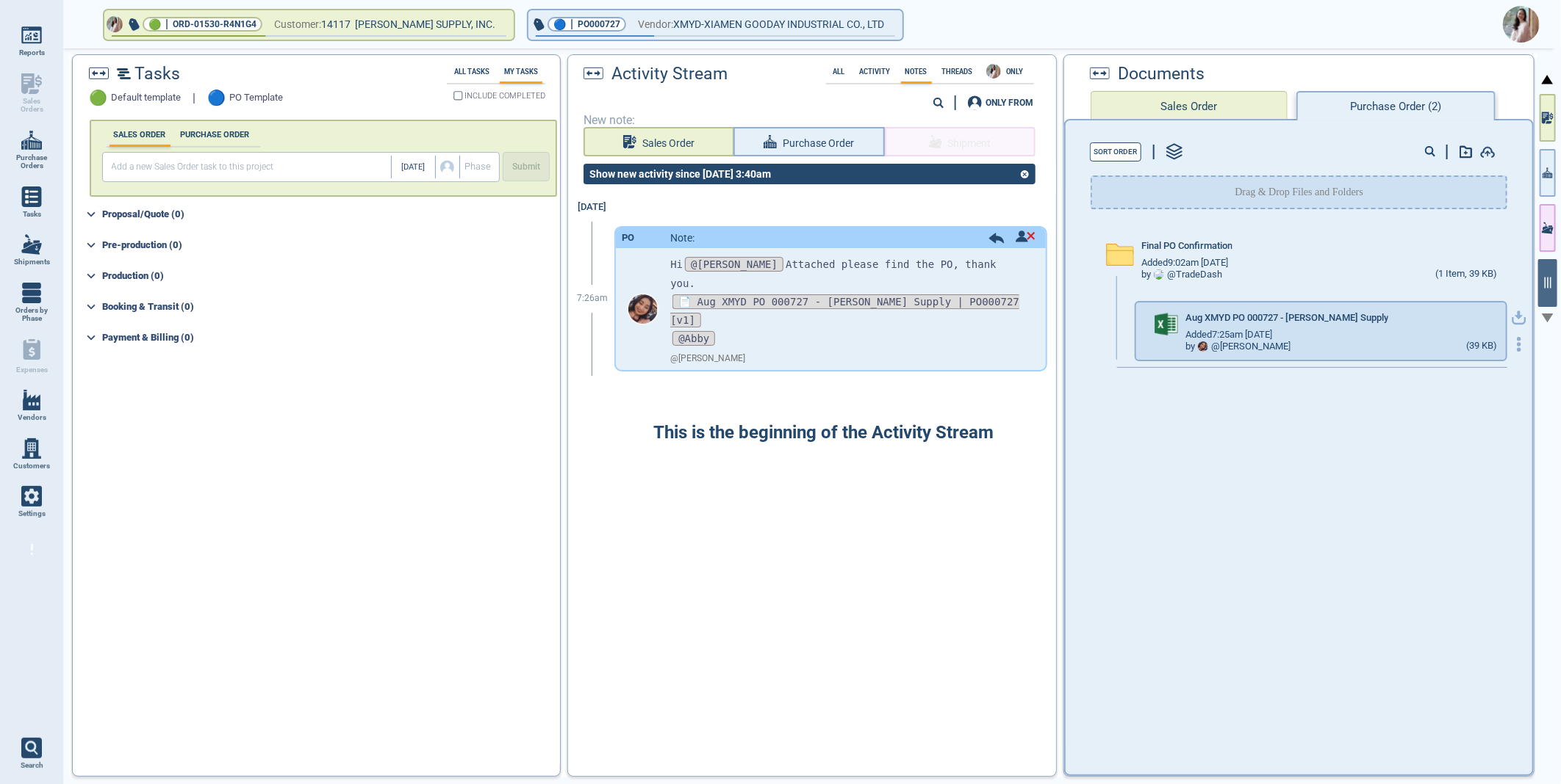
click at [1512, 317] on icon "button" at bounding box center [1519, 318] width 15 height 15
click at [1527, 28] on img at bounding box center [1520, 24] width 37 height 37
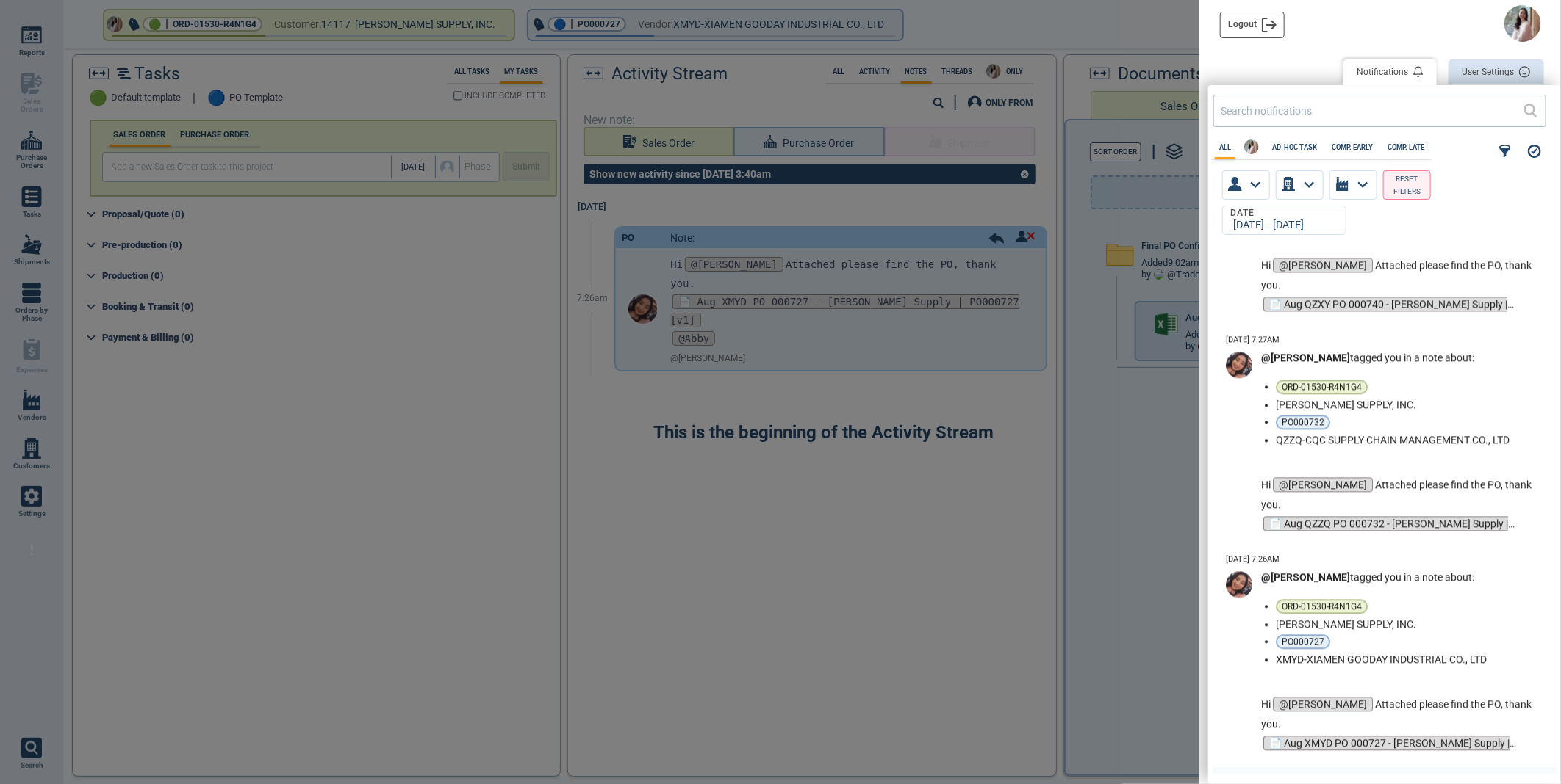
scroll to position [2529, 0]
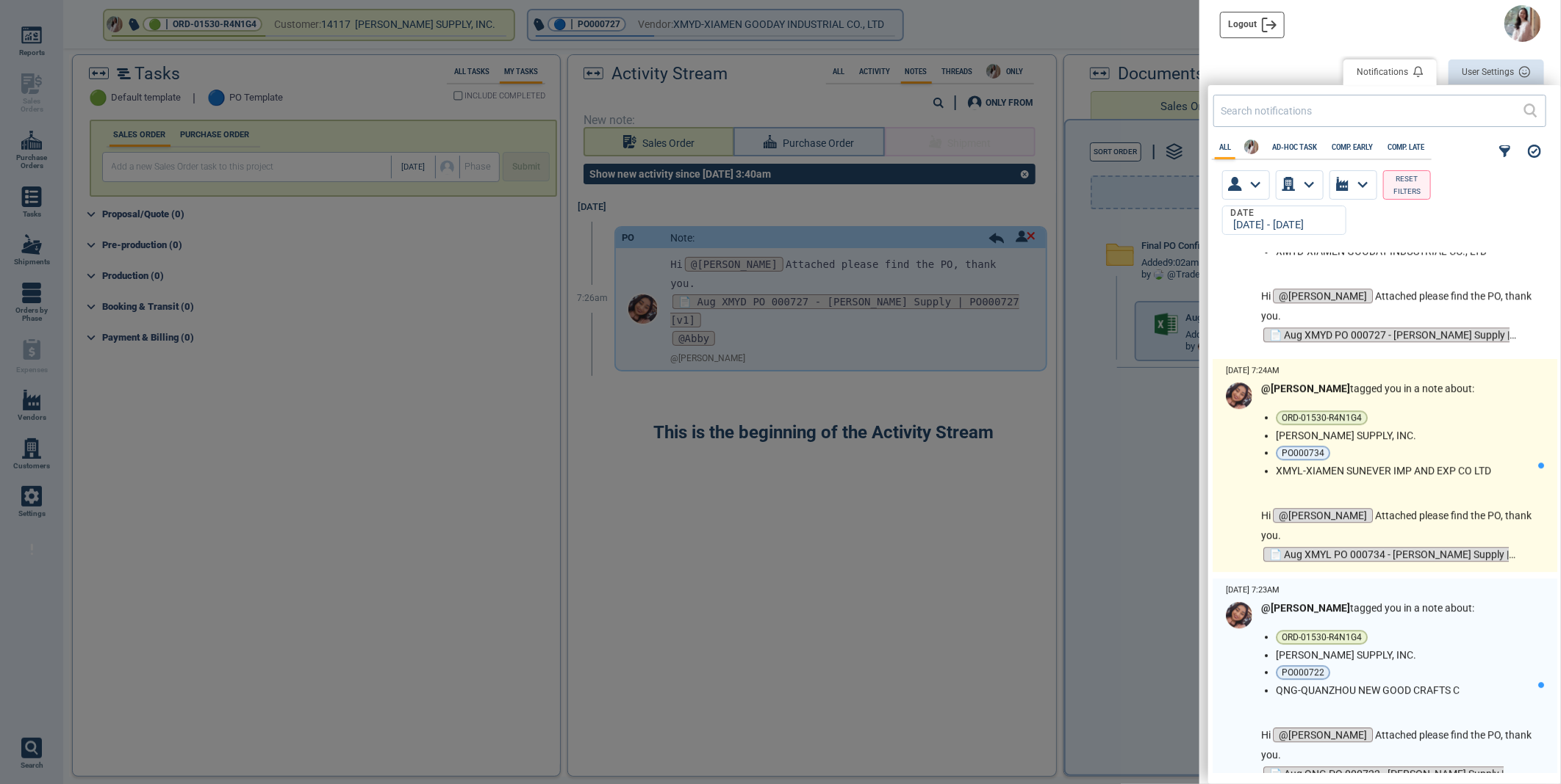
click at [1495, 433] on li "[PERSON_NAME] SUPPLY, INC." at bounding box center [1404, 436] width 257 height 12
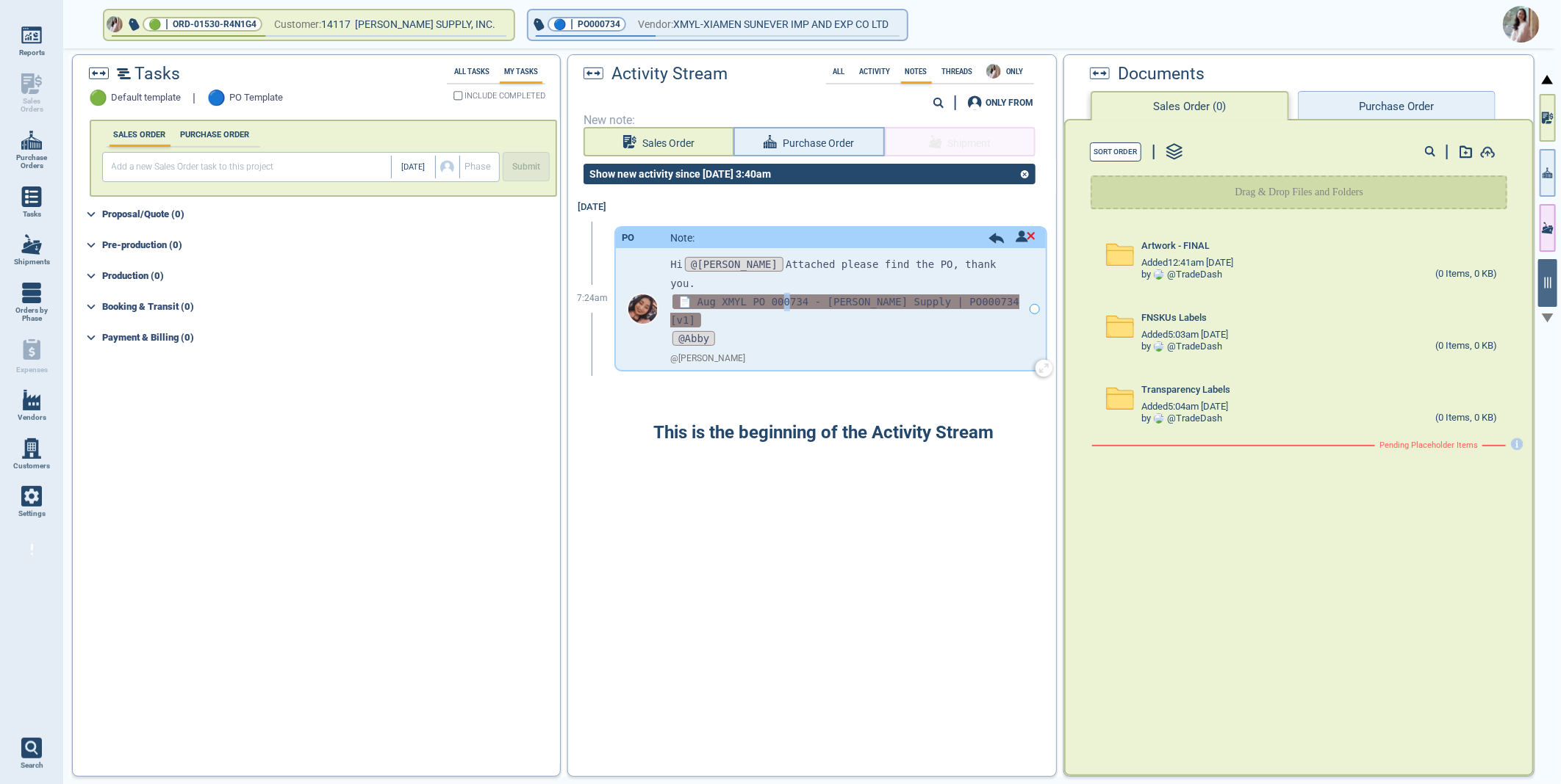
click at [779, 294] on span "📄 Aug XMYL PO 000734 - Blain Supply | PO000734 [v1]" at bounding box center [845, 311] width 349 height 33
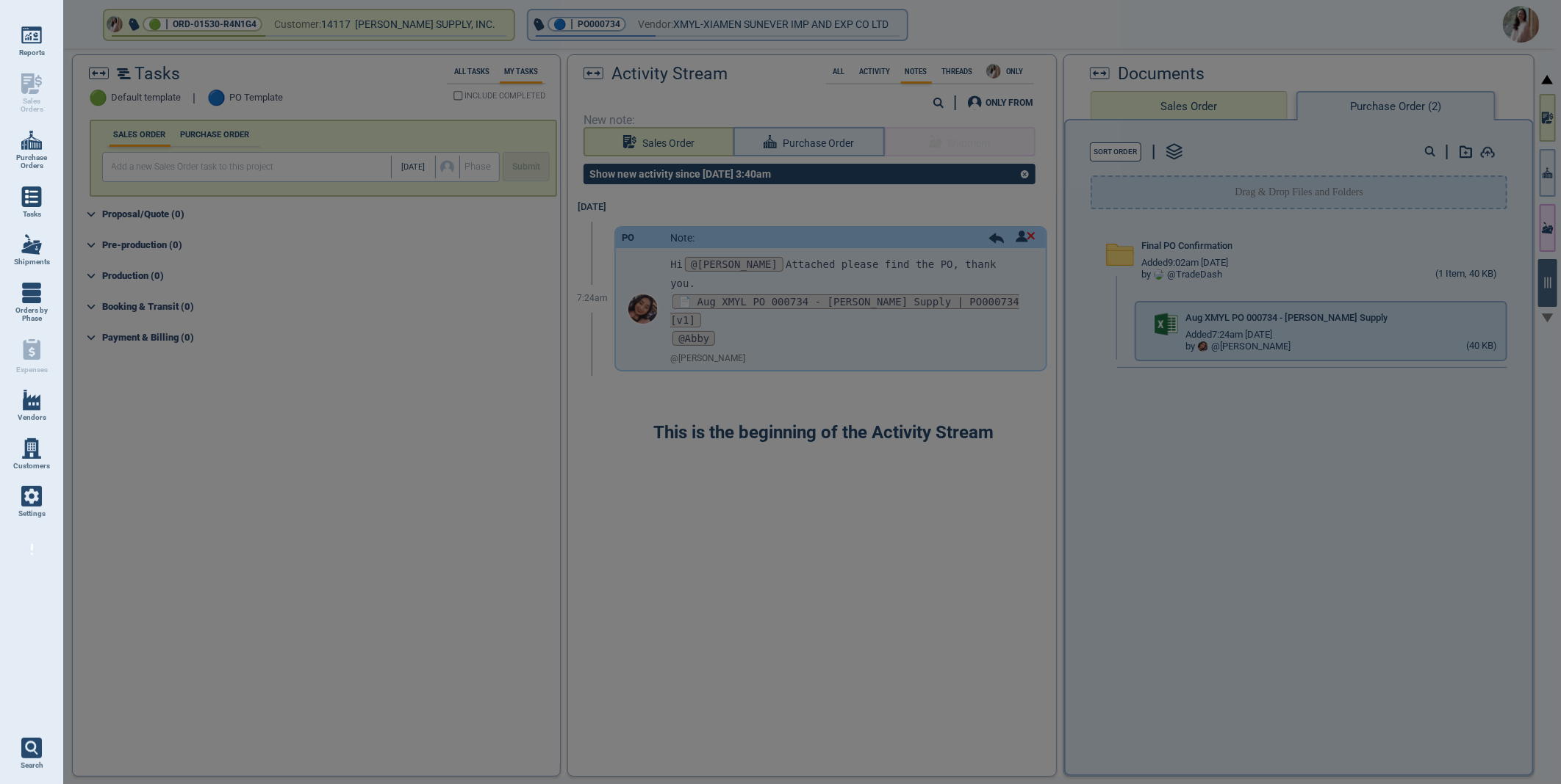
click at [1509, 317] on div at bounding box center [780, 392] width 1561 height 784
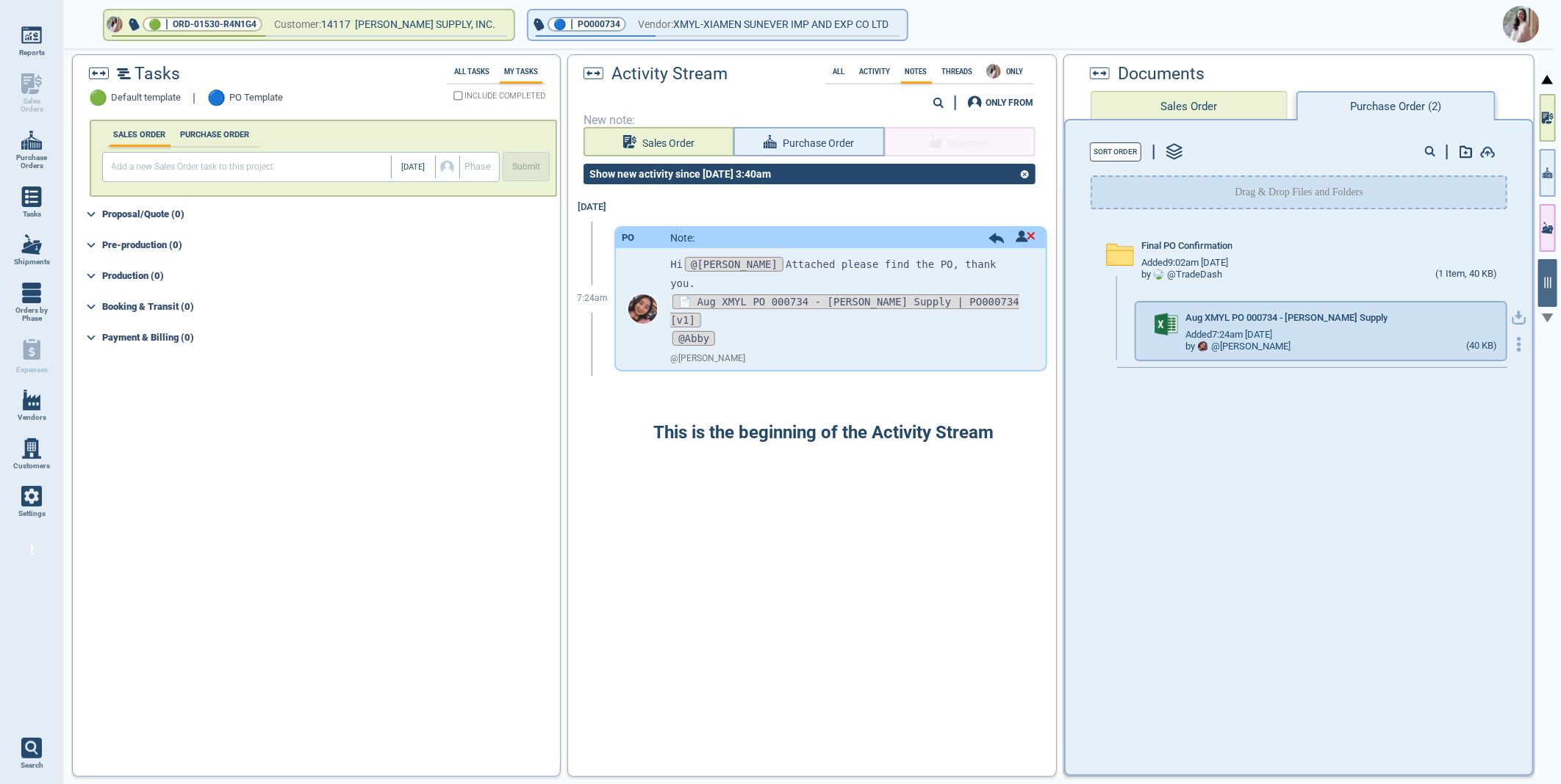
click at [1514, 316] on icon "button" at bounding box center [1519, 316] width 9 height 9
click at [1522, 21] on img at bounding box center [1520, 24] width 37 height 37
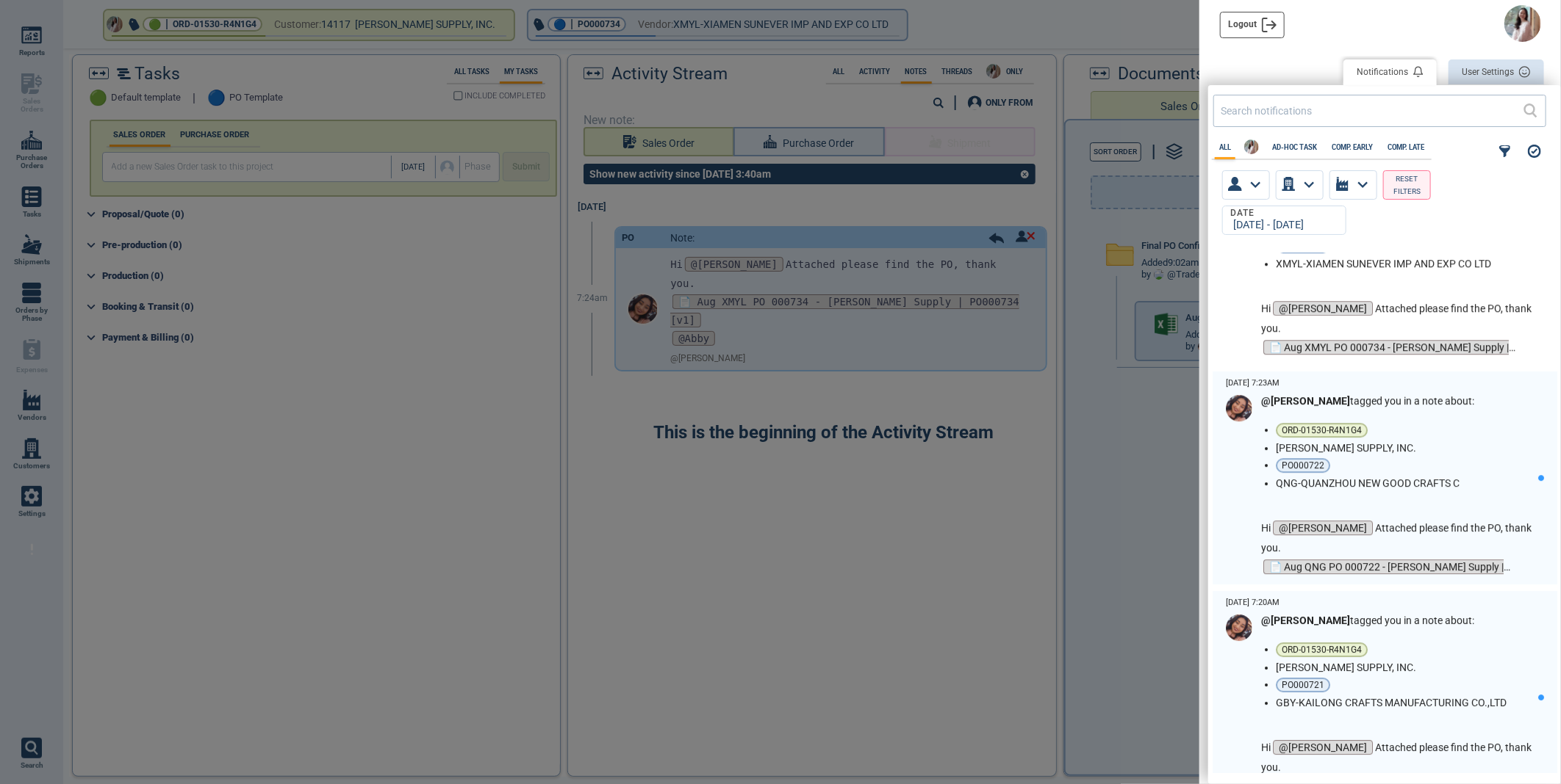
scroll to position [2774, 0]
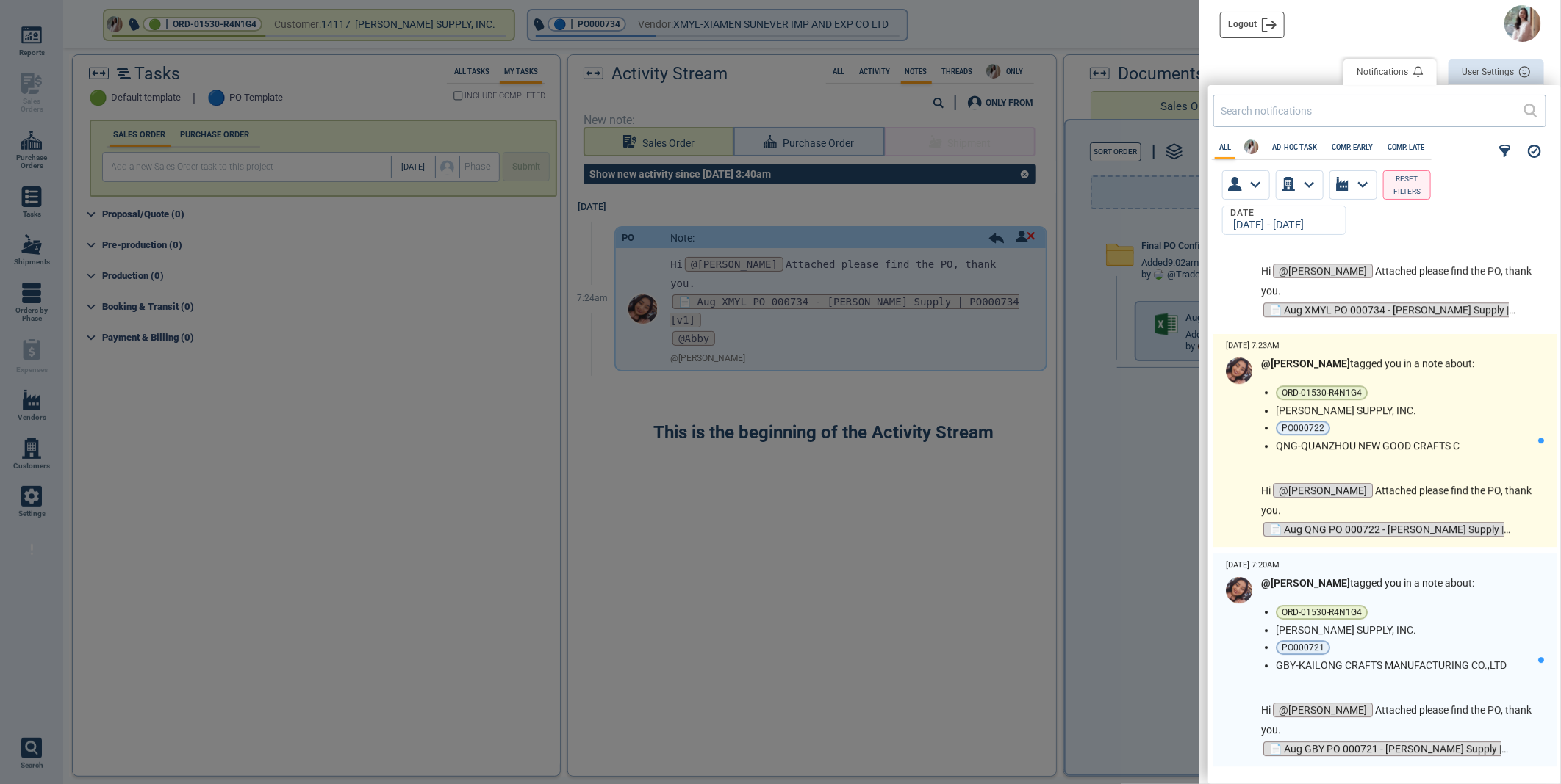
click at [1477, 391] on li "ORD-01530-R4N1G4" at bounding box center [1404, 393] width 257 height 15
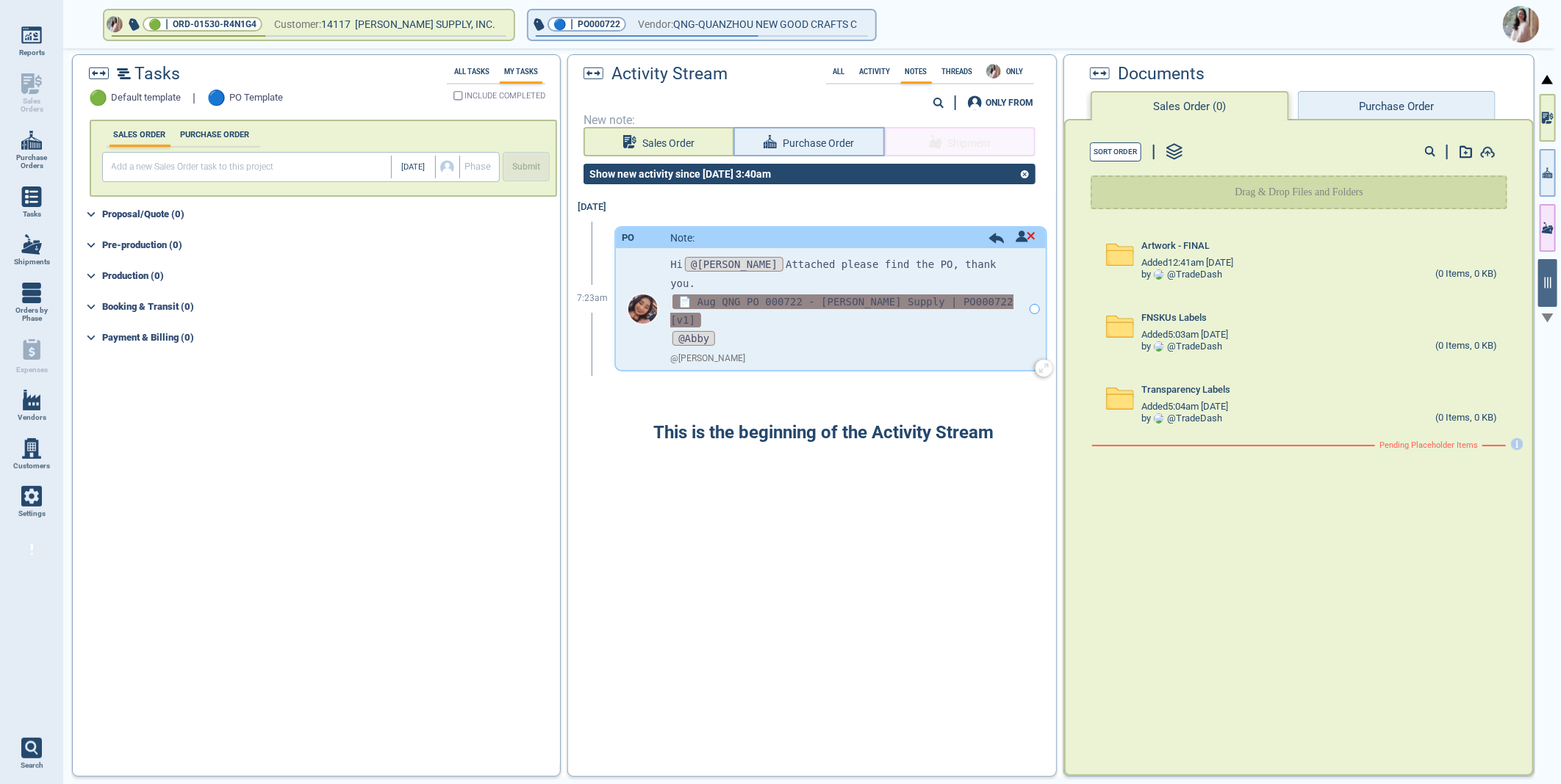
click at [731, 294] on span "📄 Aug QNG PO 000722 - Blain Supply | PO000722 [v1]" at bounding box center [841, 311] width 342 height 33
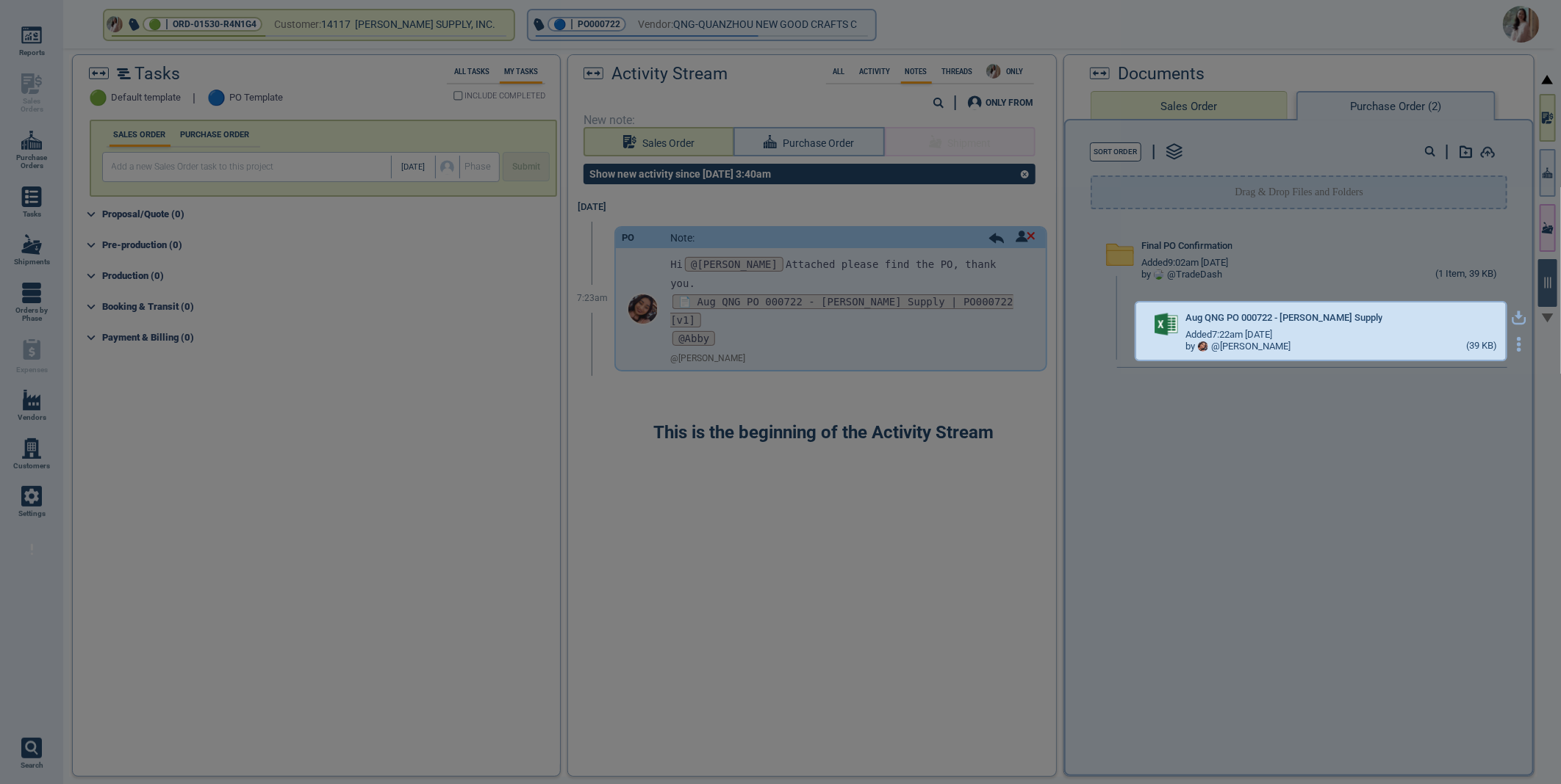
click at [1514, 316] on icon "button" at bounding box center [1519, 316] width 9 height 9
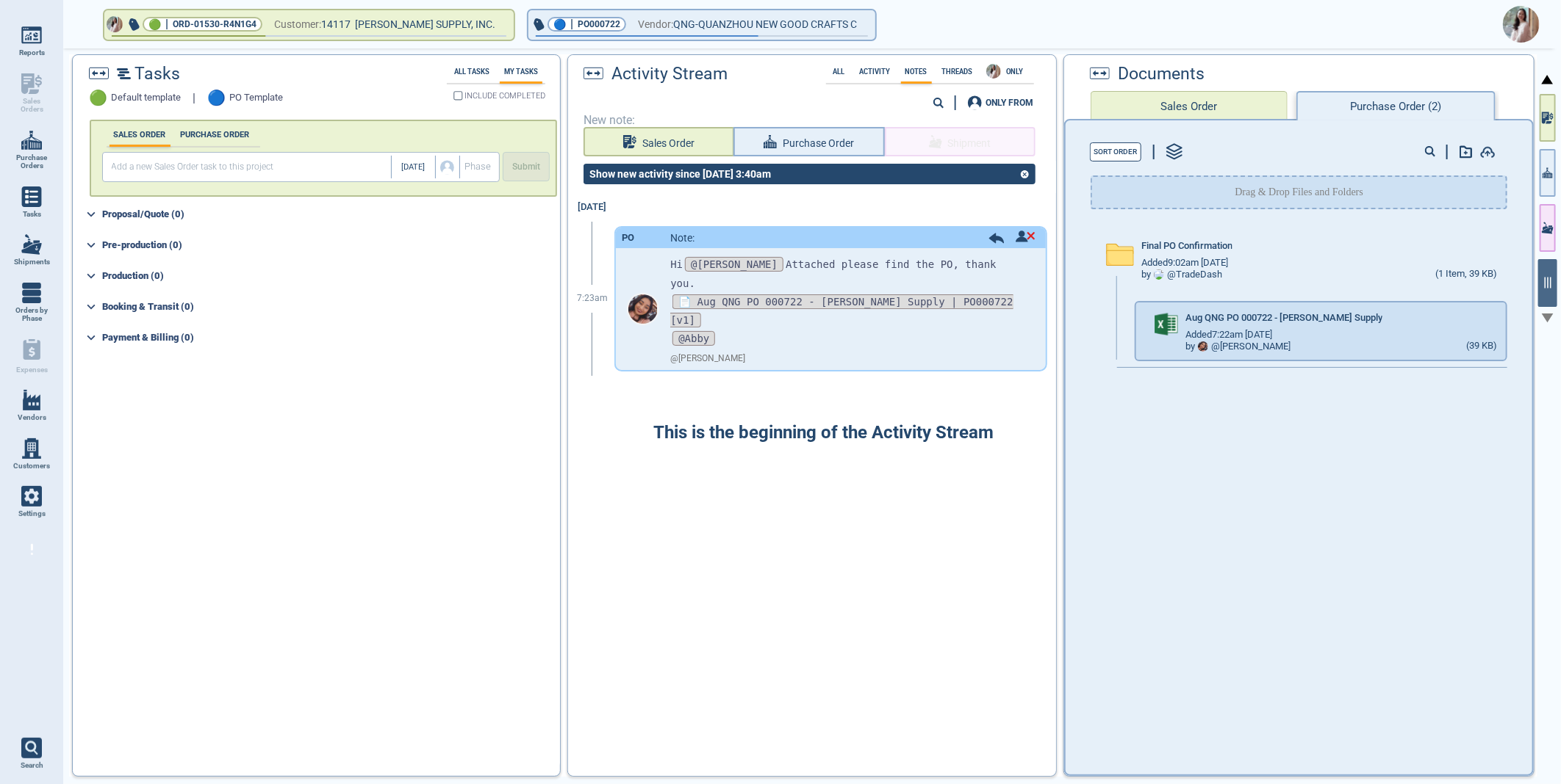
click at [1513, 21] on img at bounding box center [1520, 24] width 37 height 37
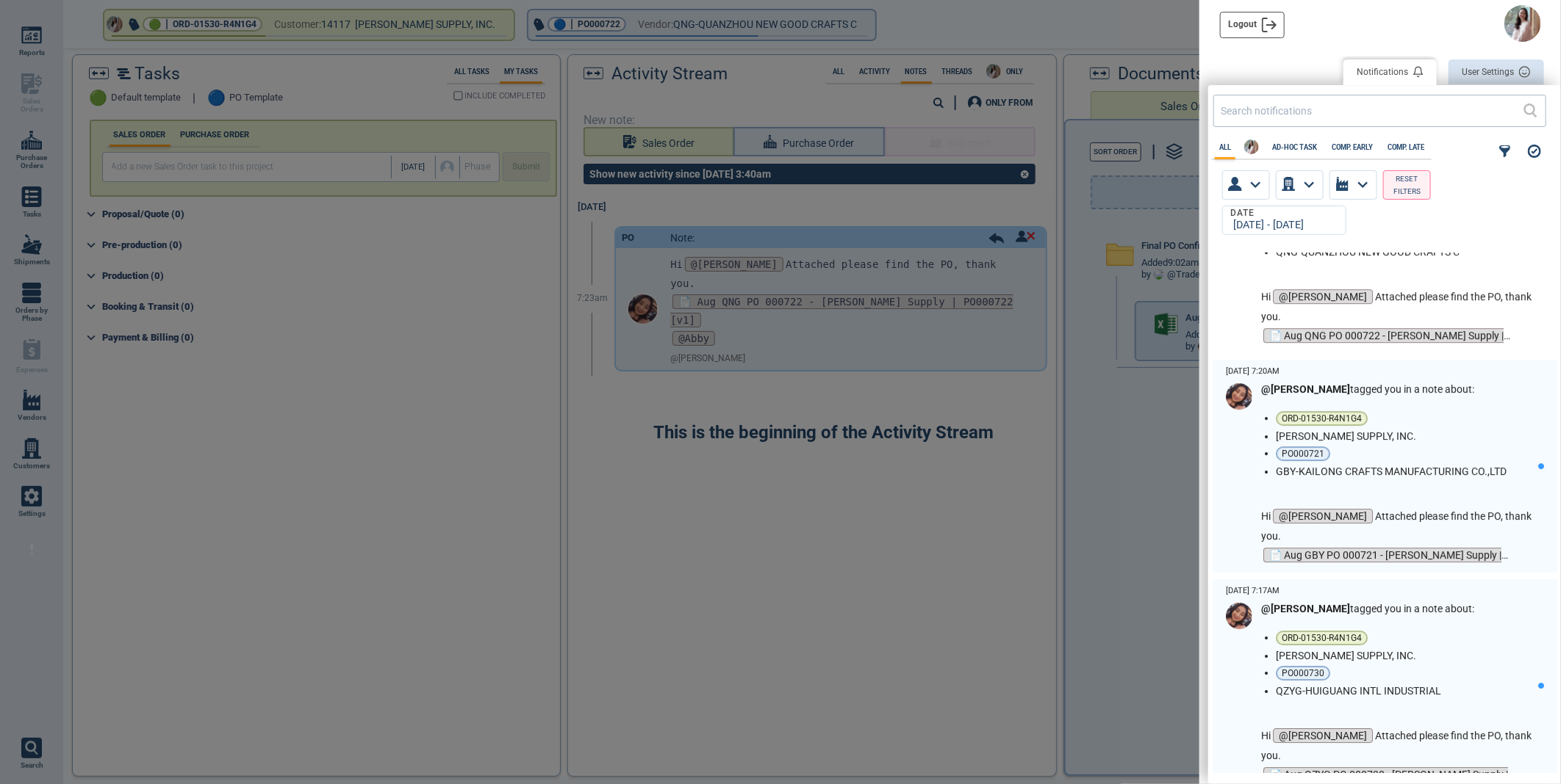
scroll to position [2855, 0]
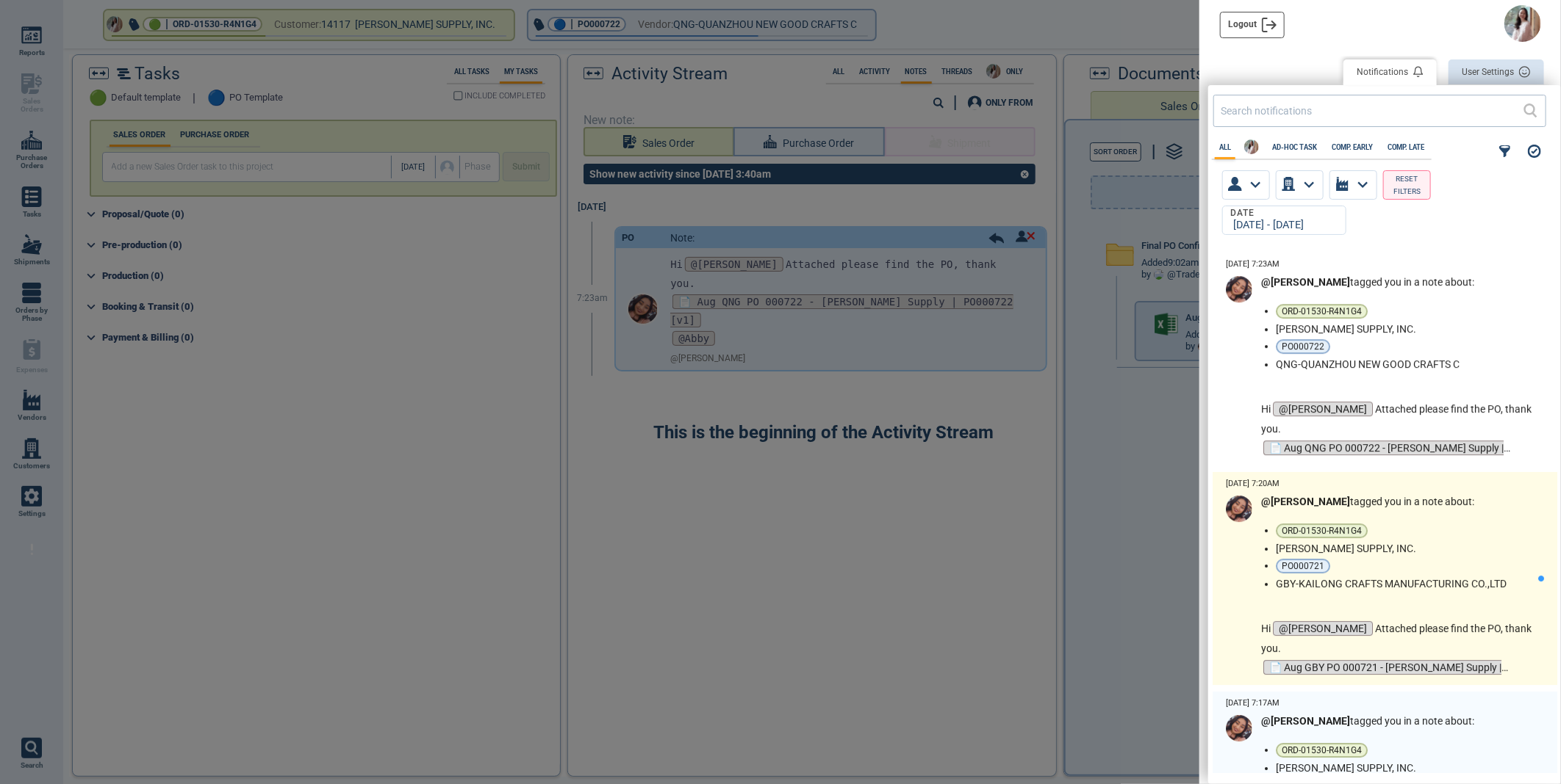
click at [1525, 555] on ul "ORD-01530-R4N1G4 BLAIN SUPPLY, INC. PO000721 GBY-KAILONG CRAFTS MANUFACTURING C…" at bounding box center [1407, 556] width 263 height 66
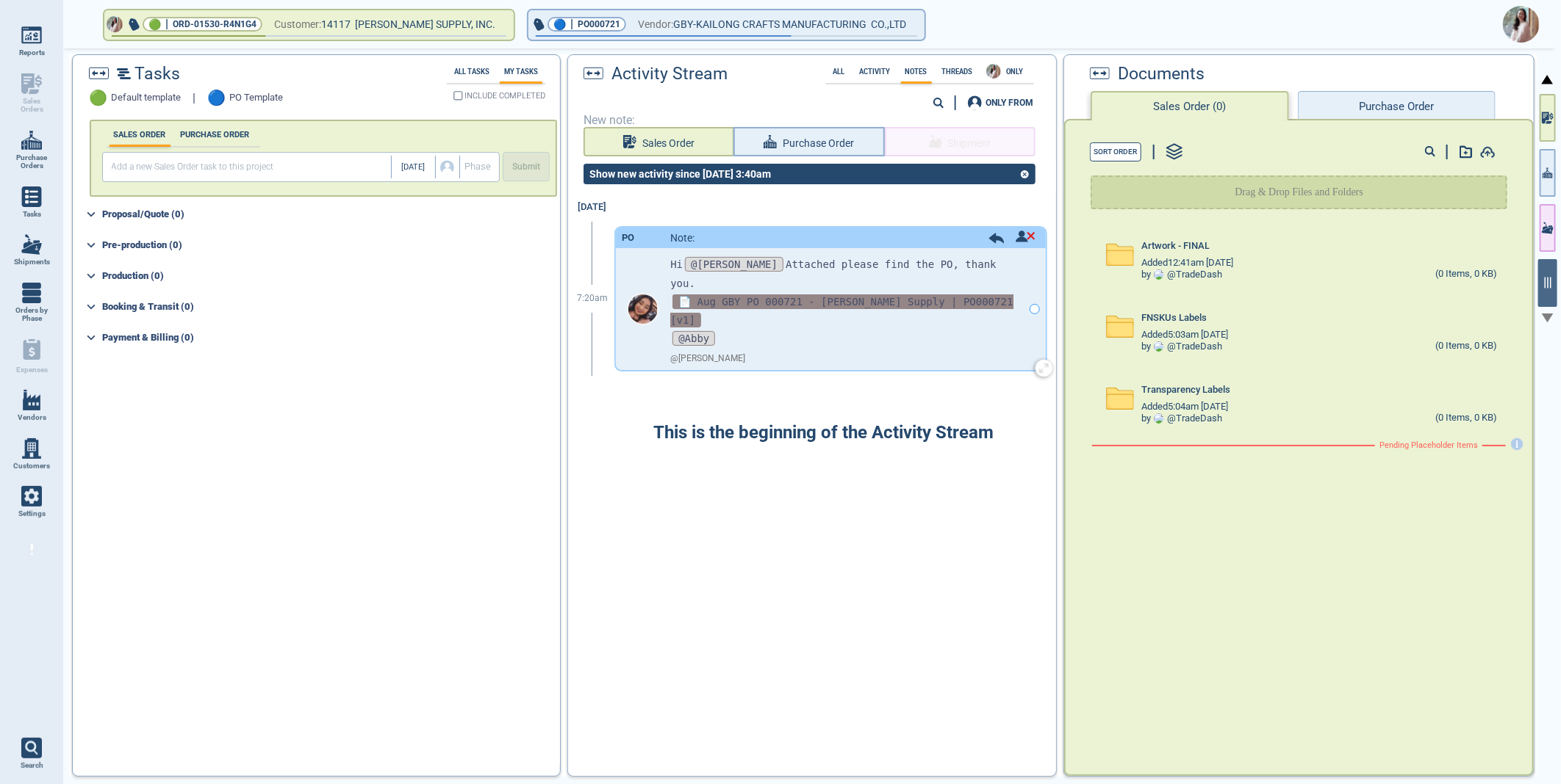
click at [820, 294] on span "📄 Aug GBY PO 000721 - Blain Supply | PO000721 [v1]" at bounding box center [841, 311] width 342 height 33
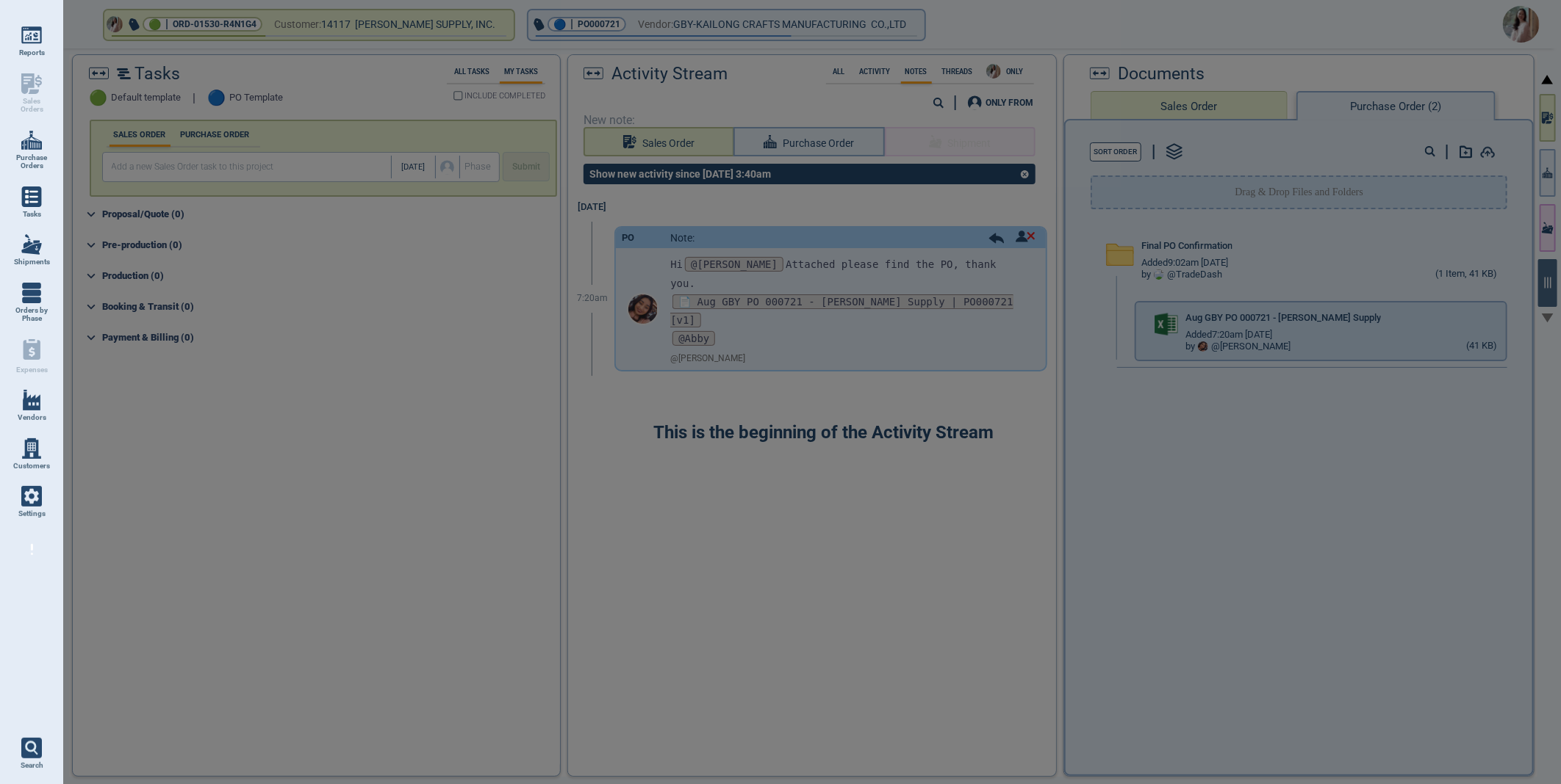
click at [1508, 314] on div at bounding box center [780, 392] width 1561 height 784
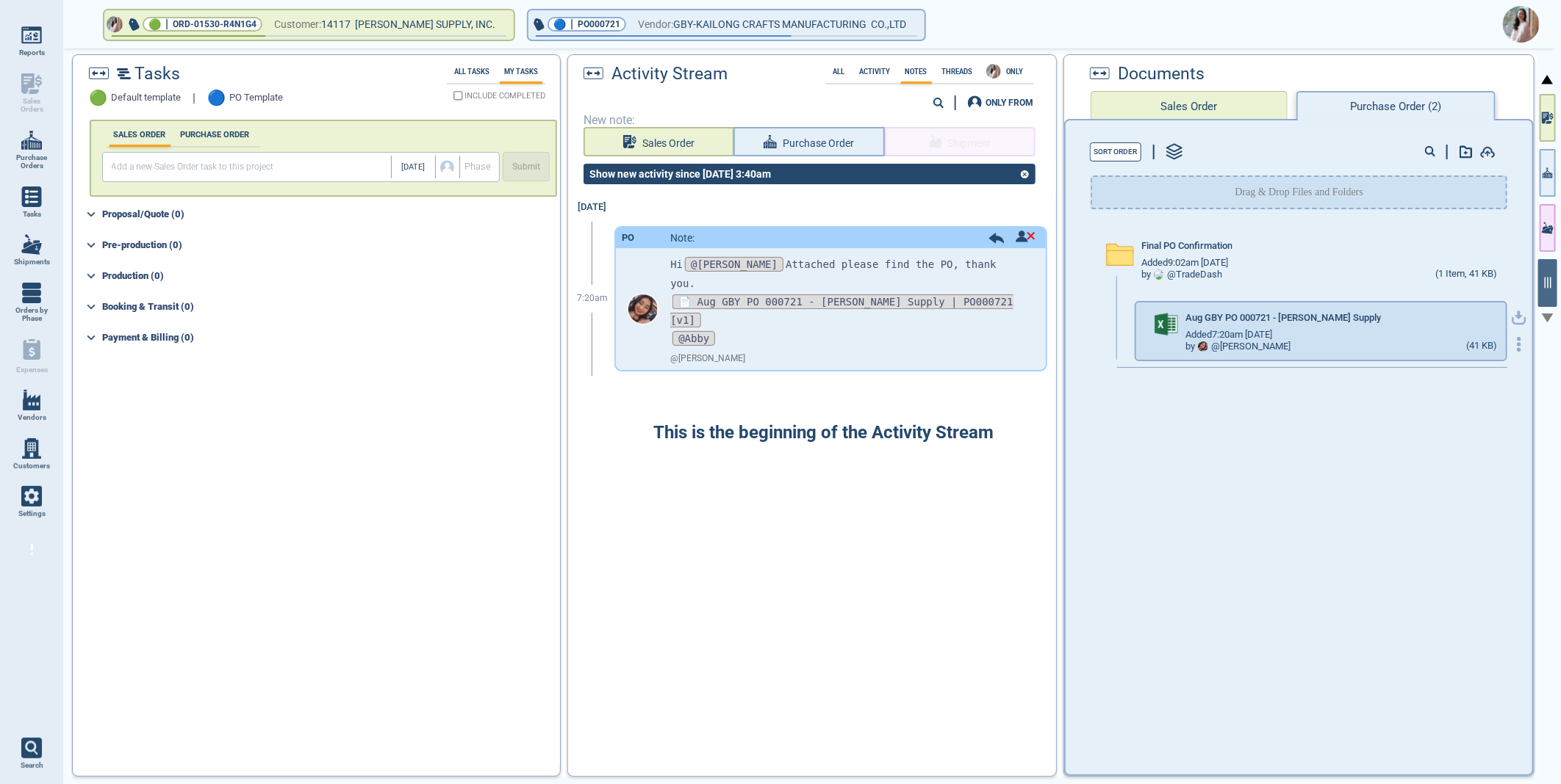
click at [1512, 312] on icon "button" at bounding box center [1519, 318] width 15 height 15
click at [1528, 22] on img at bounding box center [1520, 24] width 37 height 37
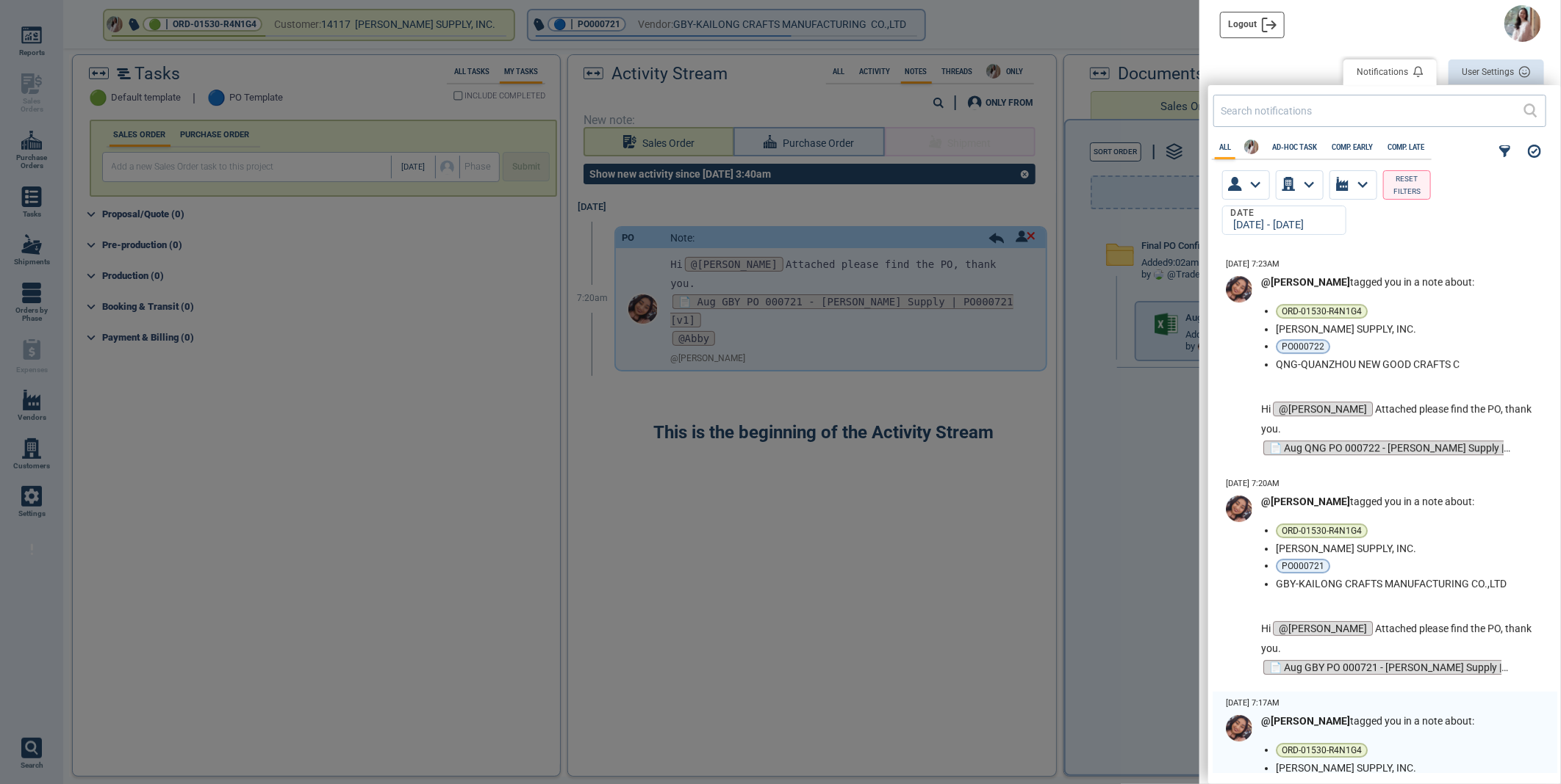
scroll to position [3264, 0]
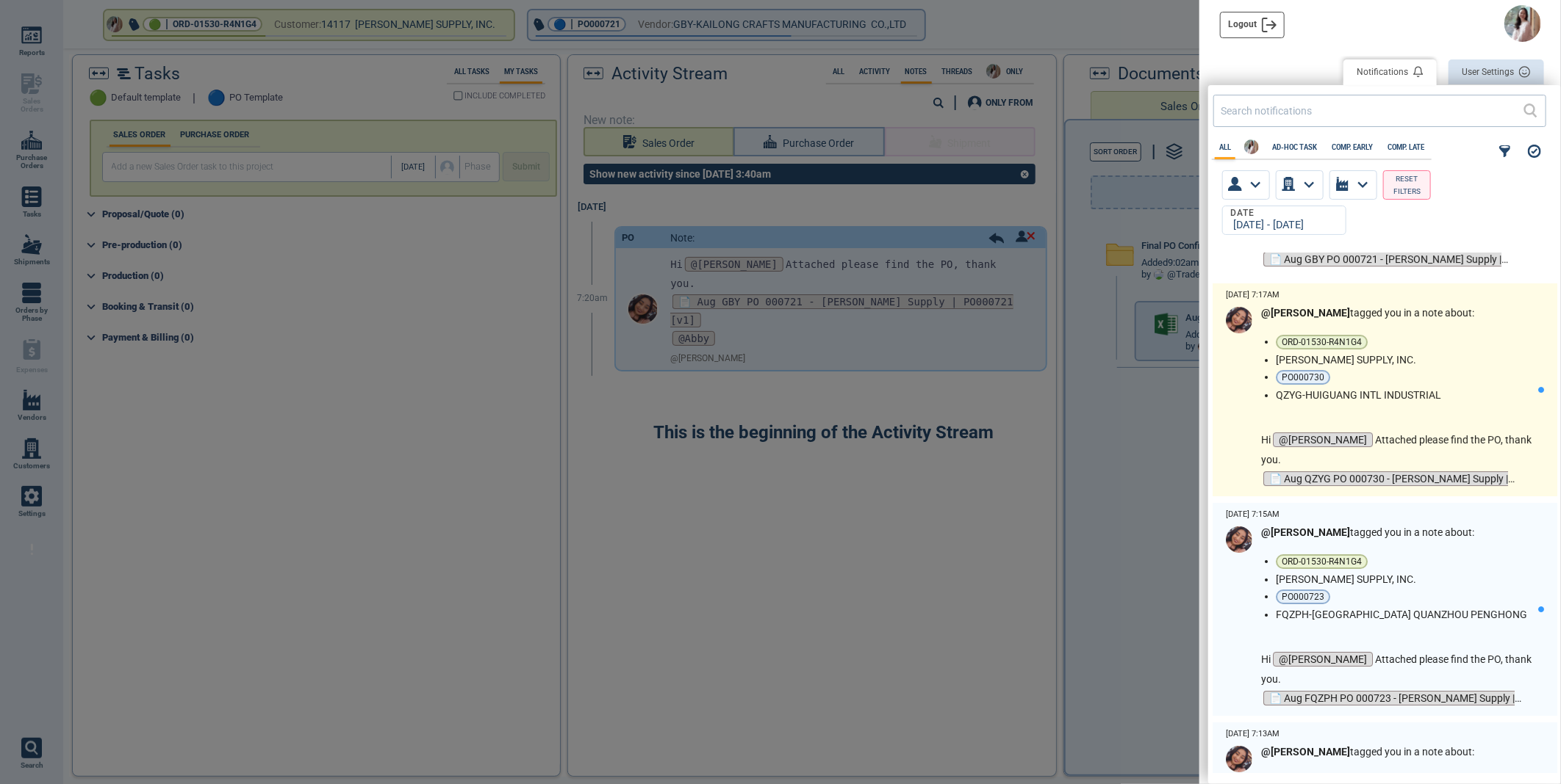
click at [1453, 376] on li "PO000730" at bounding box center [1404, 377] width 257 height 15
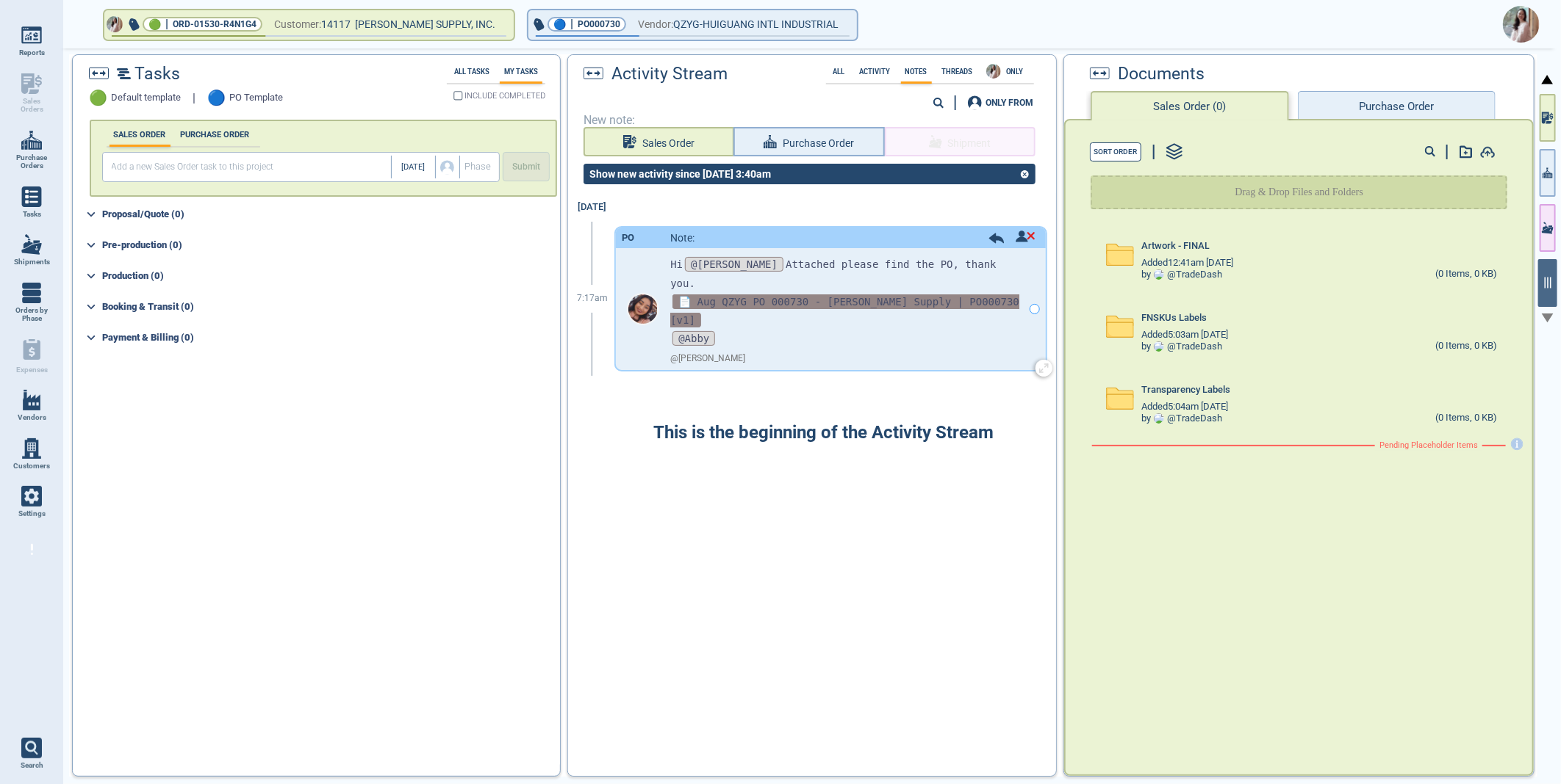
click at [742, 294] on span "📄 Aug QZYG PO 000730 - Blain Supply | PO000730 [v1]" at bounding box center [845, 311] width 349 height 33
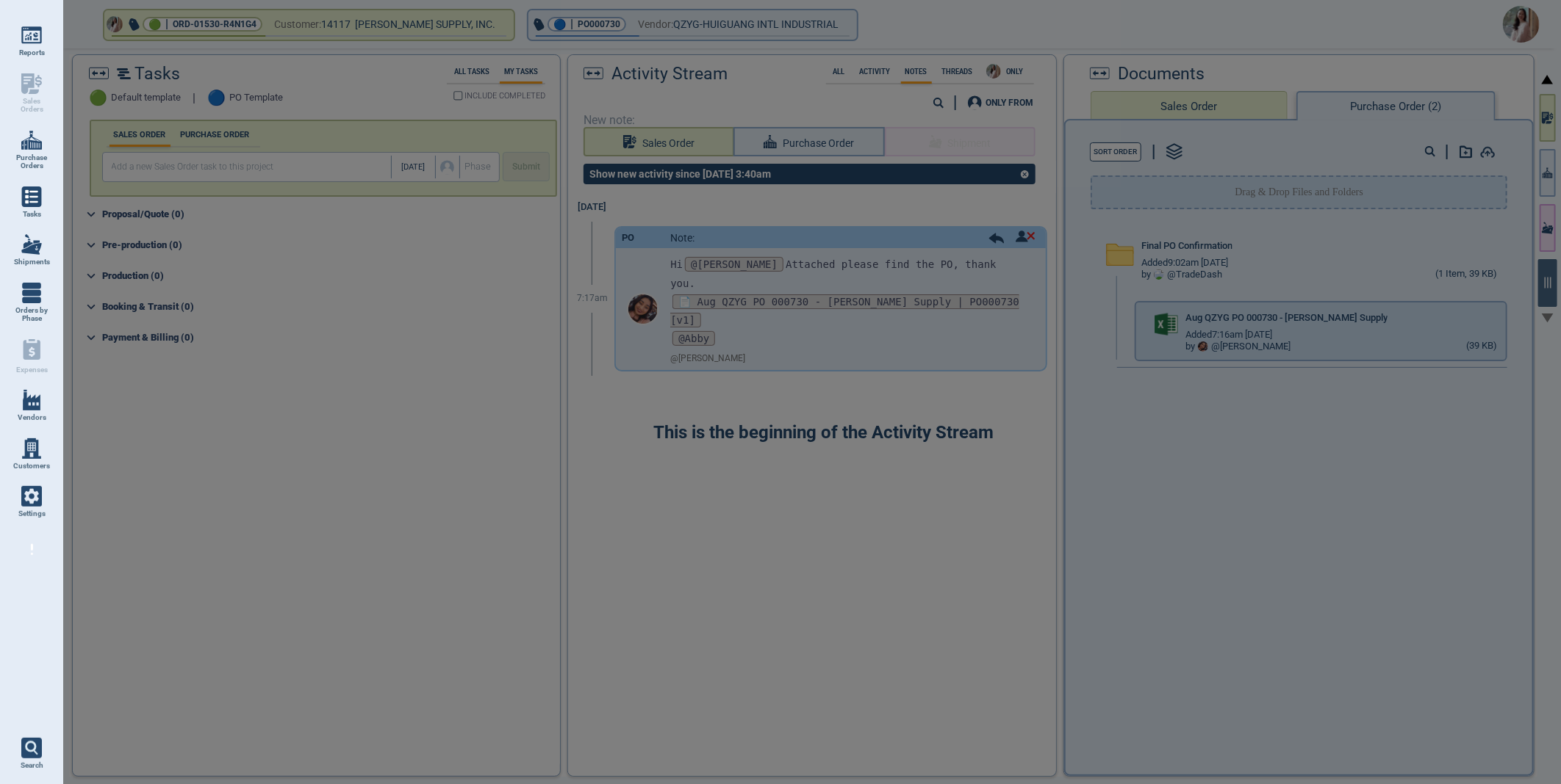
click at [1511, 319] on div at bounding box center [780, 392] width 1561 height 784
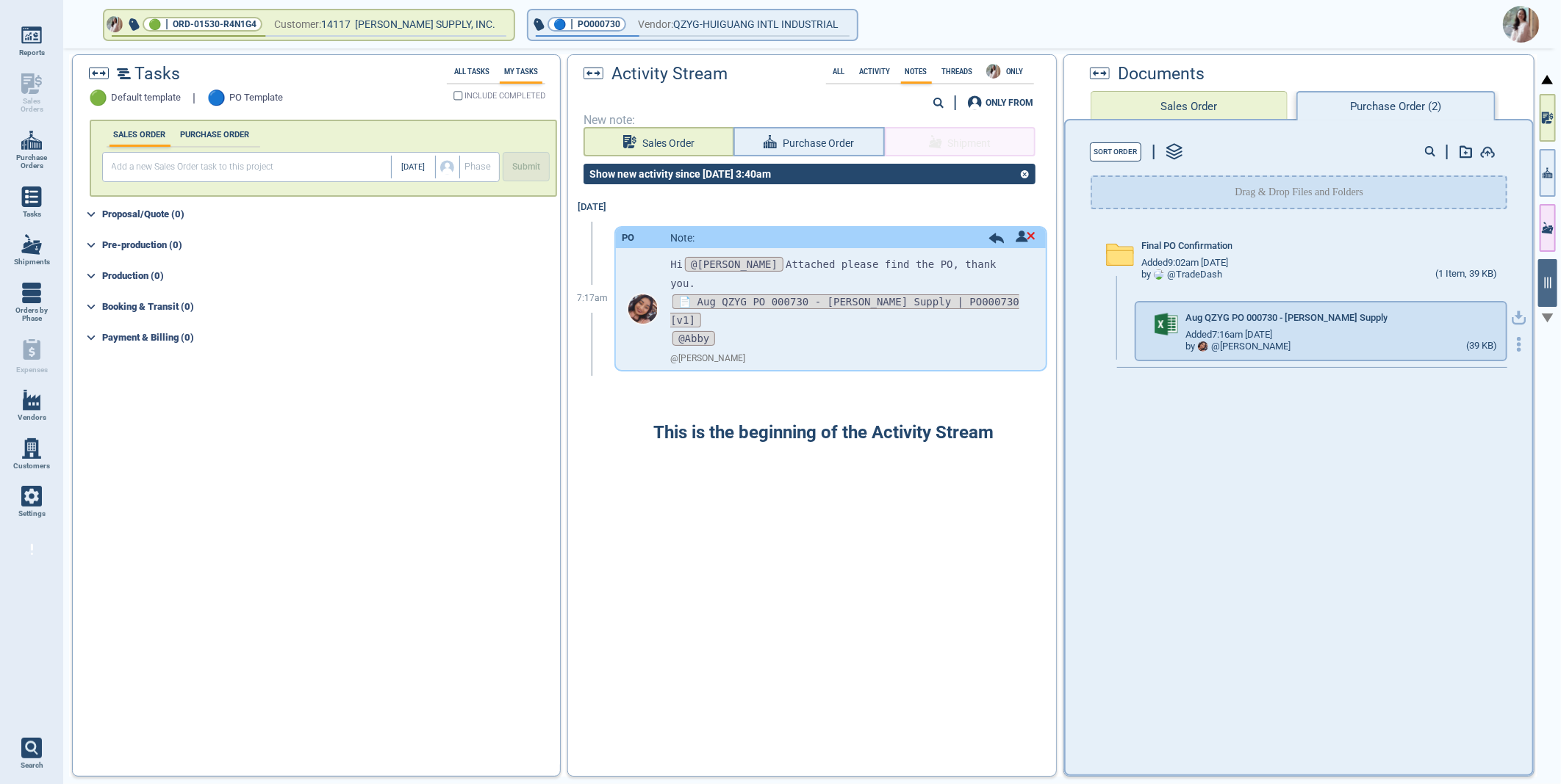
click at [1514, 313] on icon "button" at bounding box center [1519, 316] width 9 height 9
click at [1531, 26] on img at bounding box center [1520, 24] width 37 height 37
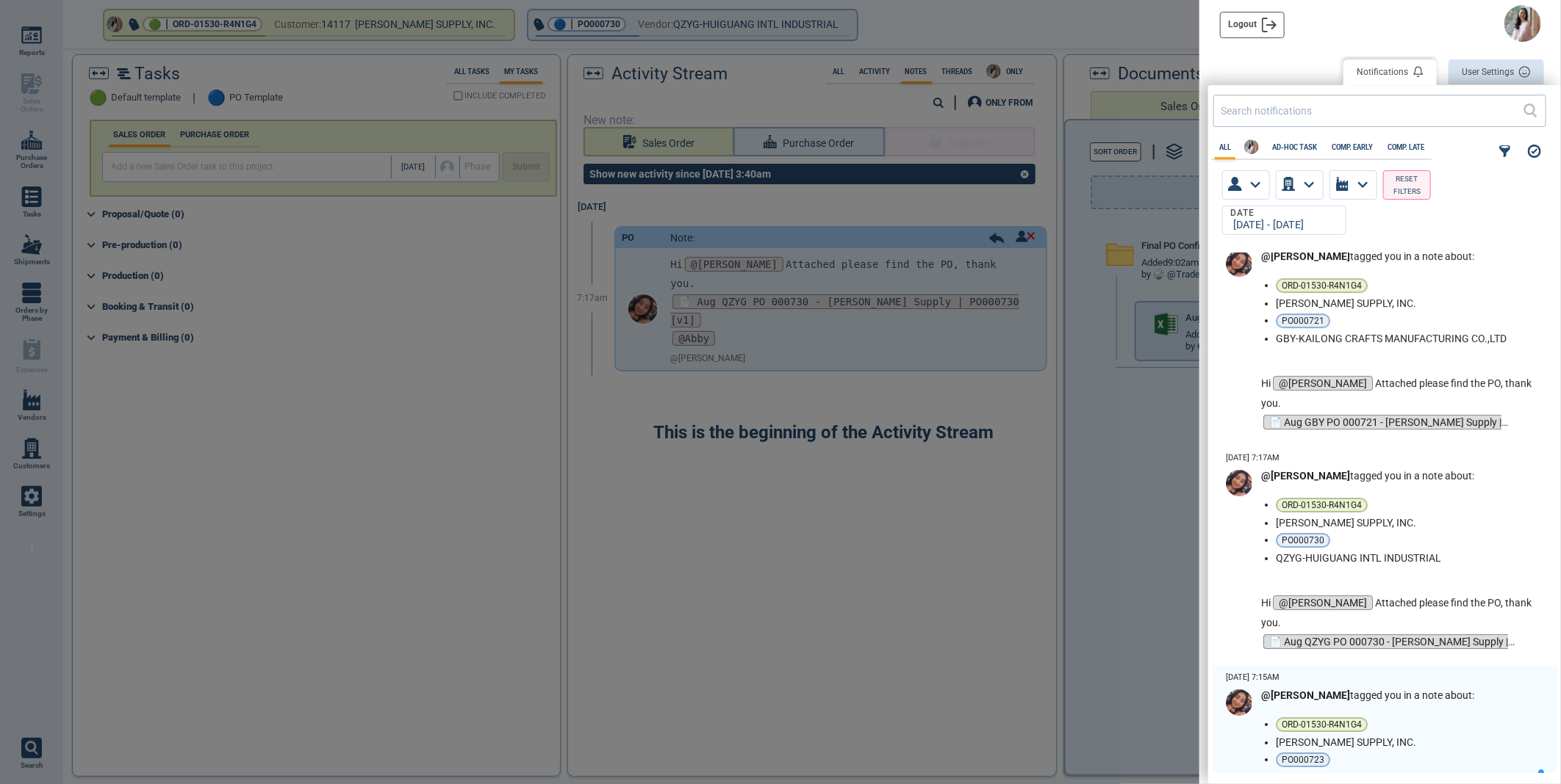
scroll to position [3345, 0]
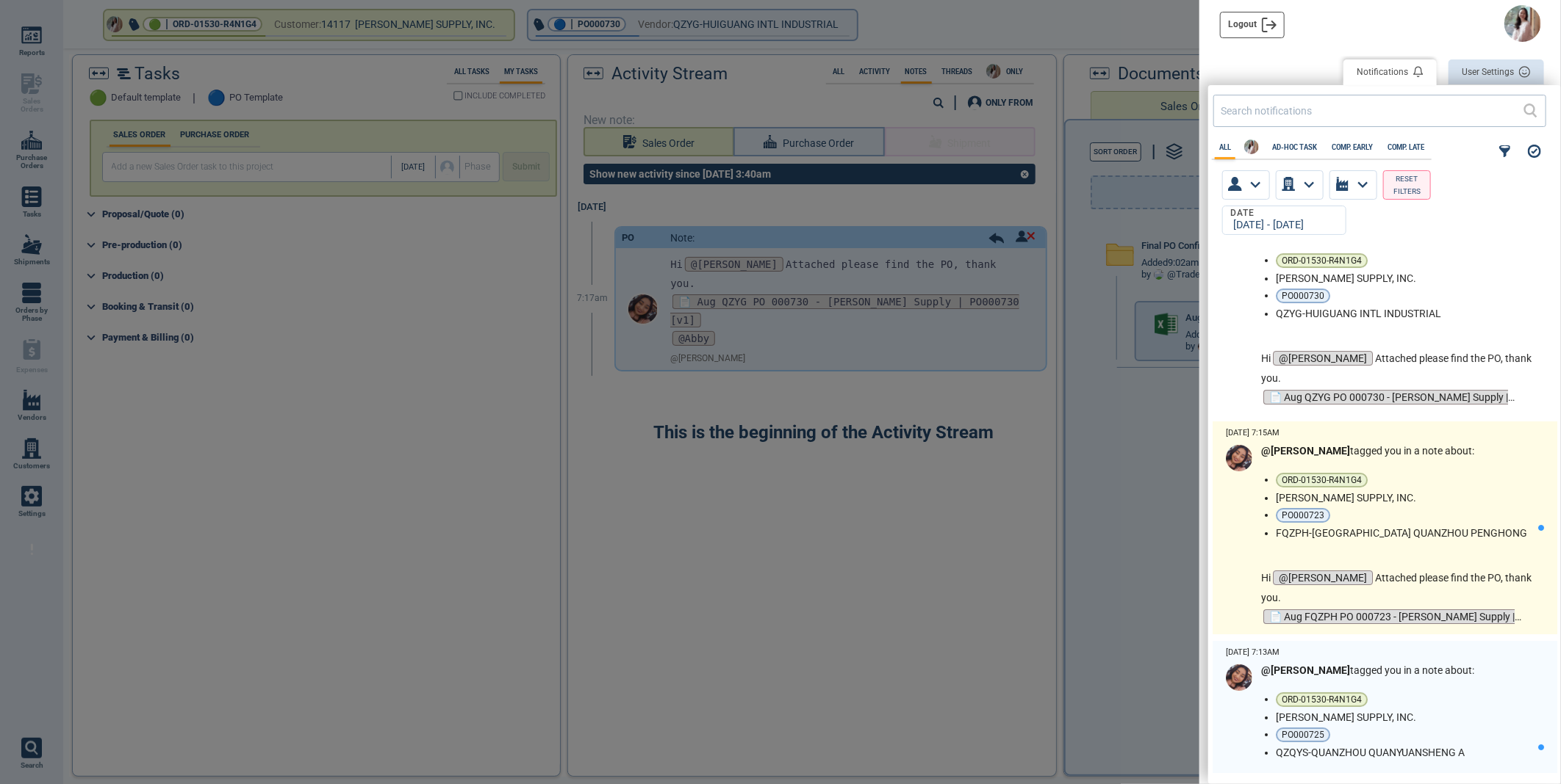
click at [1488, 469] on div "@Maria tagged you in a note about: ORD-01530-R4N1G4 BLAIN SUPPLY, INC. PO000723…" at bounding box center [1399, 535] width 277 height 182
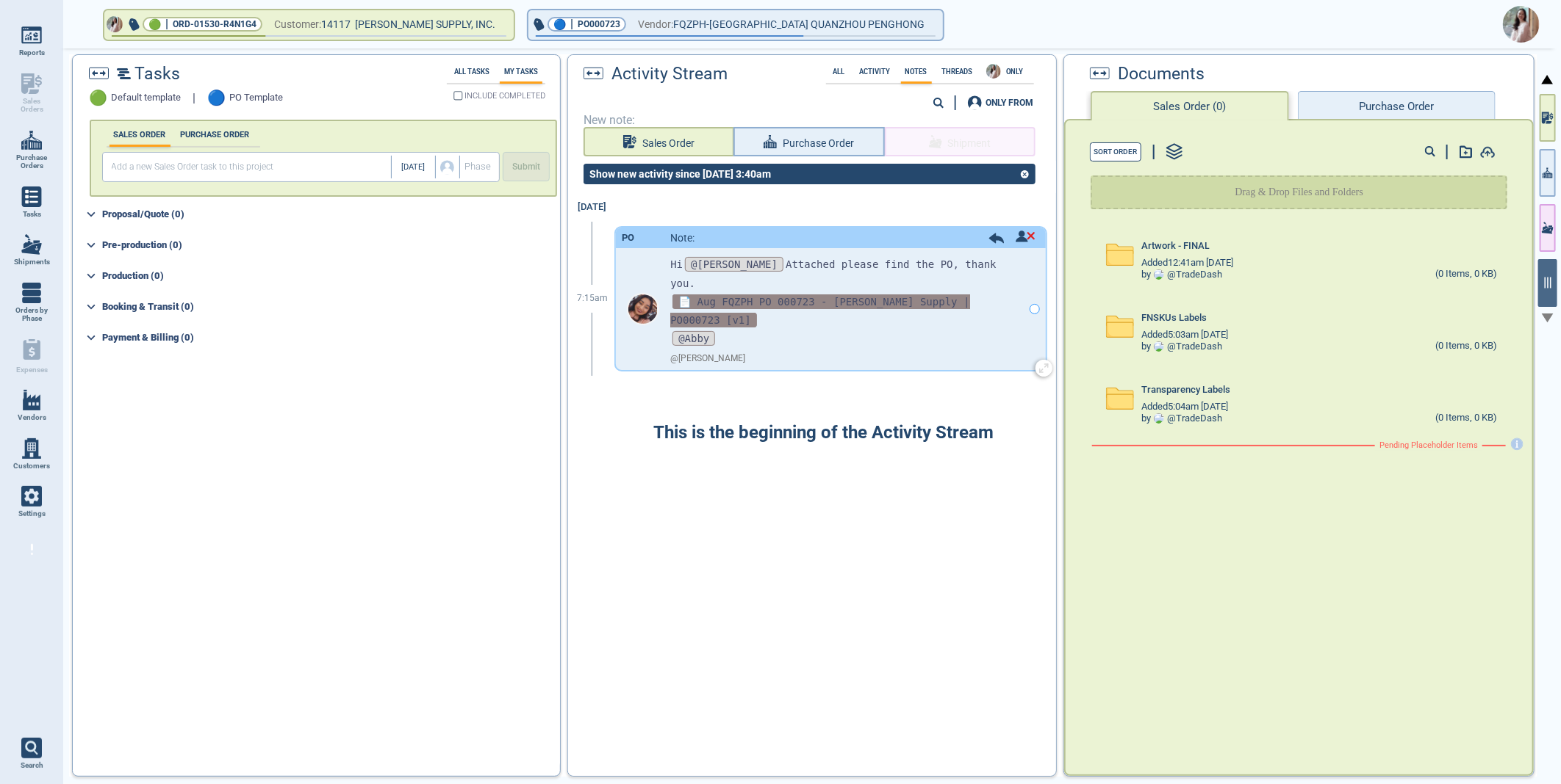
click at [752, 294] on span "📄 Aug FQZPH PO 000723 - Blain Supply | PO000723 [v1]" at bounding box center [820, 311] width 299 height 33
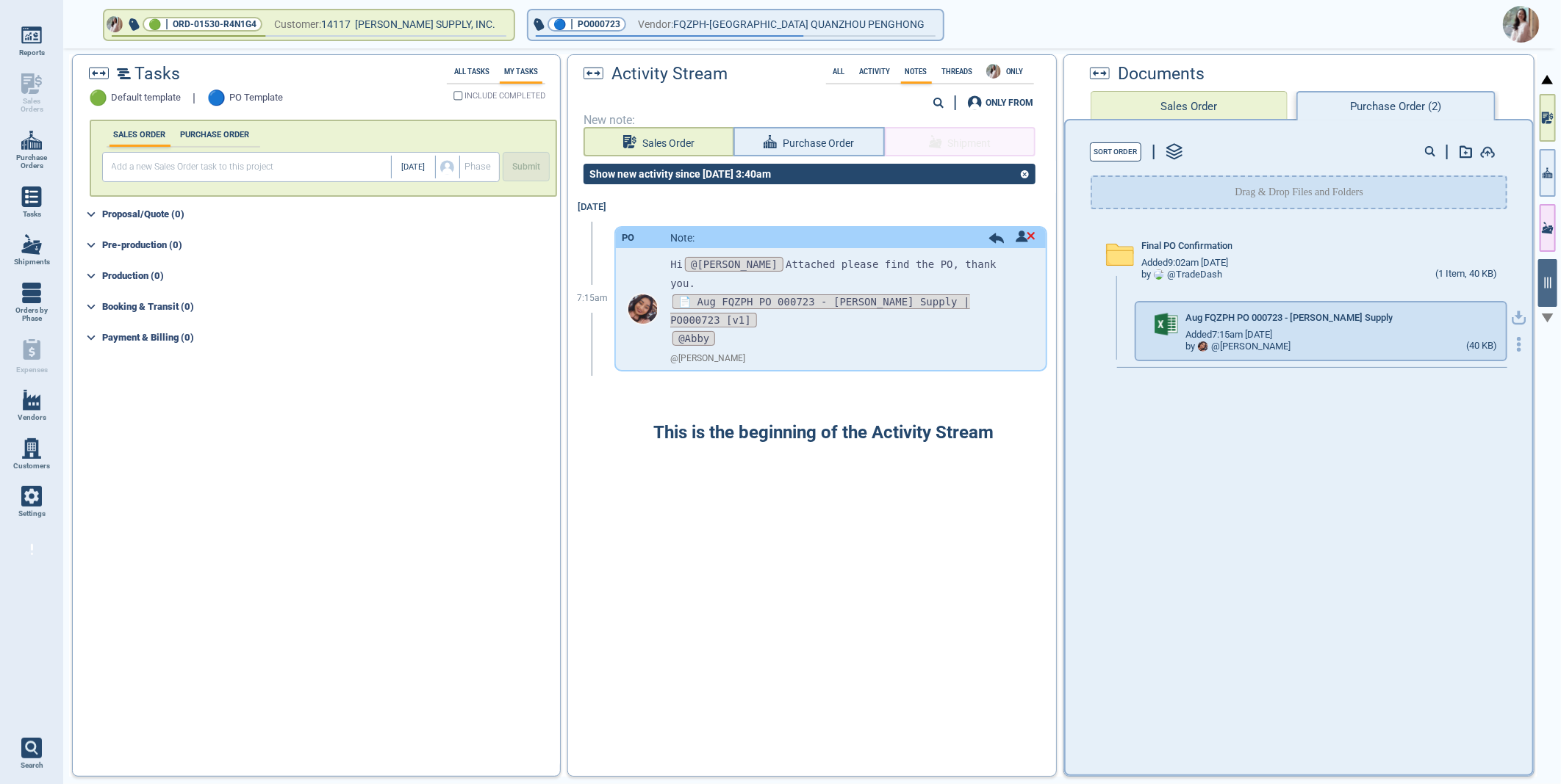
click at [1514, 313] on icon "button" at bounding box center [1519, 316] width 9 height 9
click at [1511, 19] on img at bounding box center [1520, 24] width 37 height 37
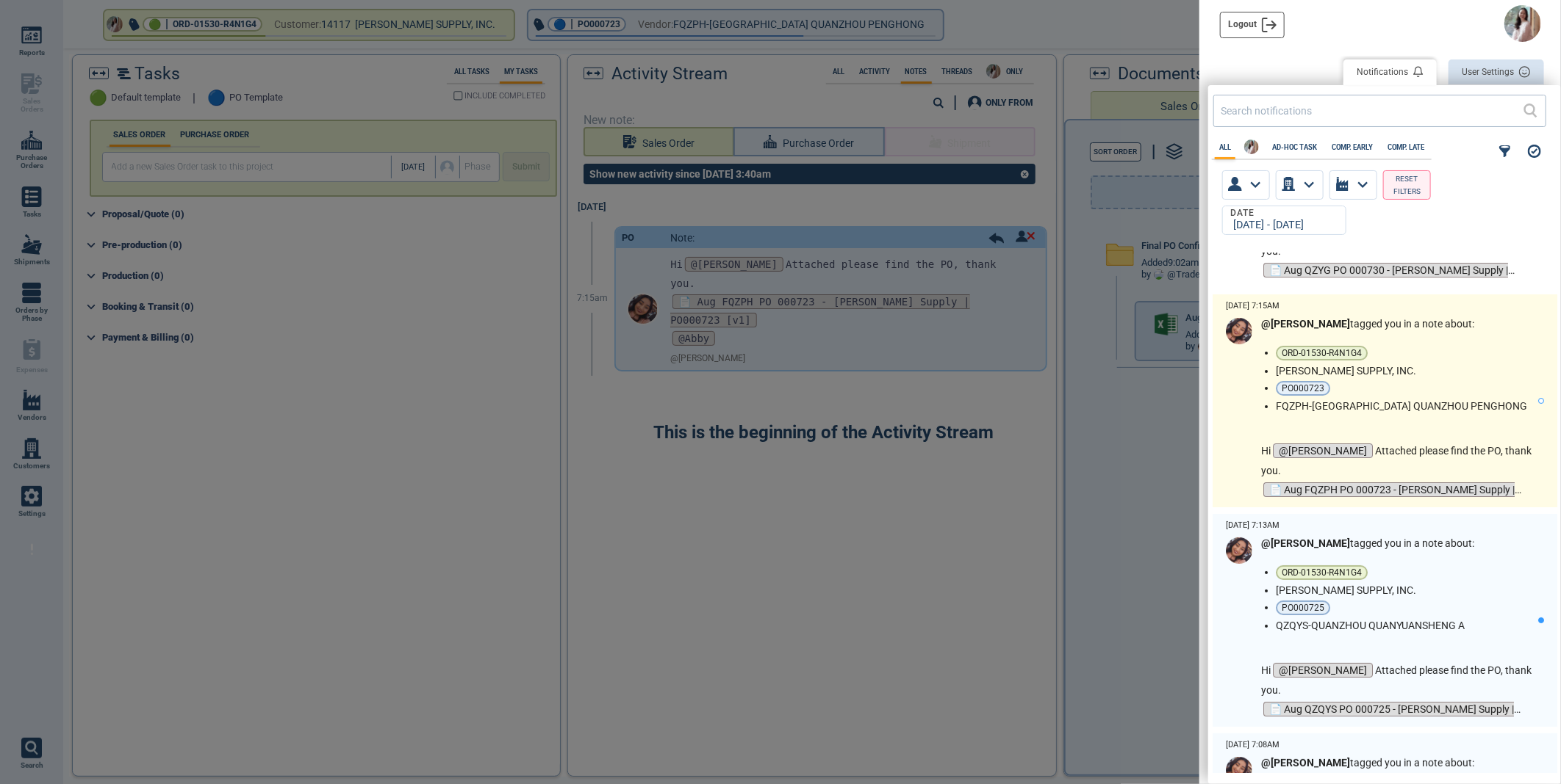
scroll to position [3672, 0]
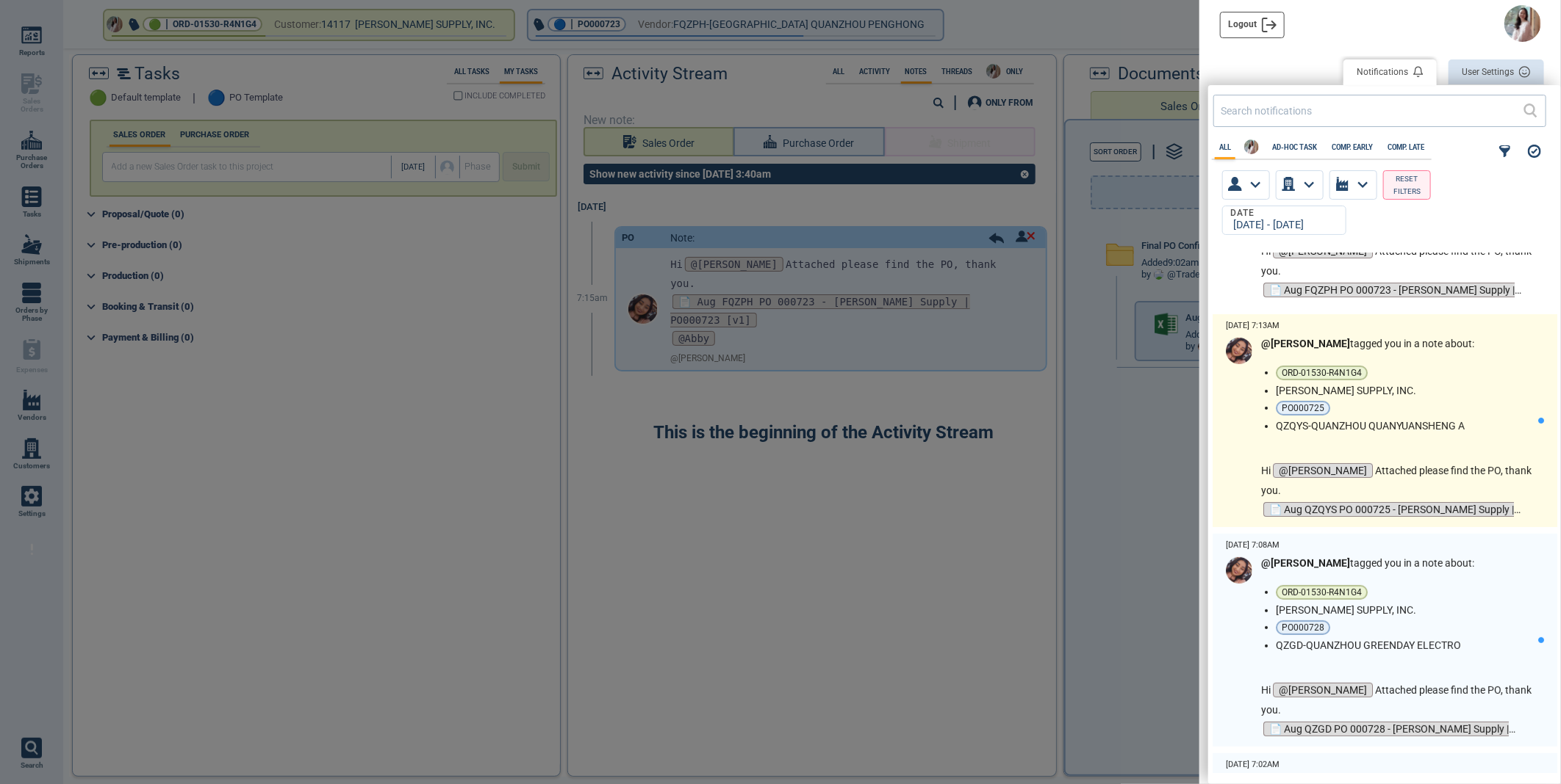
click at [1463, 382] on ul "ORD-01530-R4N1G4 BLAIN SUPPLY, INC. PO000725 QZQYS-QUANZHOU QUANYUANSHENG A" at bounding box center [1407, 399] width 263 height 66
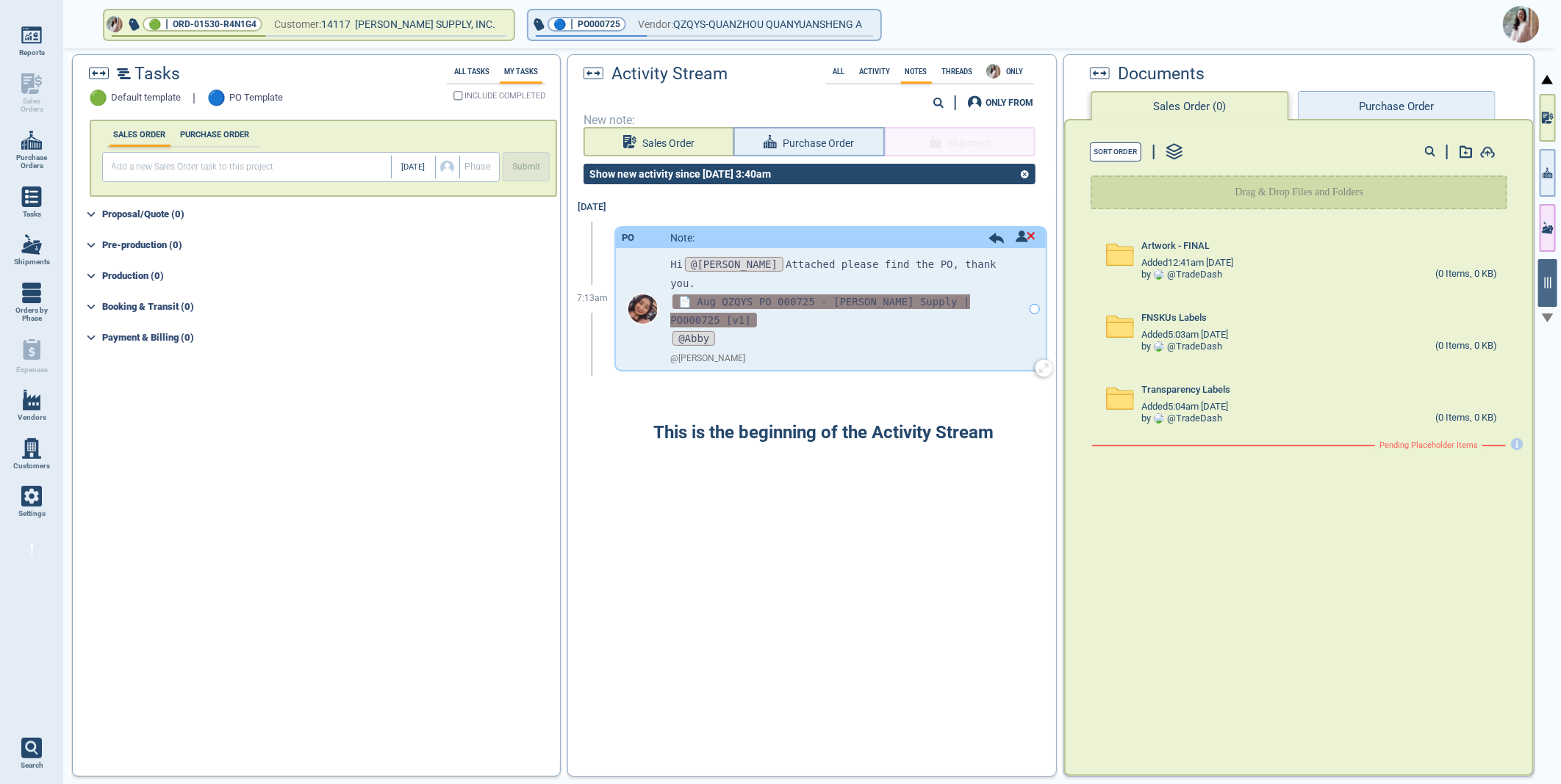
click at [740, 294] on span "📄 Aug QZQYS PO 000725 - Blain Supply | PO000725 [v1]" at bounding box center [820, 311] width 299 height 33
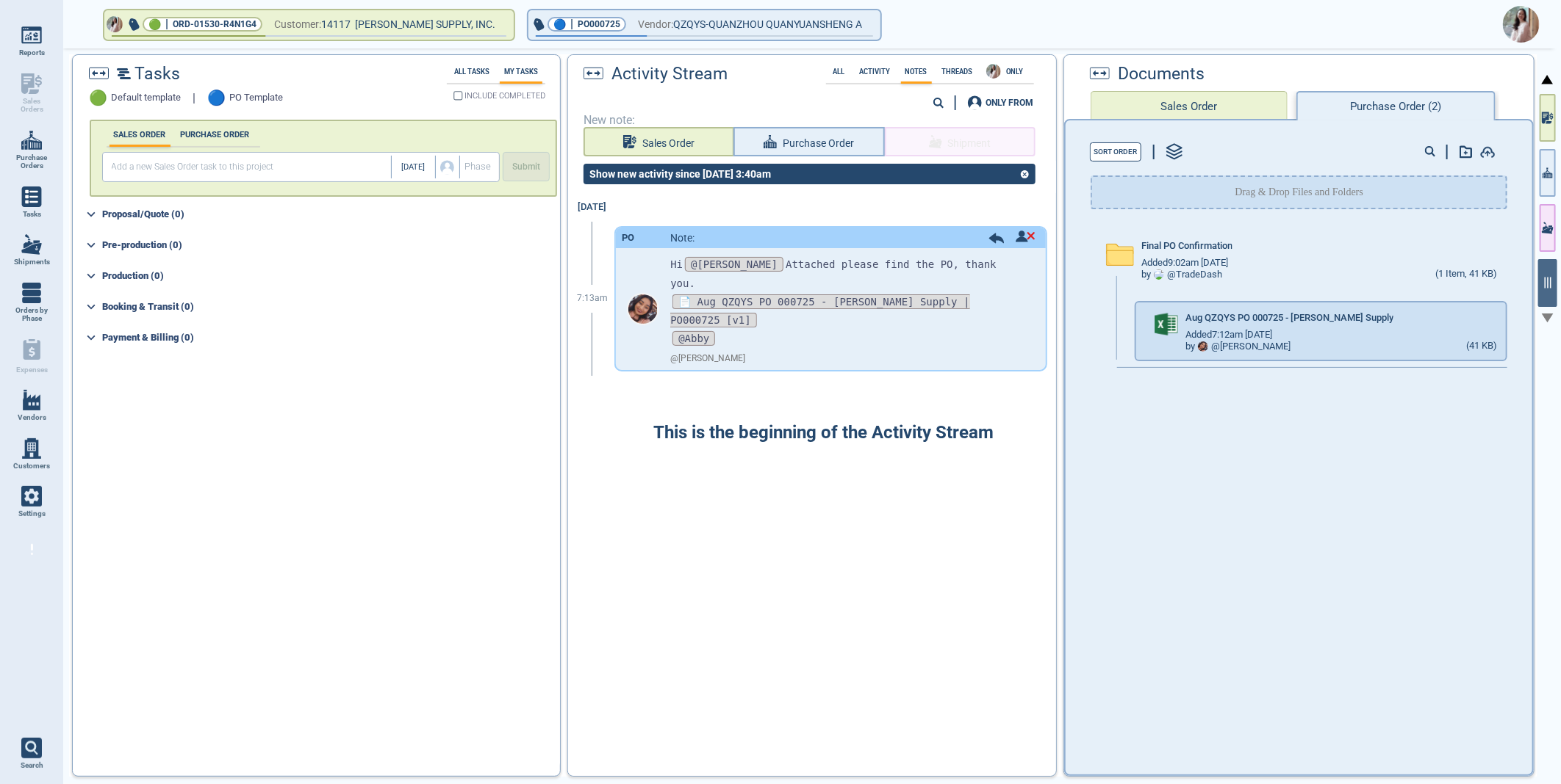
click at [1507, 311] on div at bounding box center [780, 392] width 1561 height 784
click at [1513, 317] on icon "button" at bounding box center [1519, 318] width 15 height 15
click at [1515, 21] on img at bounding box center [1520, 24] width 37 height 37
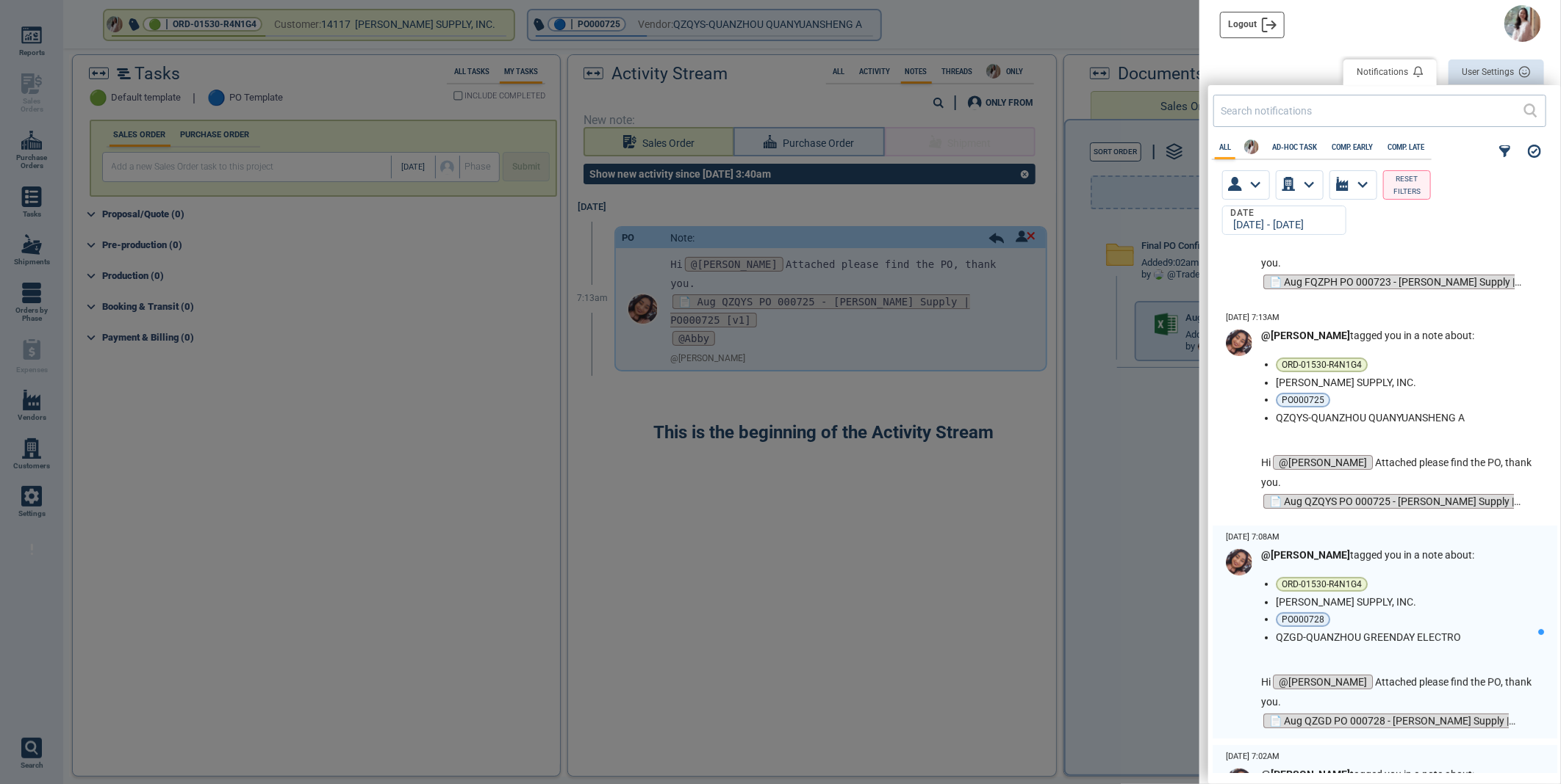
scroll to position [3917, 0]
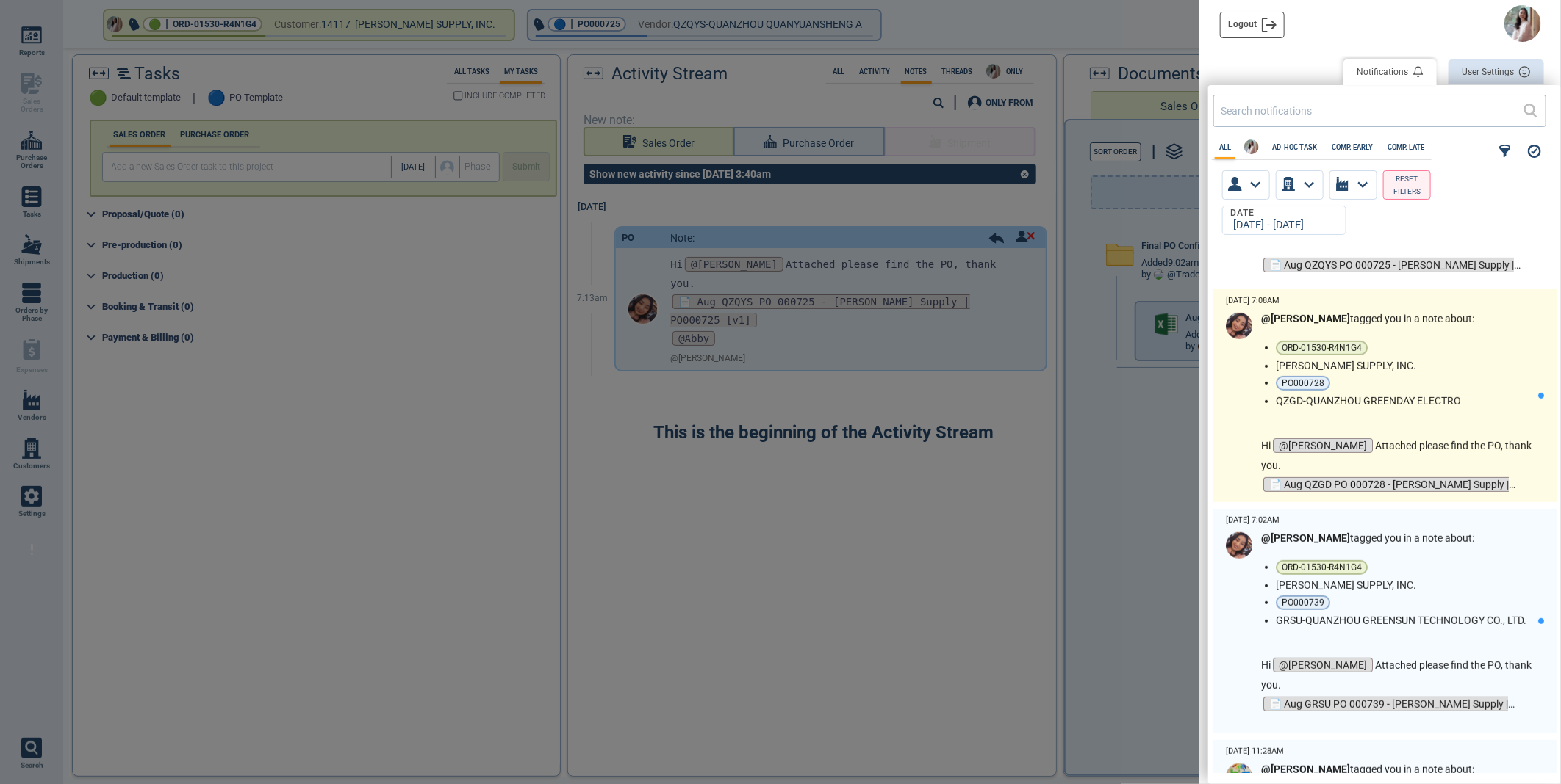
click at [1463, 371] on li "[PERSON_NAME] SUPPLY, INC." at bounding box center [1404, 366] width 257 height 12
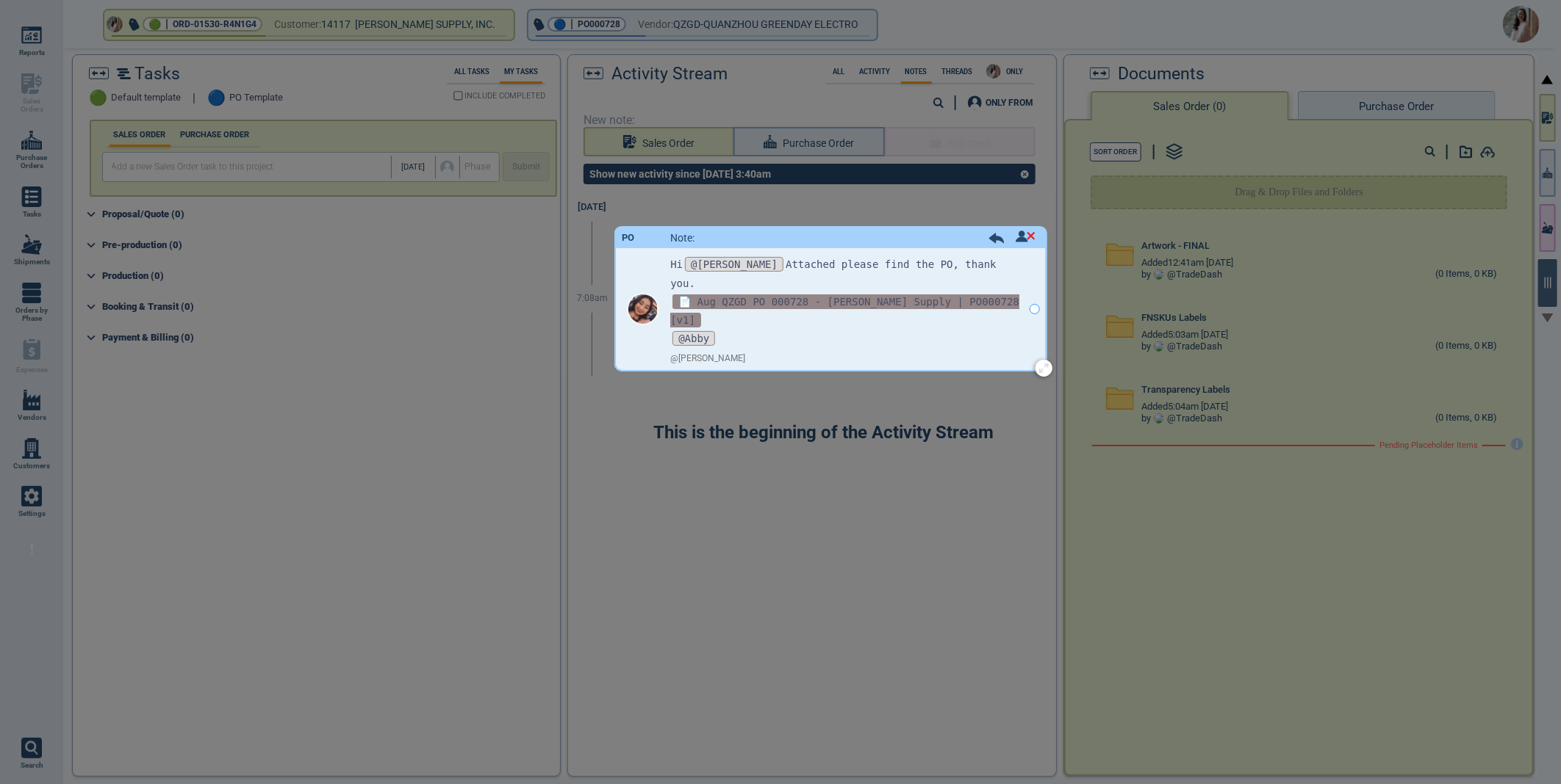
click at [780, 294] on span "📄 Aug QZGD PO 000728 - Blain Supply | PO000728 [v1]" at bounding box center [845, 311] width 349 height 33
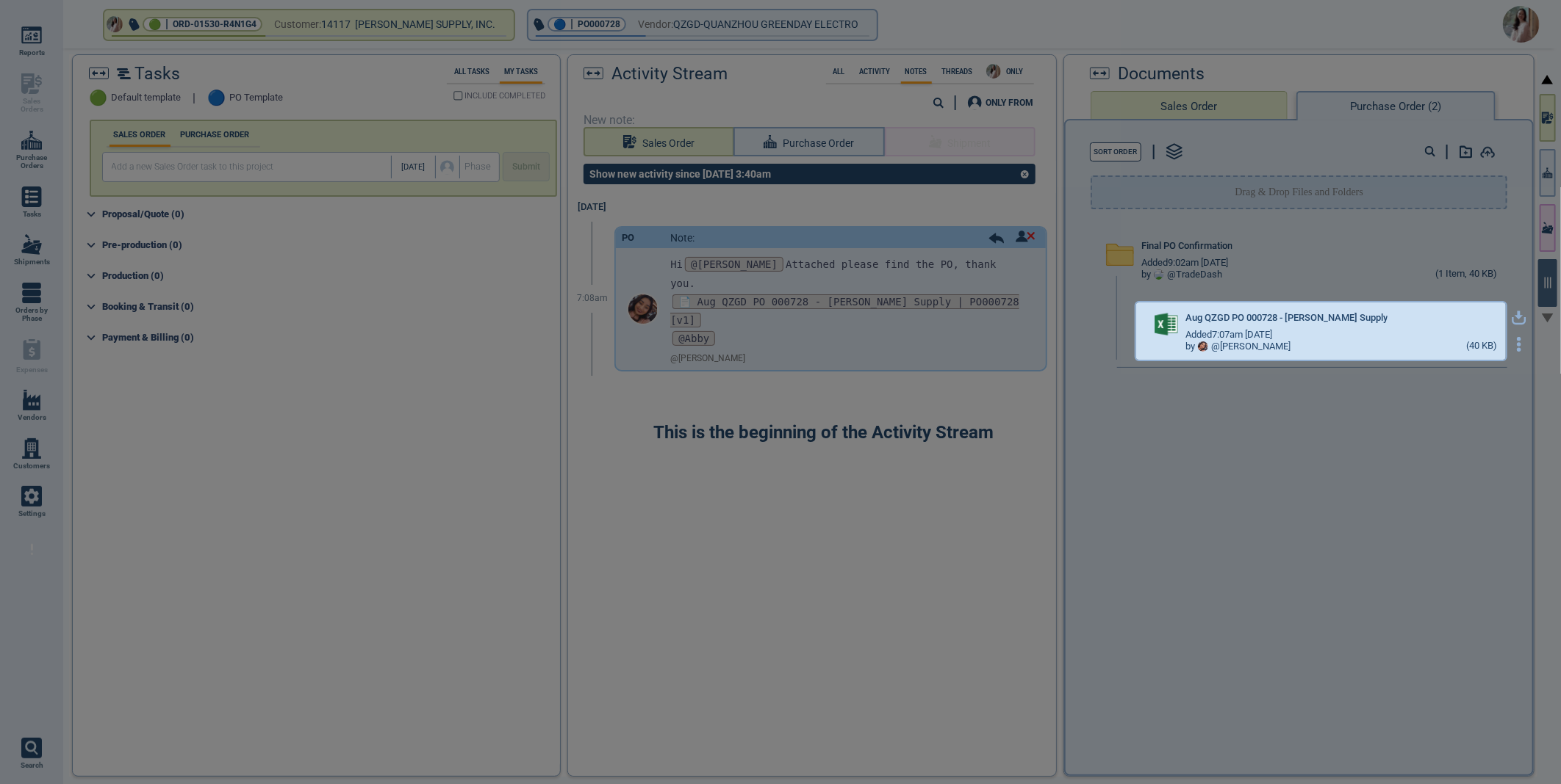
click at [1513, 316] on icon "button" at bounding box center [1519, 318] width 15 height 15
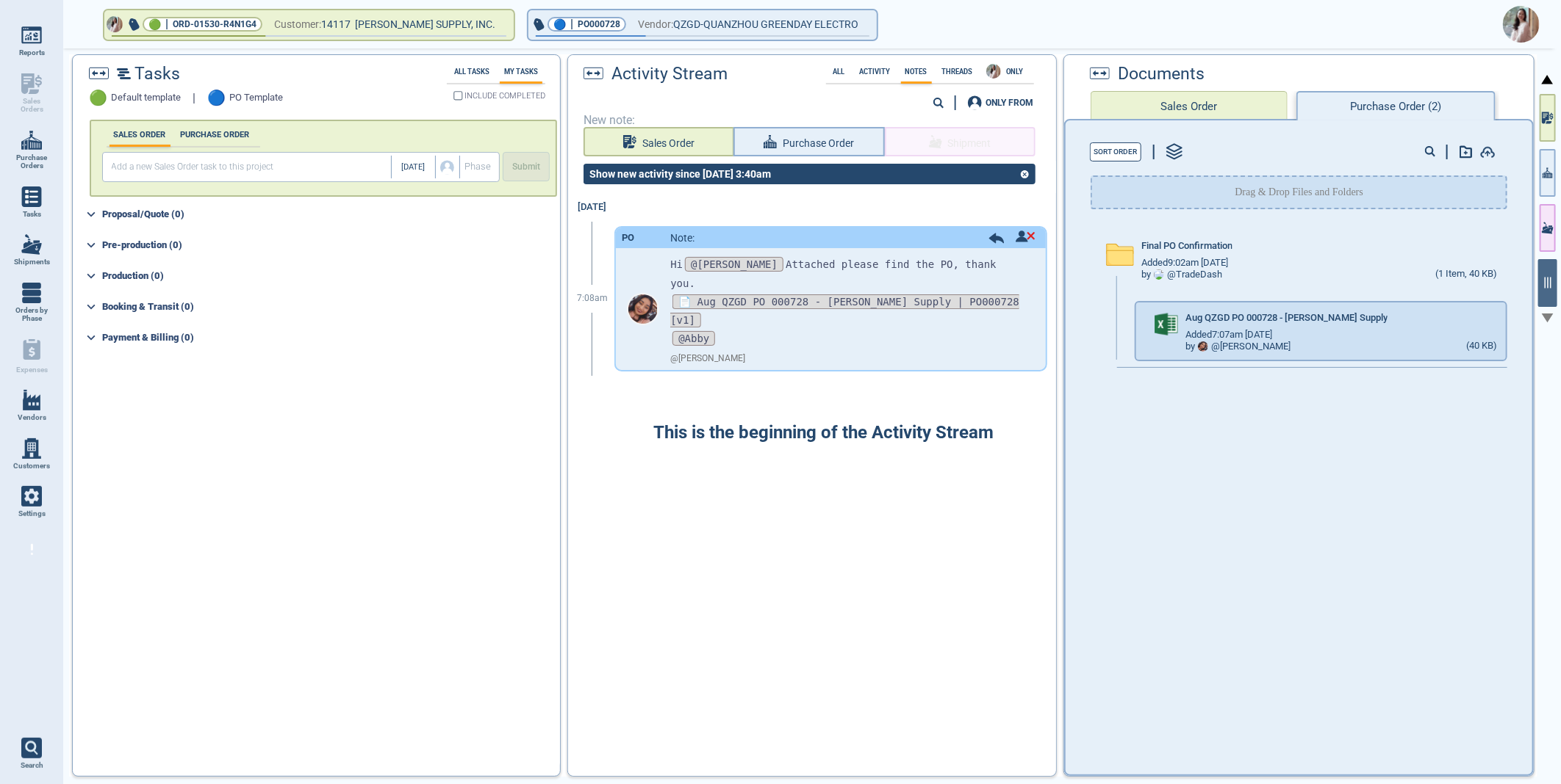
click at [1524, 17] on img at bounding box center [1520, 24] width 37 height 37
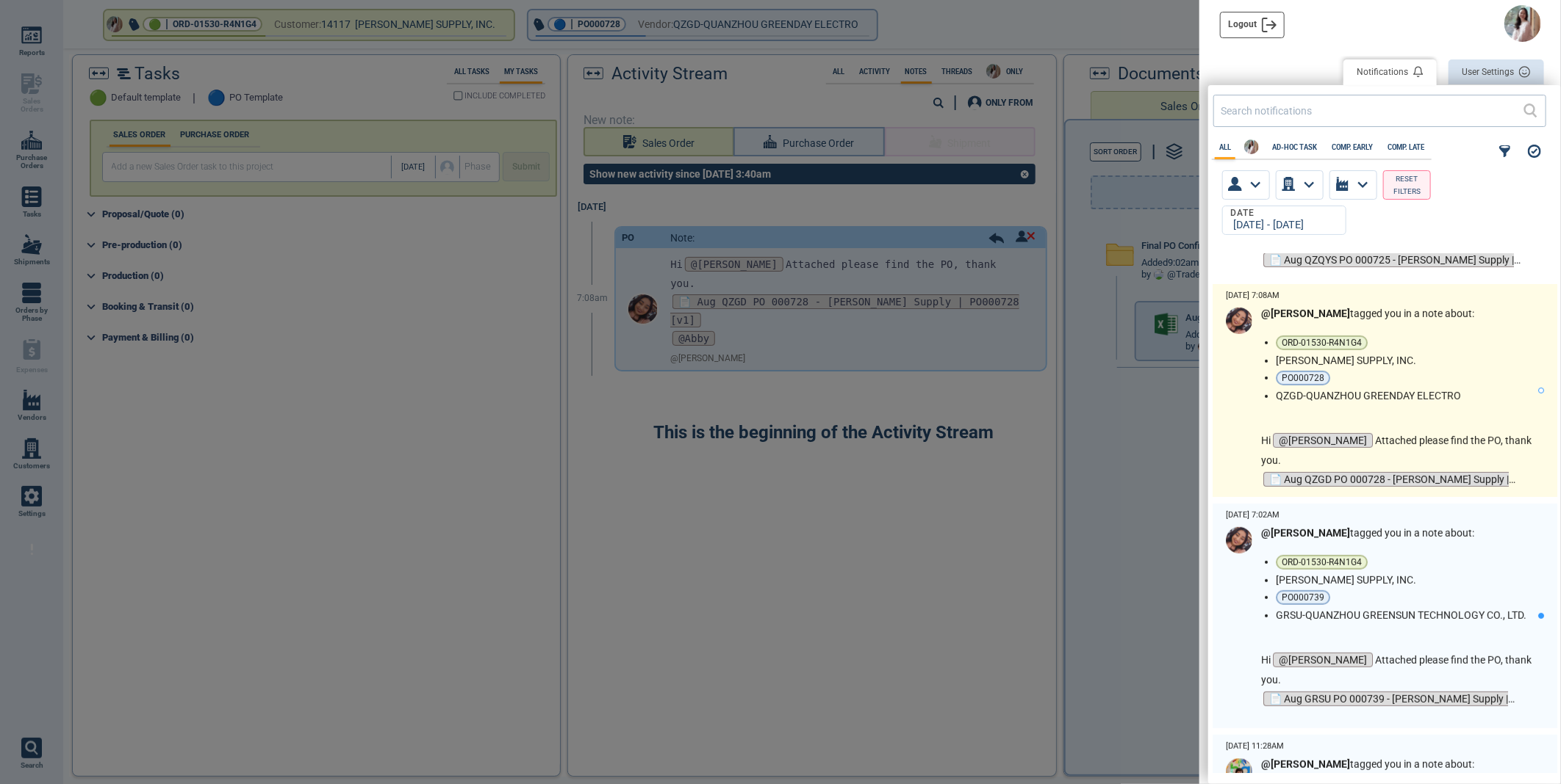
scroll to position [4080, 0]
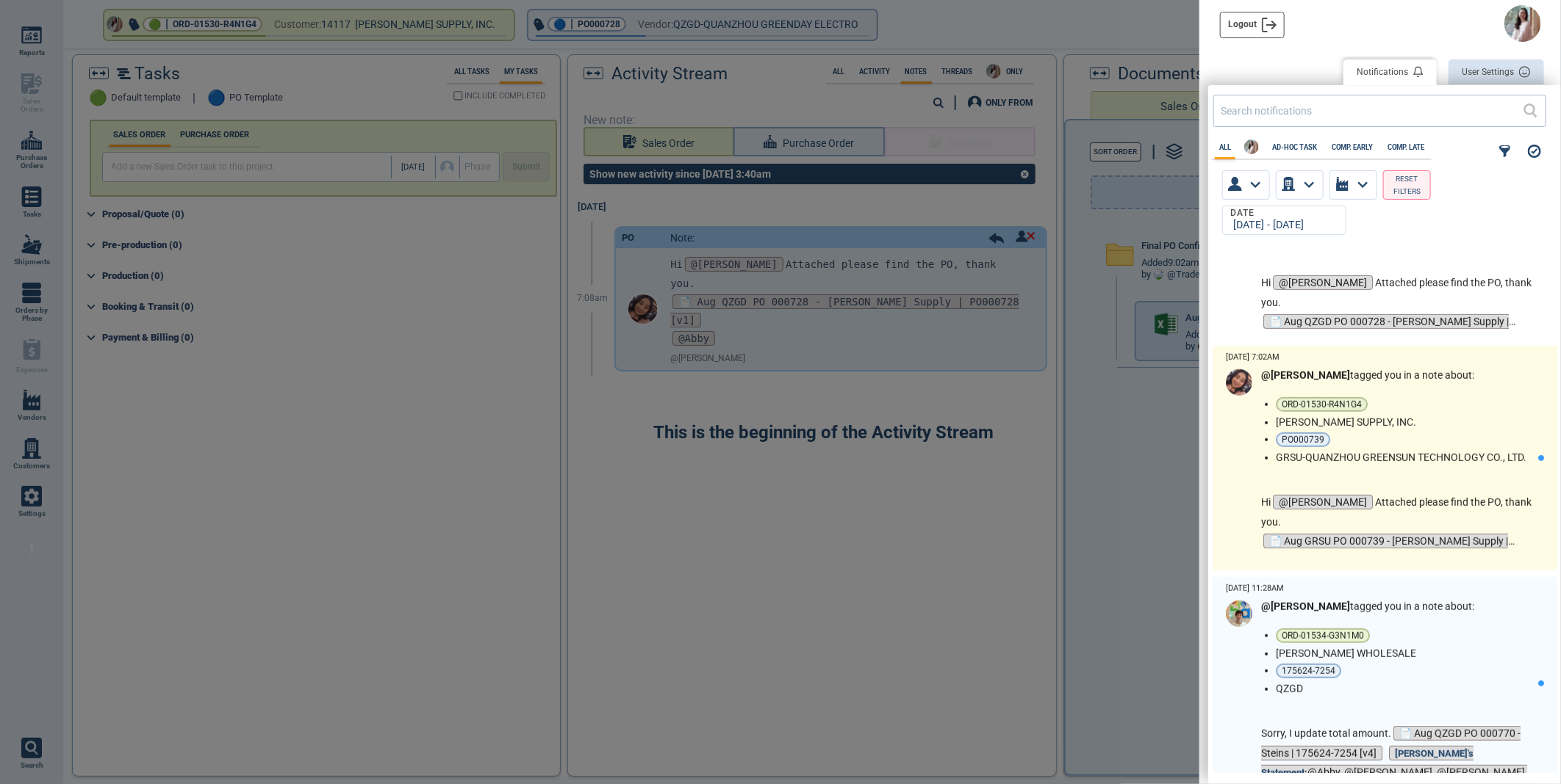
click at [1433, 434] on li "PO000739" at bounding box center [1404, 439] width 257 height 15
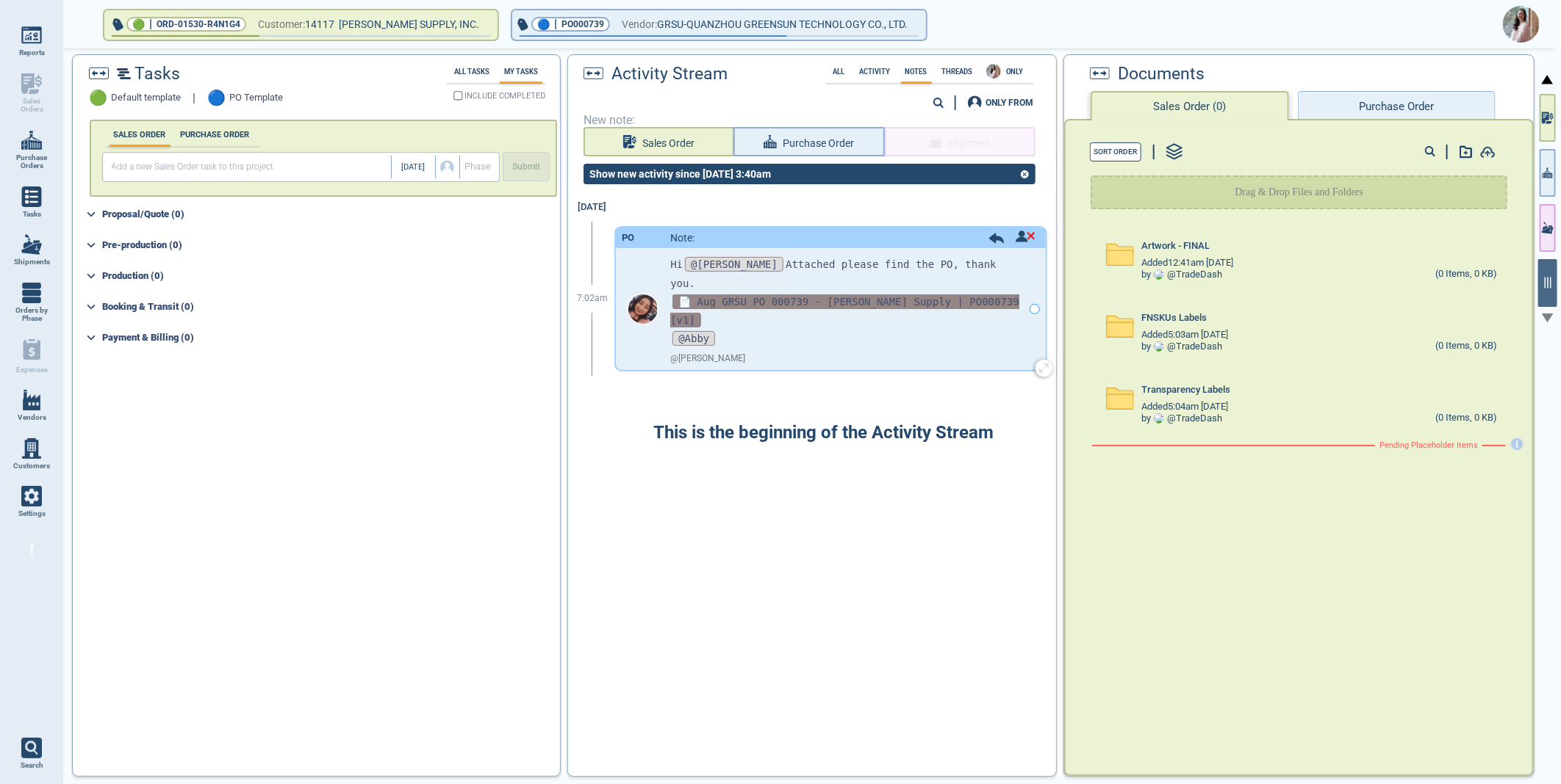
click at [772, 294] on span "📄 Aug GRSU PO 000739 - Blain Supply | PO000739 [v1]" at bounding box center [845, 311] width 349 height 33
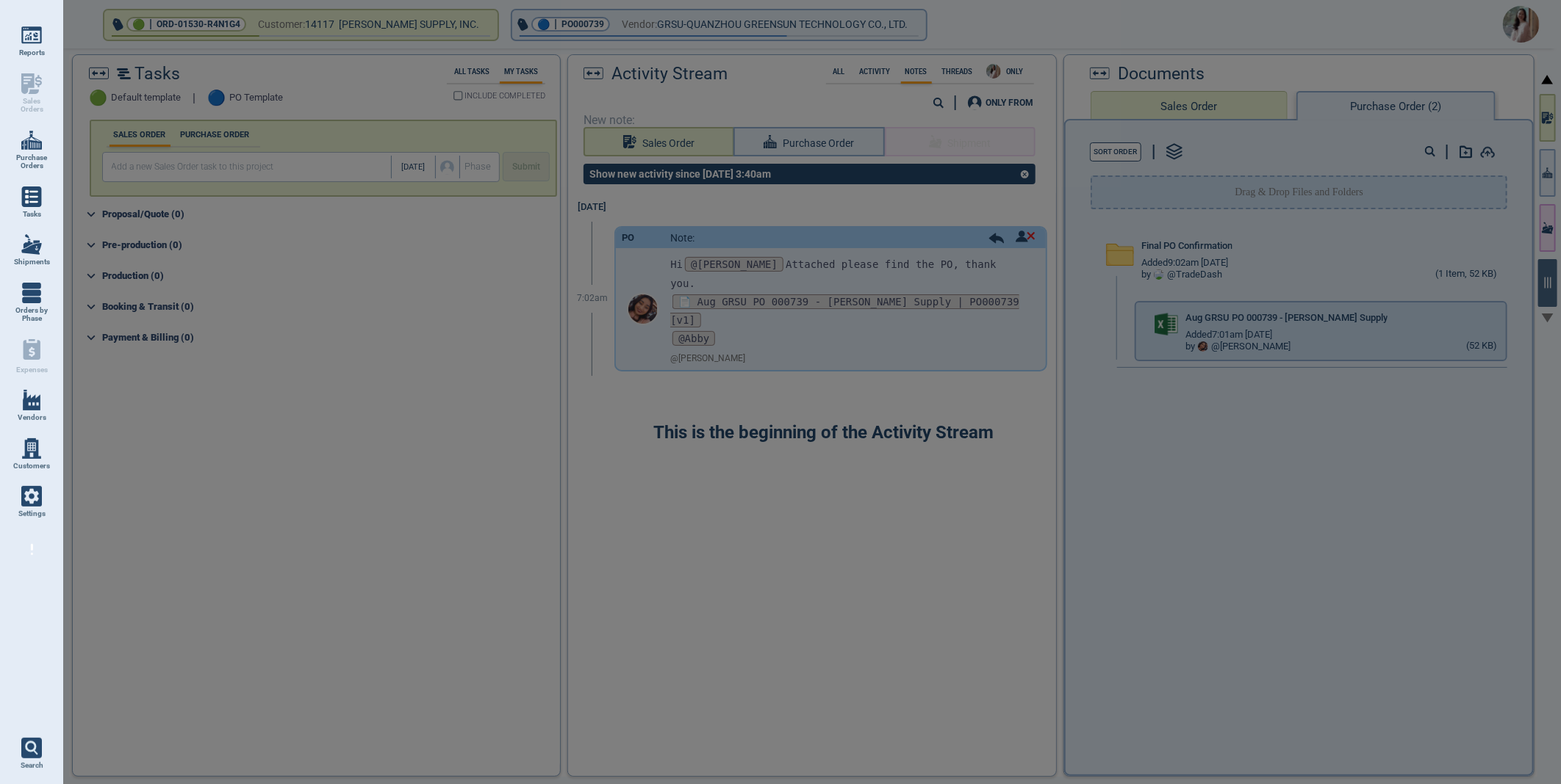
click at [1507, 309] on div at bounding box center [780, 392] width 1561 height 784
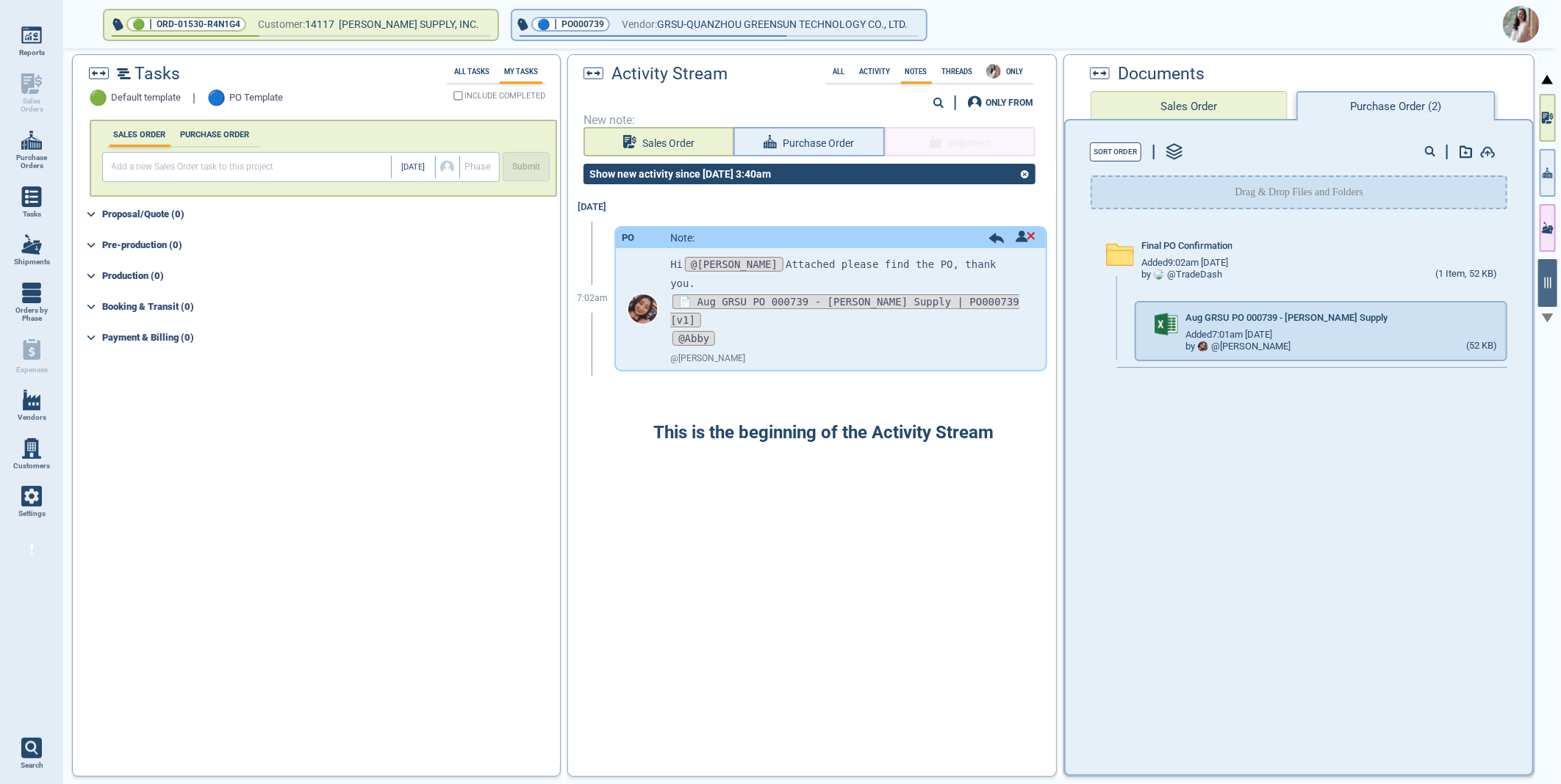
click at [1507, 318] on div at bounding box center [780, 392] width 1561 height 784
click at [1514, 313] on icon "button" at bounding box center [1519, 316] width 9 height 9
click at [1524, 23] on img at bounding box center [1520, 24] width 37 height 37
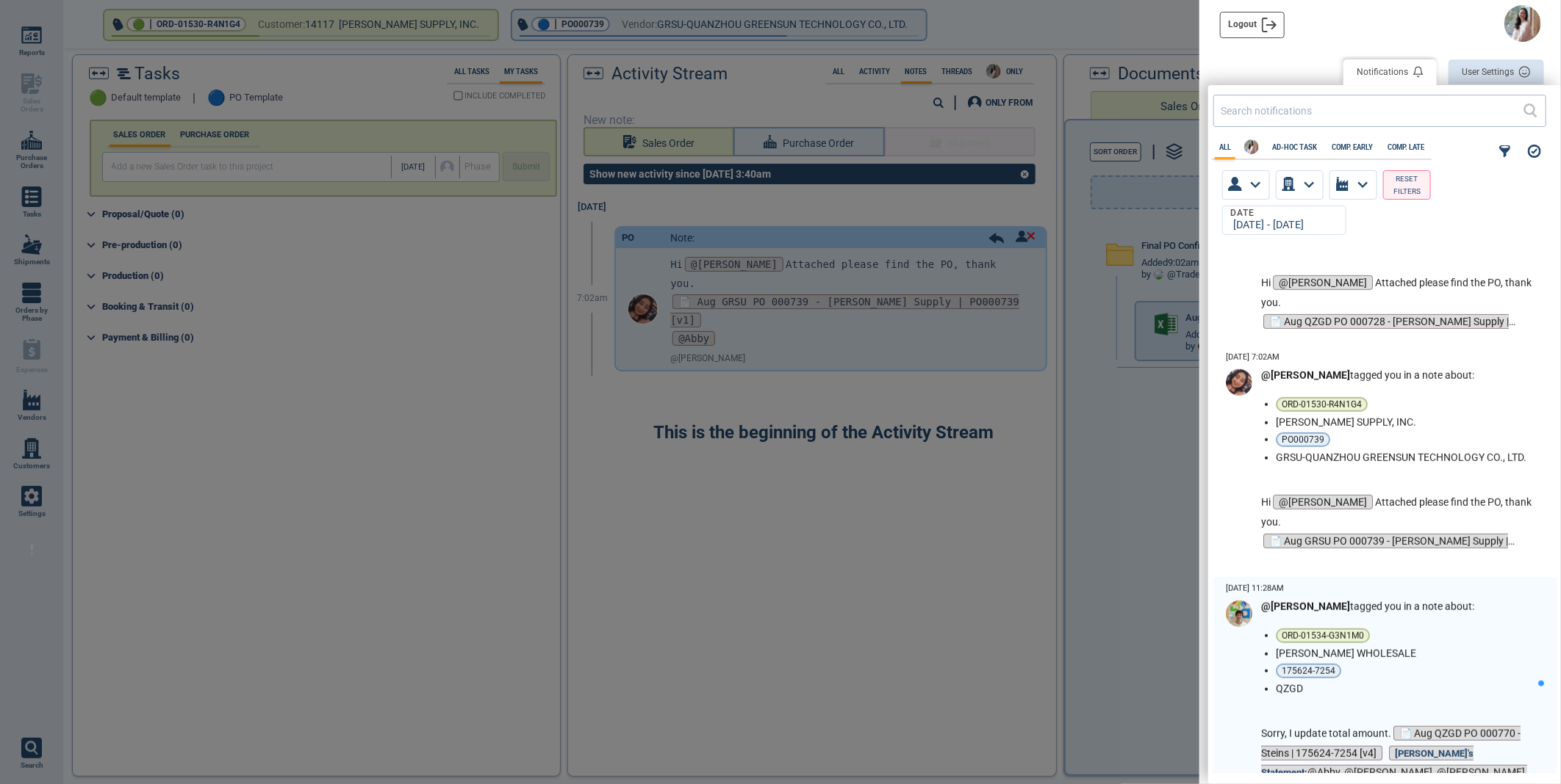
scroll to position [4407, 0]
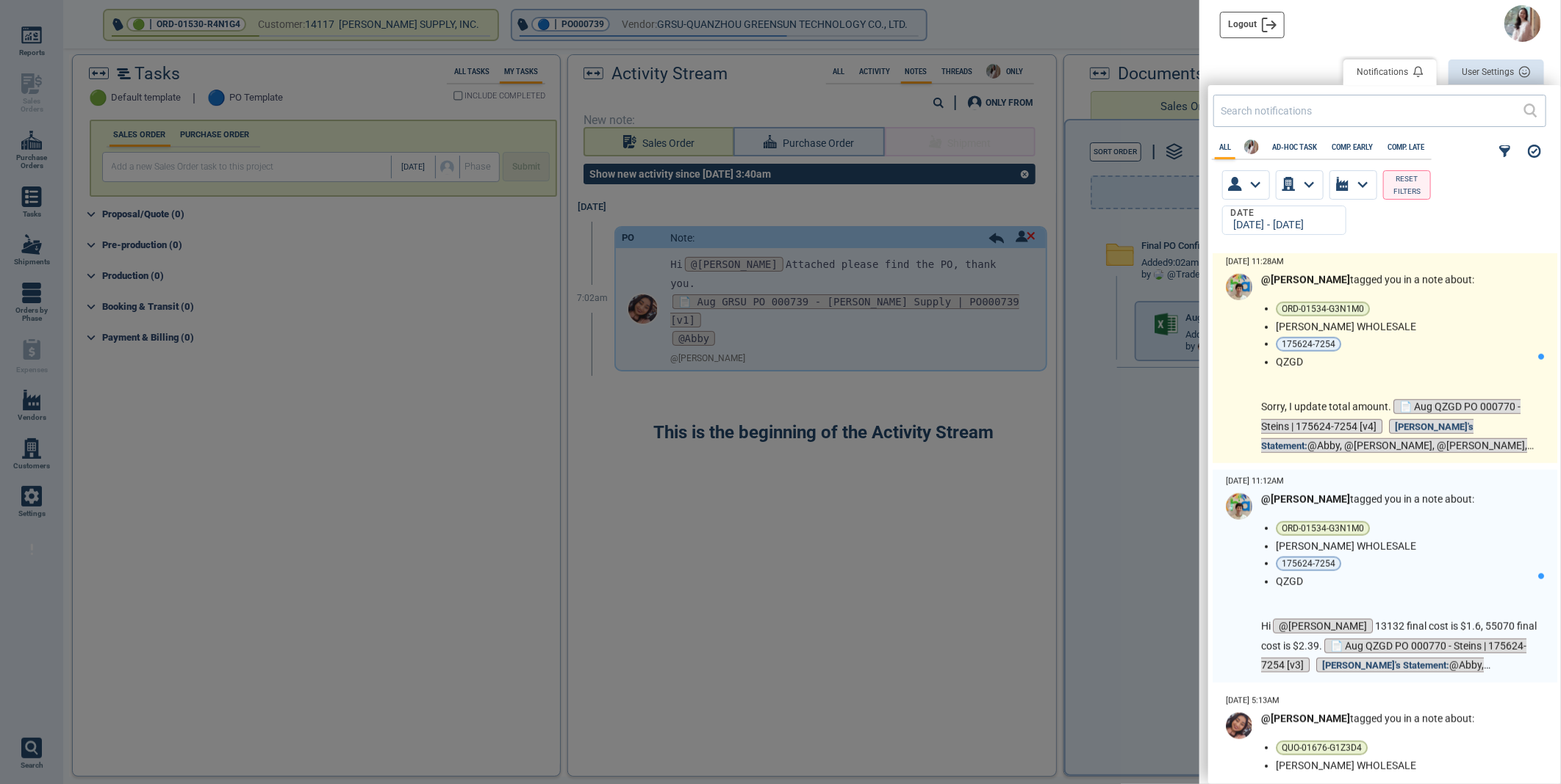
click at [1431, 346] on li "175624-7254" at bounding box center [1404, 344] width 257 height 15
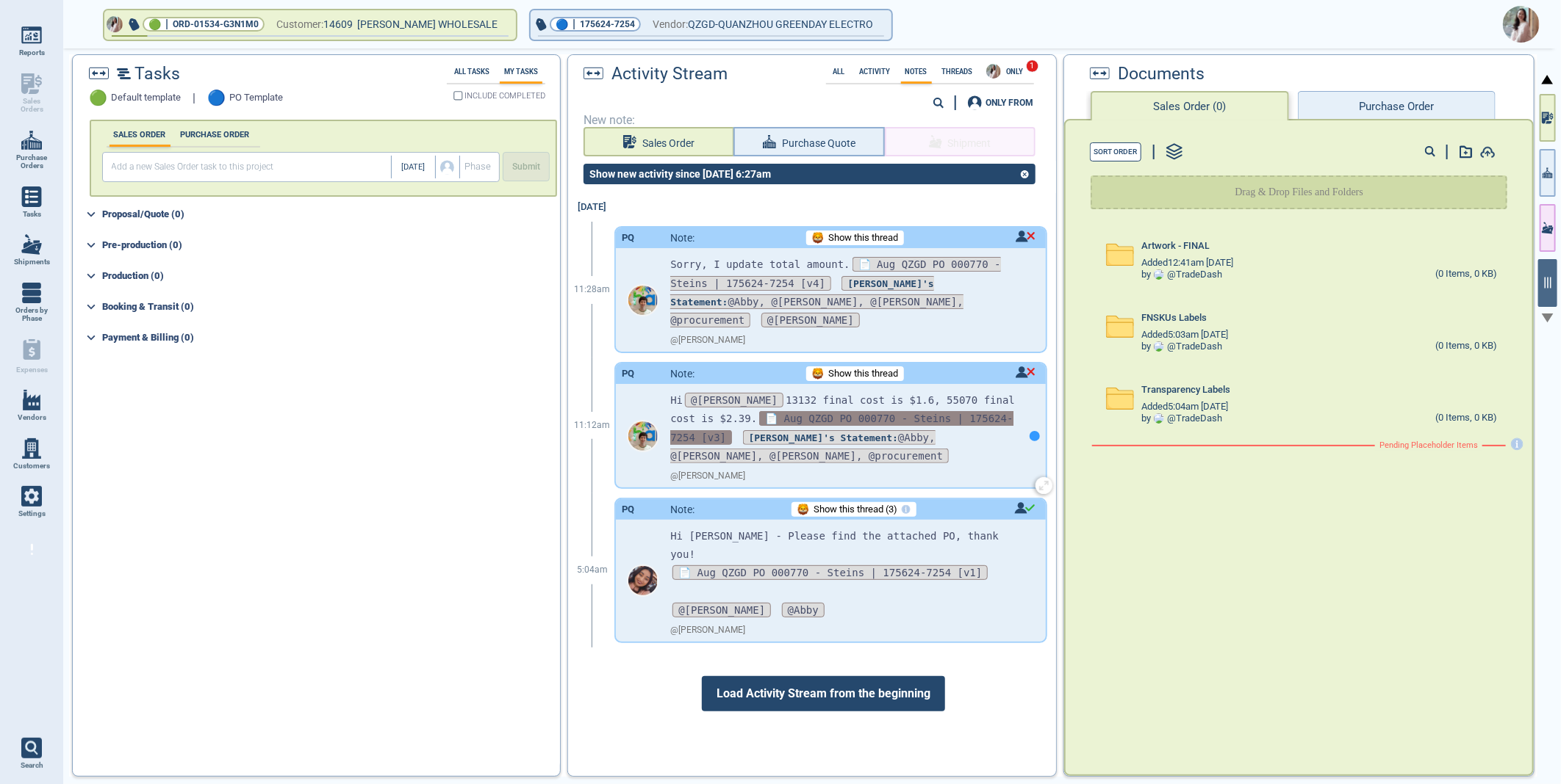
click at [832, 411] on span "📄 Aug QZGD PO 000770 - Steins | 175624-7254 [v3]" at bounding box center [841, 427] width 342 height 33
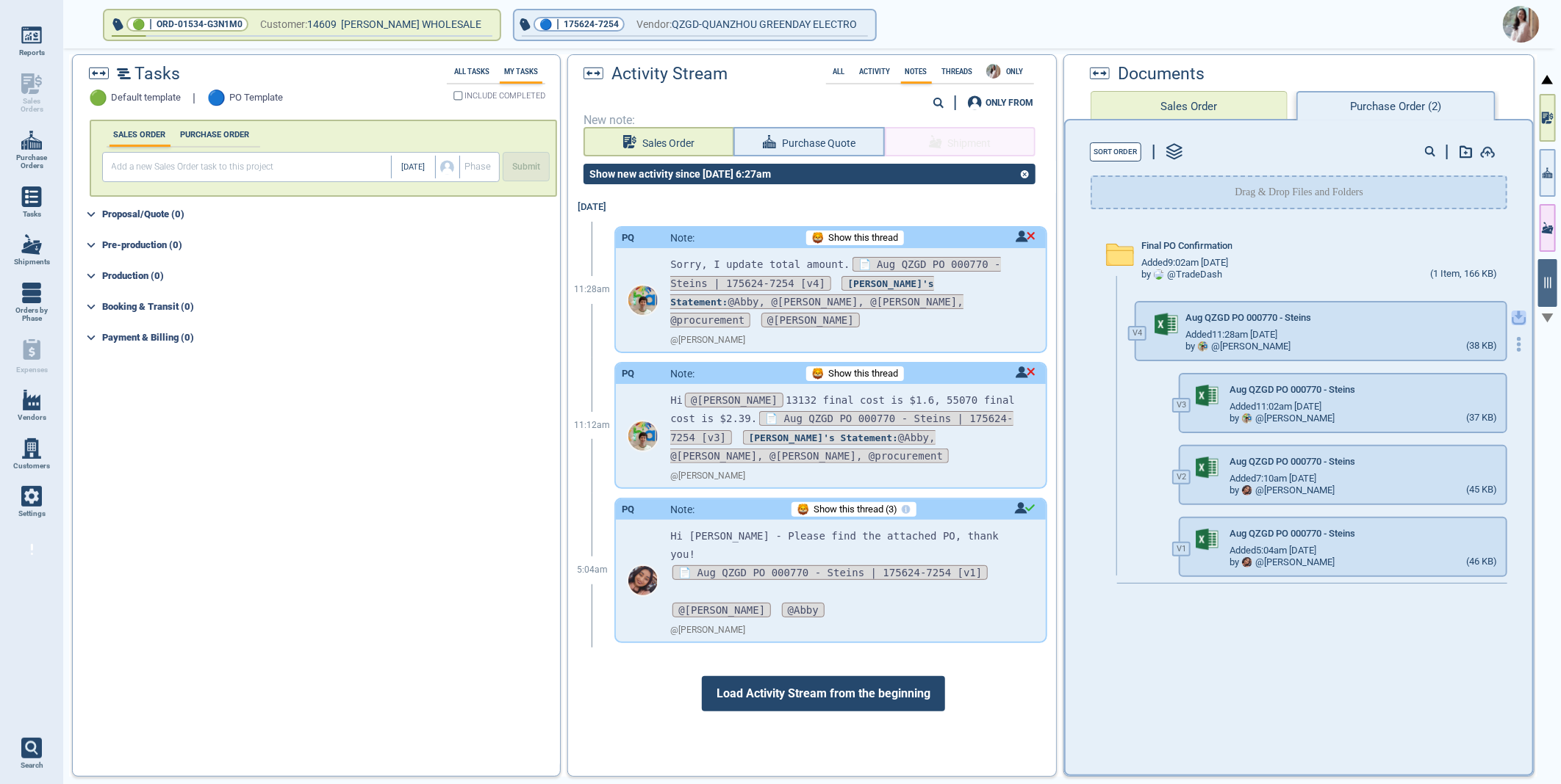
click at [1512, 314] on icon "button" at bounding box center [1519, 318] width 15 height 15
click at [1525, 20] on img at bounding box center [1520, 24] width 37 height 37
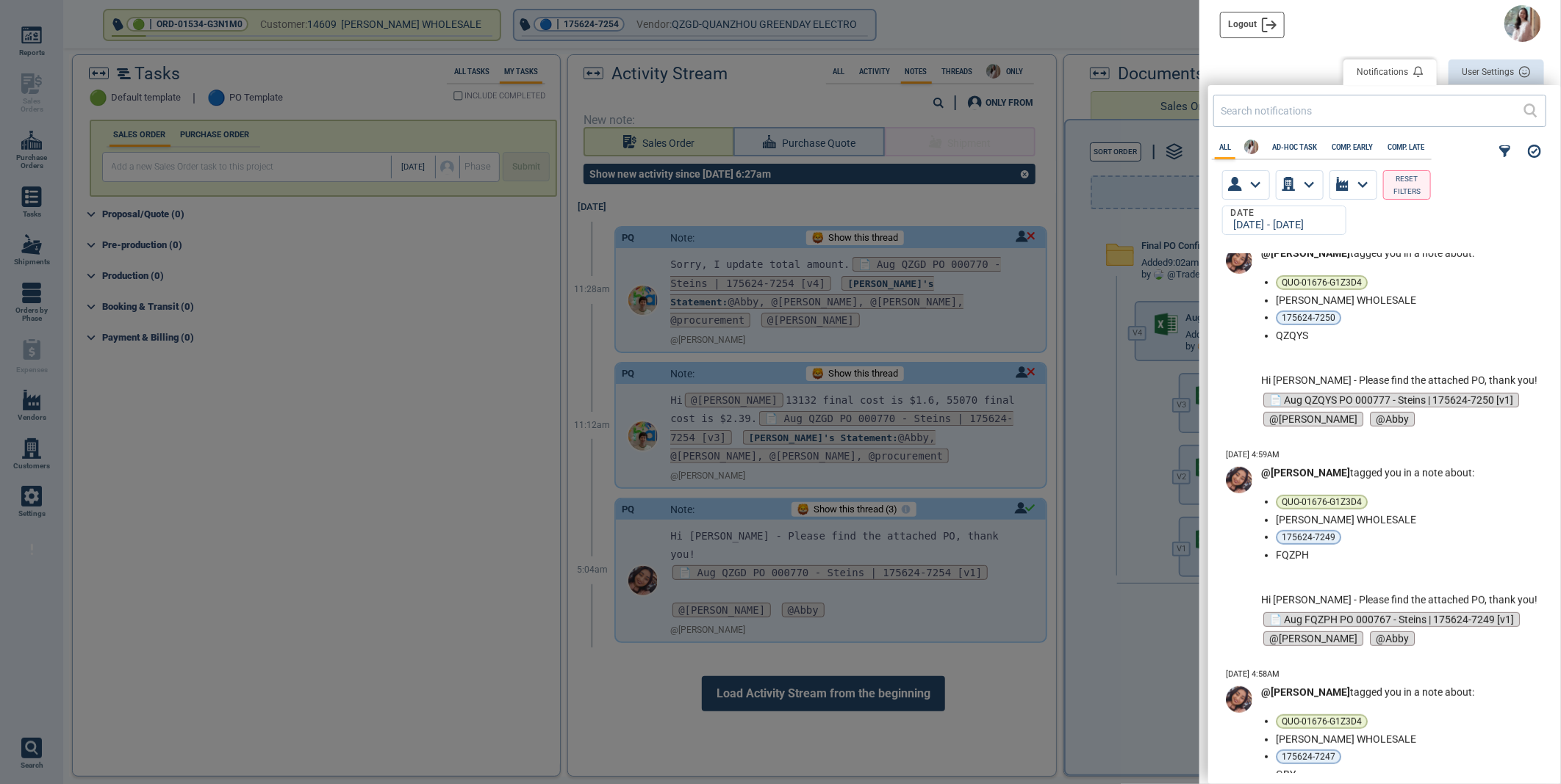
scroll to position [7616, 0]
